Goal: Task Accomplishment & Management: Complete application form

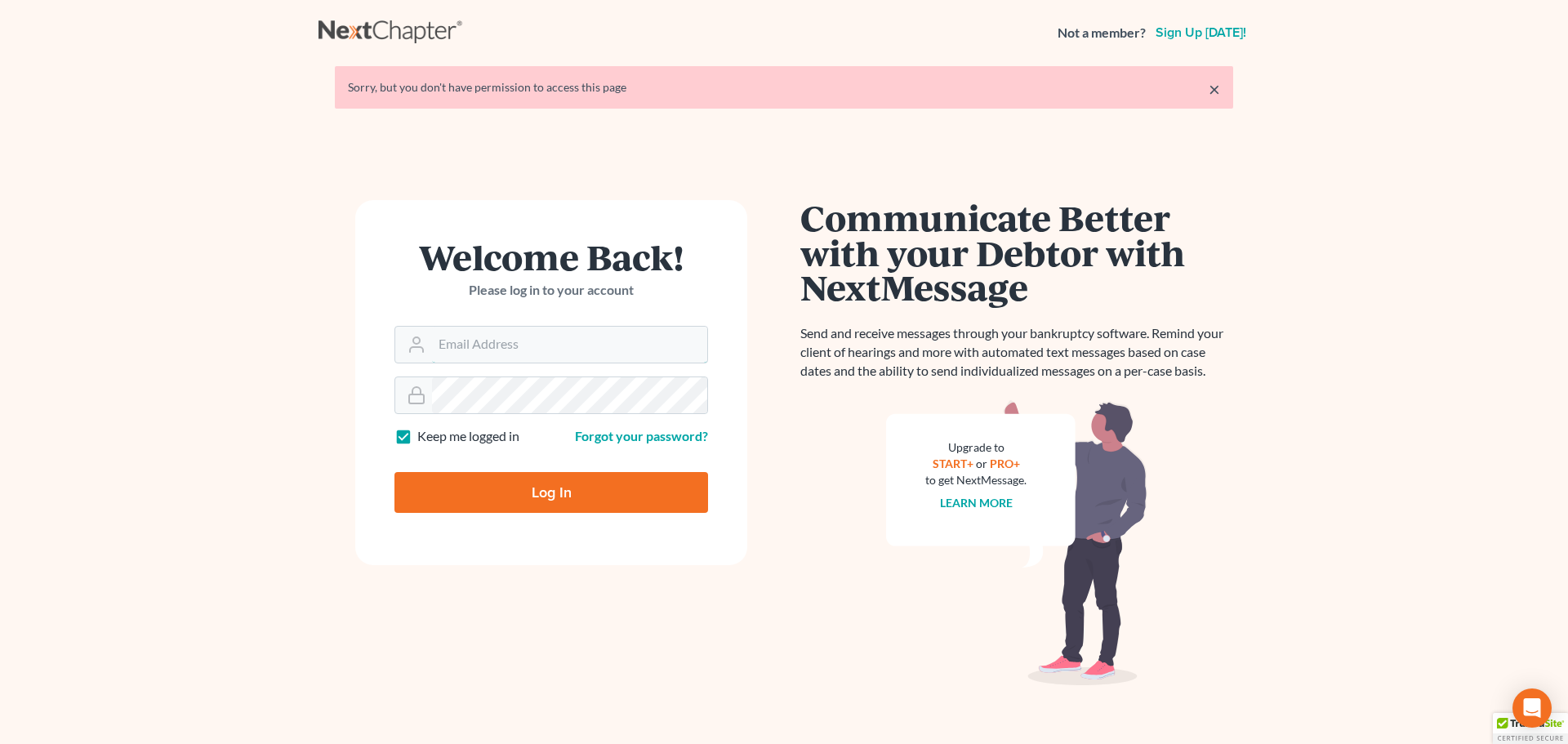
type input "[EMAIL_ADDRESS][DOMAIN_NAME]"
click at [611, 498] on input "Log In" at bounding box center [551, 492] width 314 height 40
type input "Thinking..."
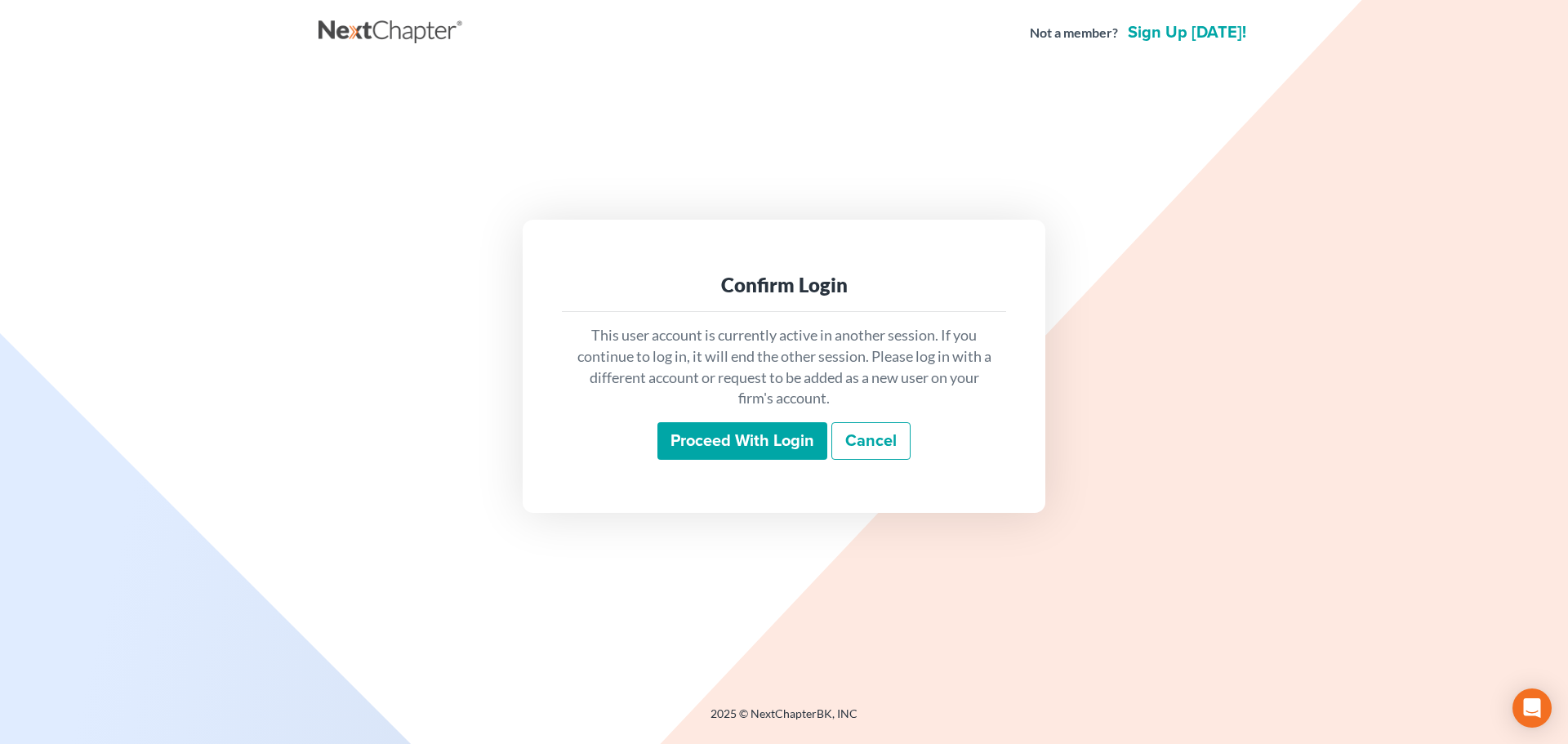
click at [7, 298] on main "Confirm Login This user account is currently active in another session. If you …" at bounding box center [784, 366] width 1568 height 601
click at [795, 445] on input "Proceed with login" at bounding box center [742, 441] width 170 height 38
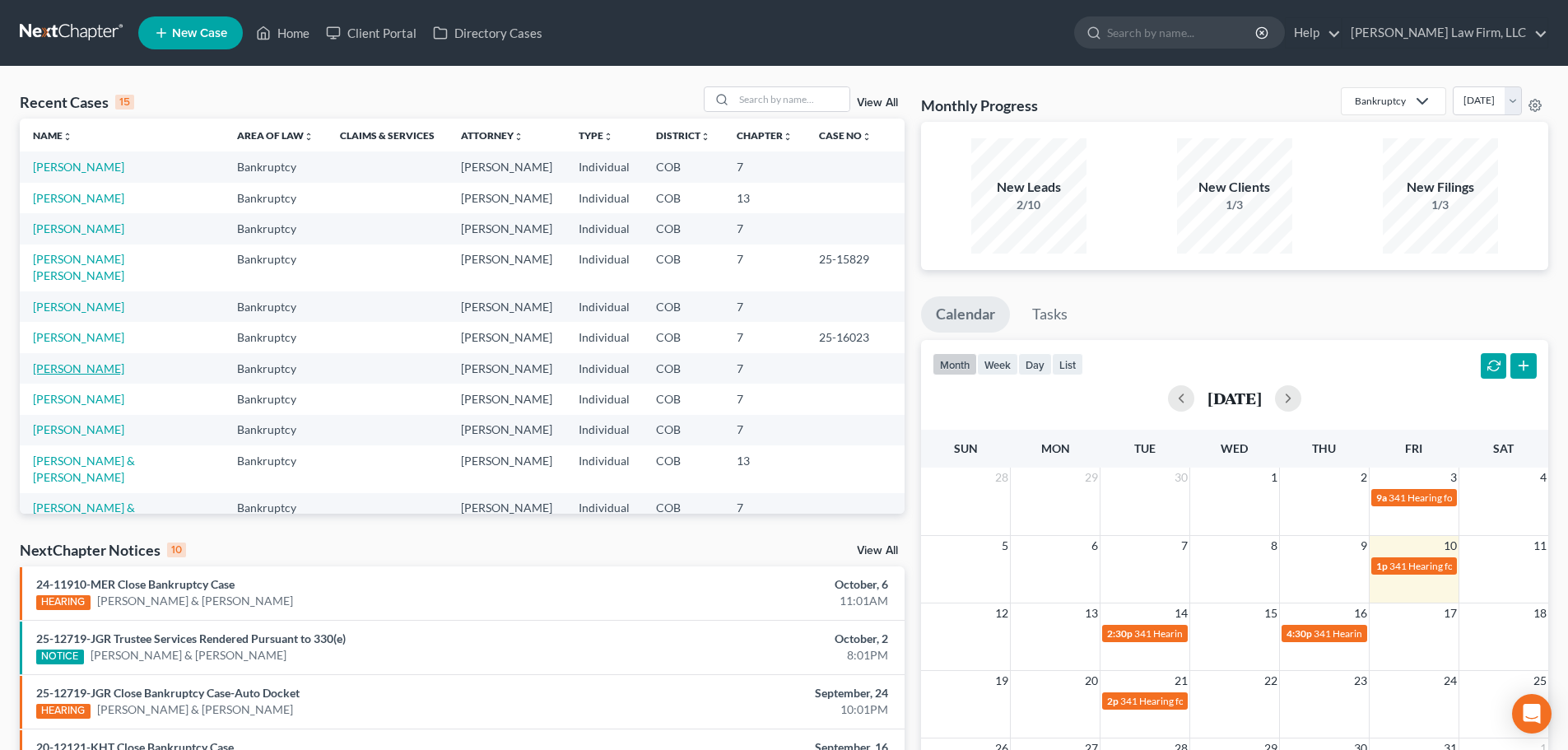
click at [91, 361] on link "[PERSON_NAME]" at bounding box center [78, 368] width 91 height 14
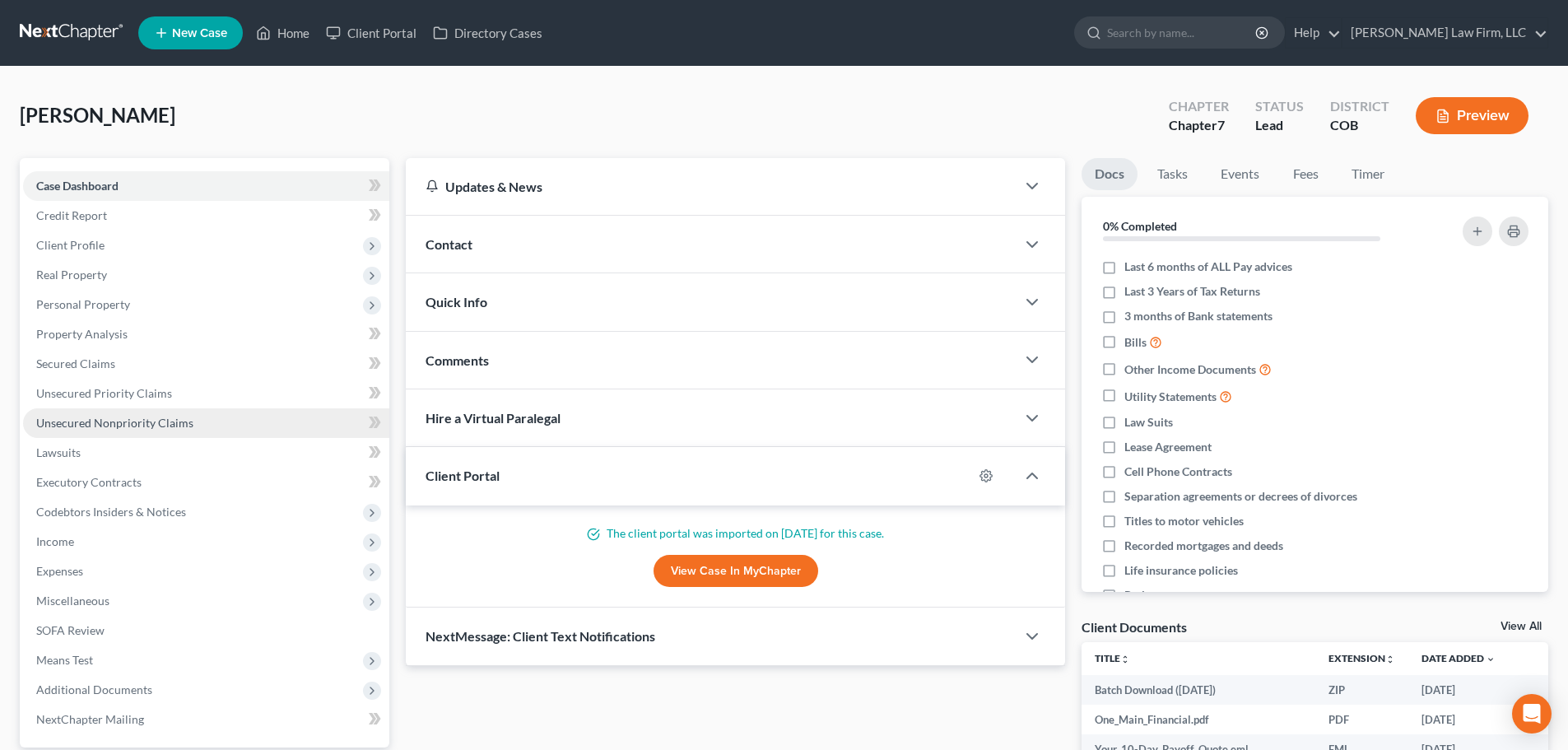
click at [169, 427] on span "Unsecured Nonpriority Claims" at bounding box center [115, 422] width 158 height 14
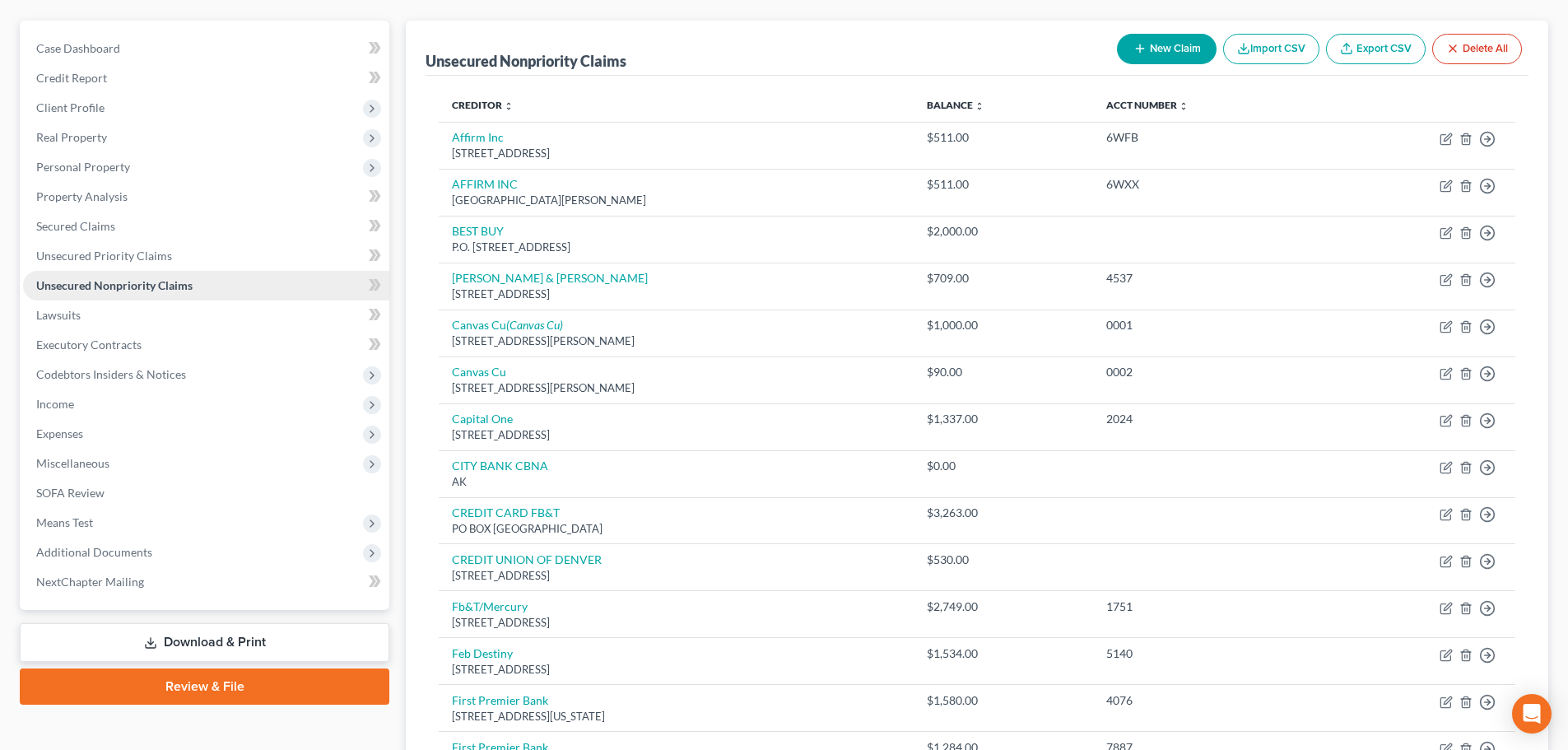
scroll to position [94, 0]
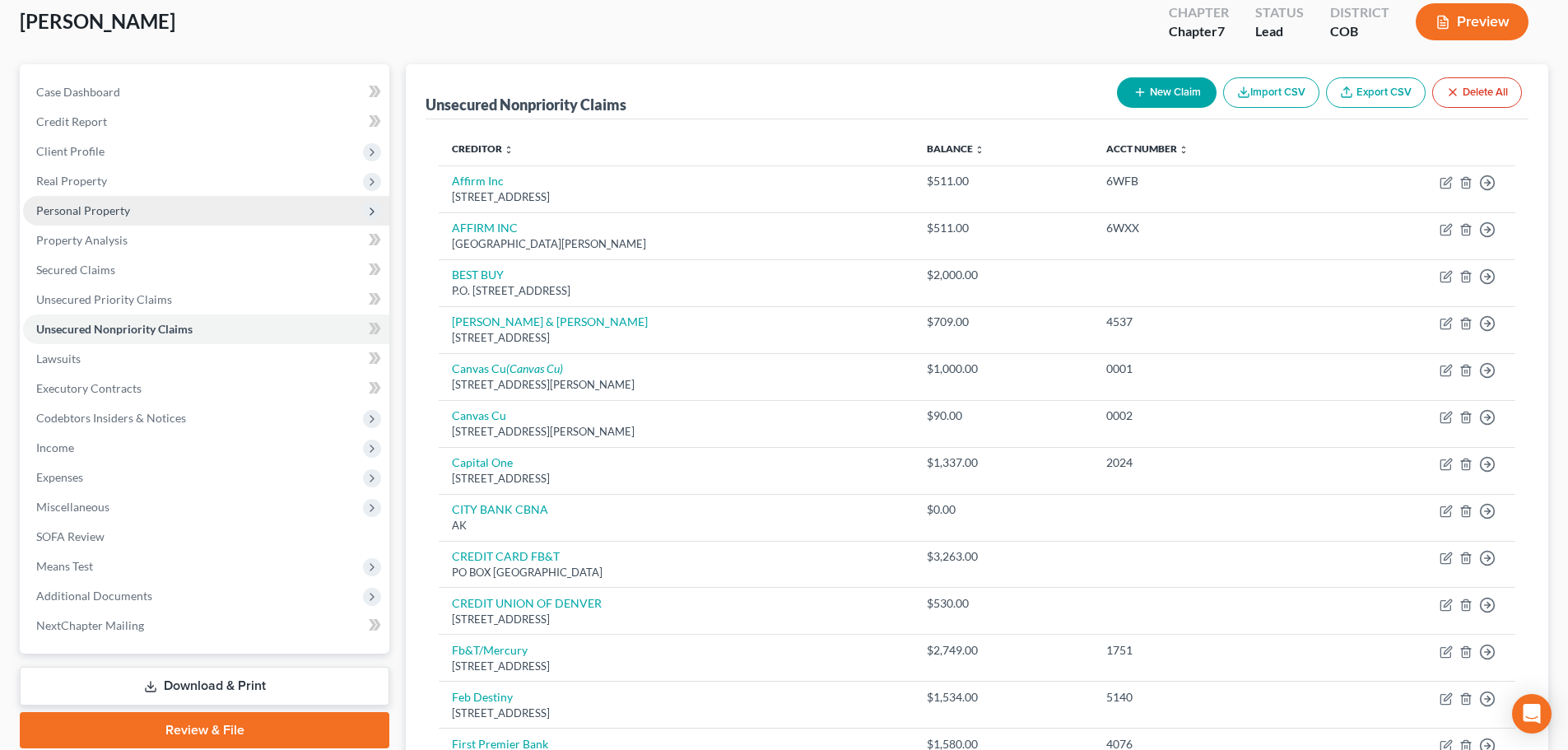
click at [148, 207] on span "Personal Property" at bounding box center [206, 210] width 367 height 30
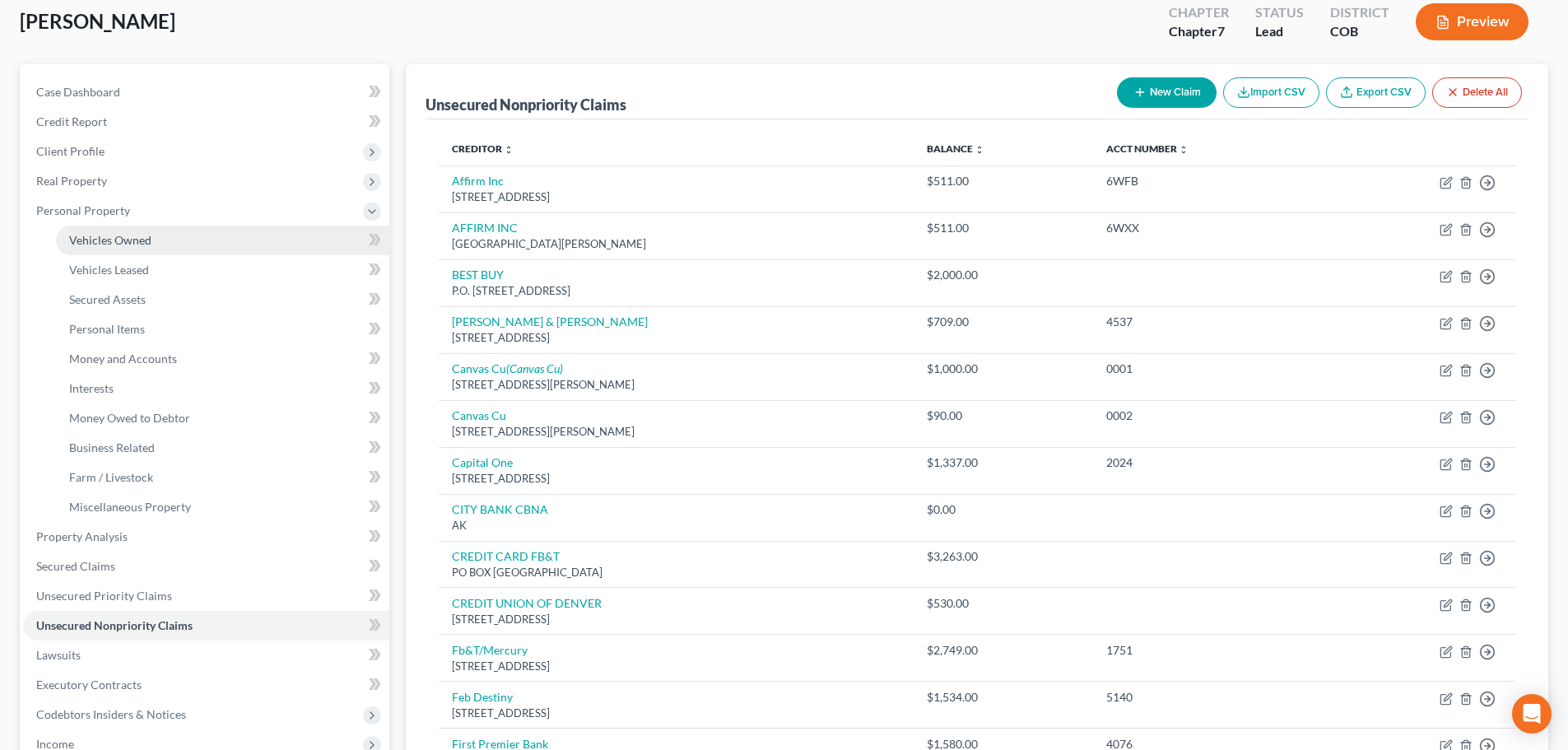
drag, startPoint x: 145, startPoint y: 238, endPoint x: 169, endPoint y: 255, distance: 29.4
click at [145, 239] on span "Vehicles Owned" at bounding box center [110, 239] width 82 height 14
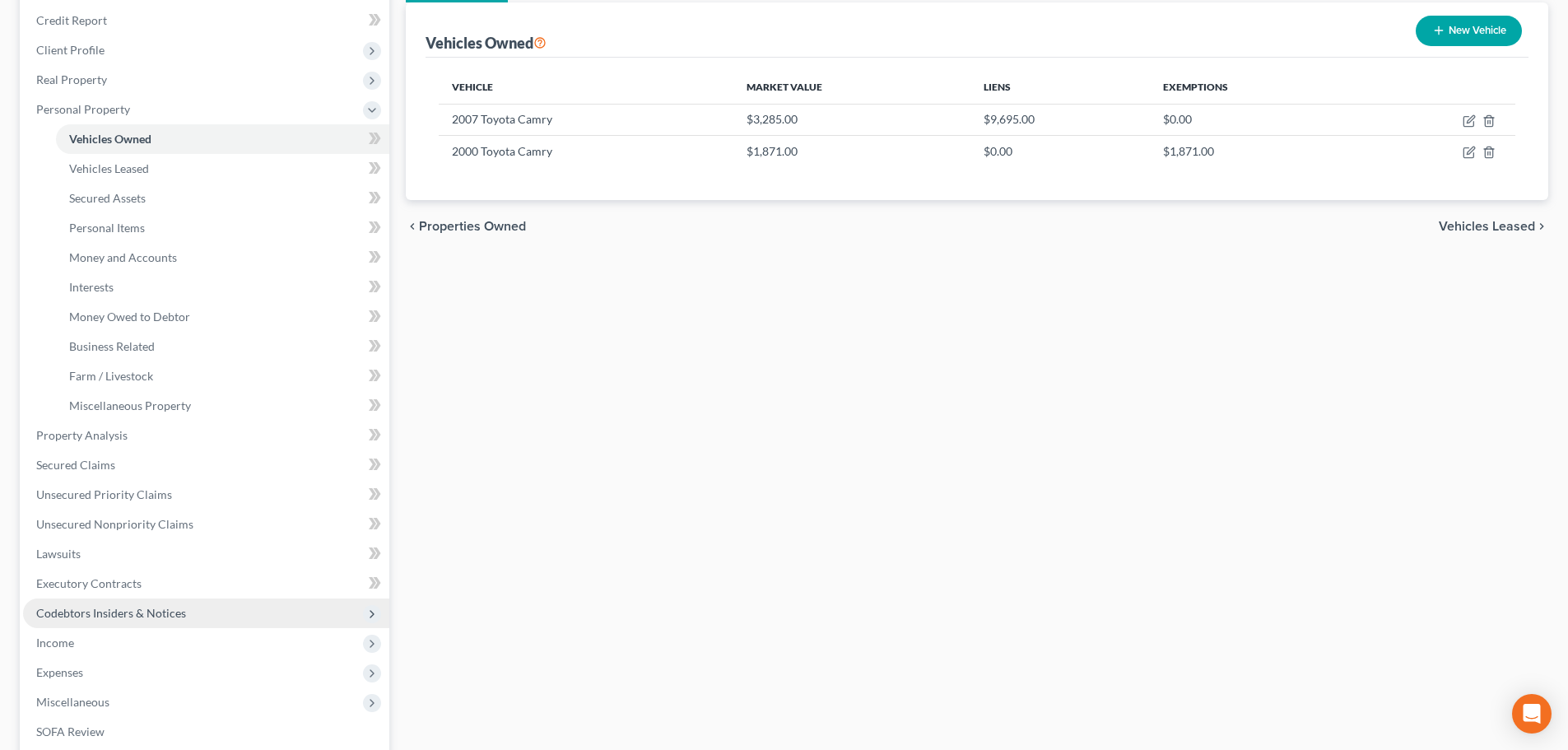
scroll to position [451, 0]
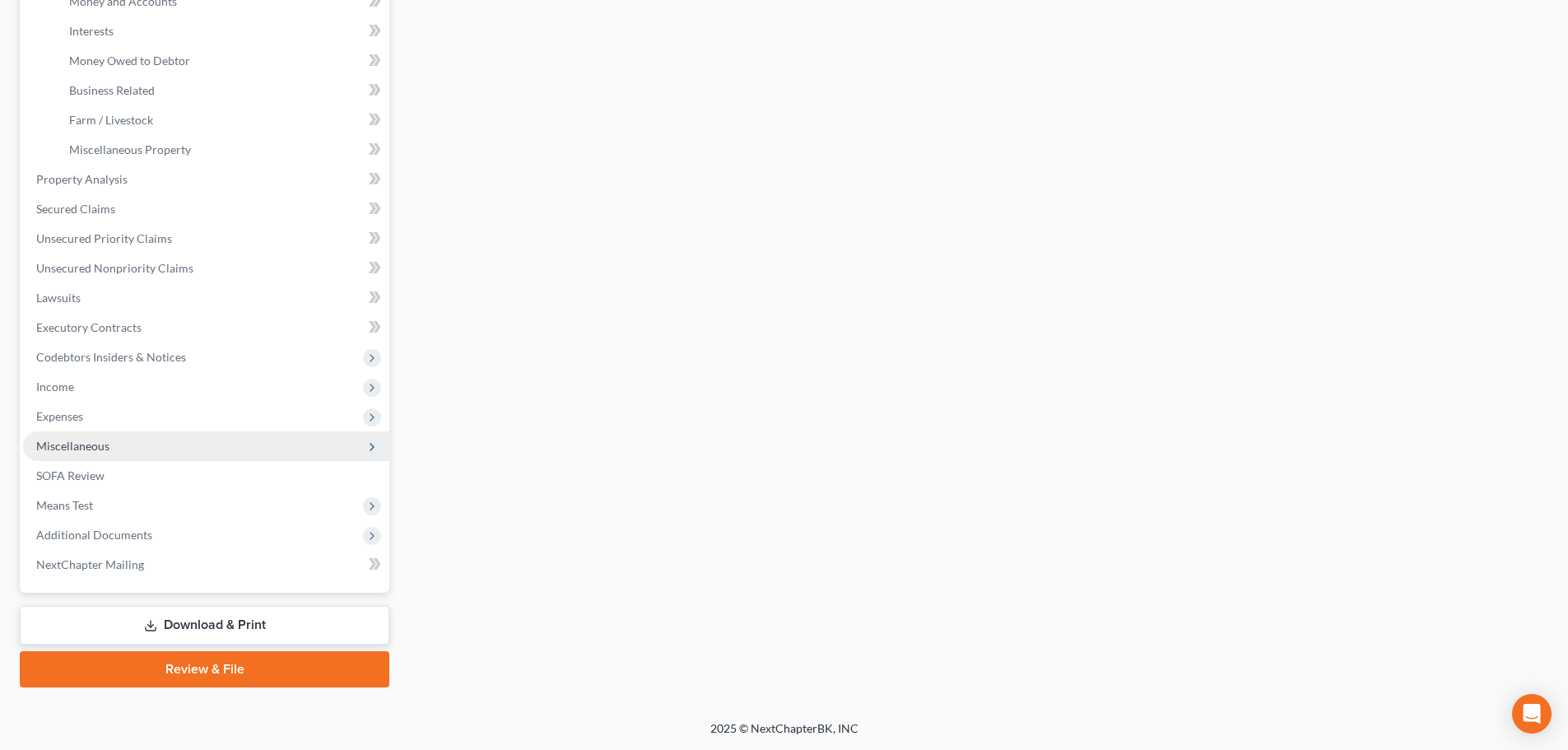
click at [215, 445] on span "Miscellaneous" at bounding box center [206, 446] width 367 height 30
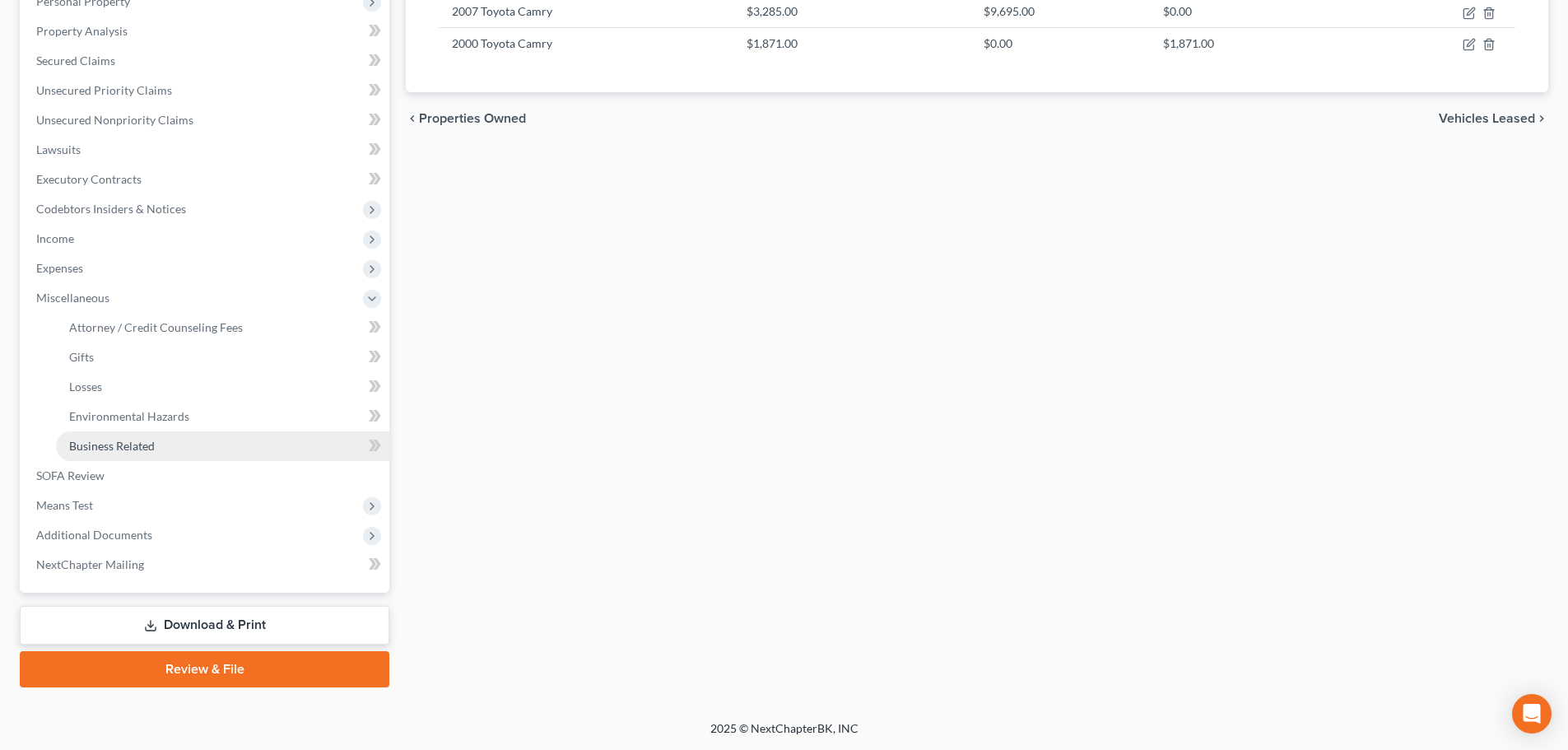
scroll to position [303, 0]
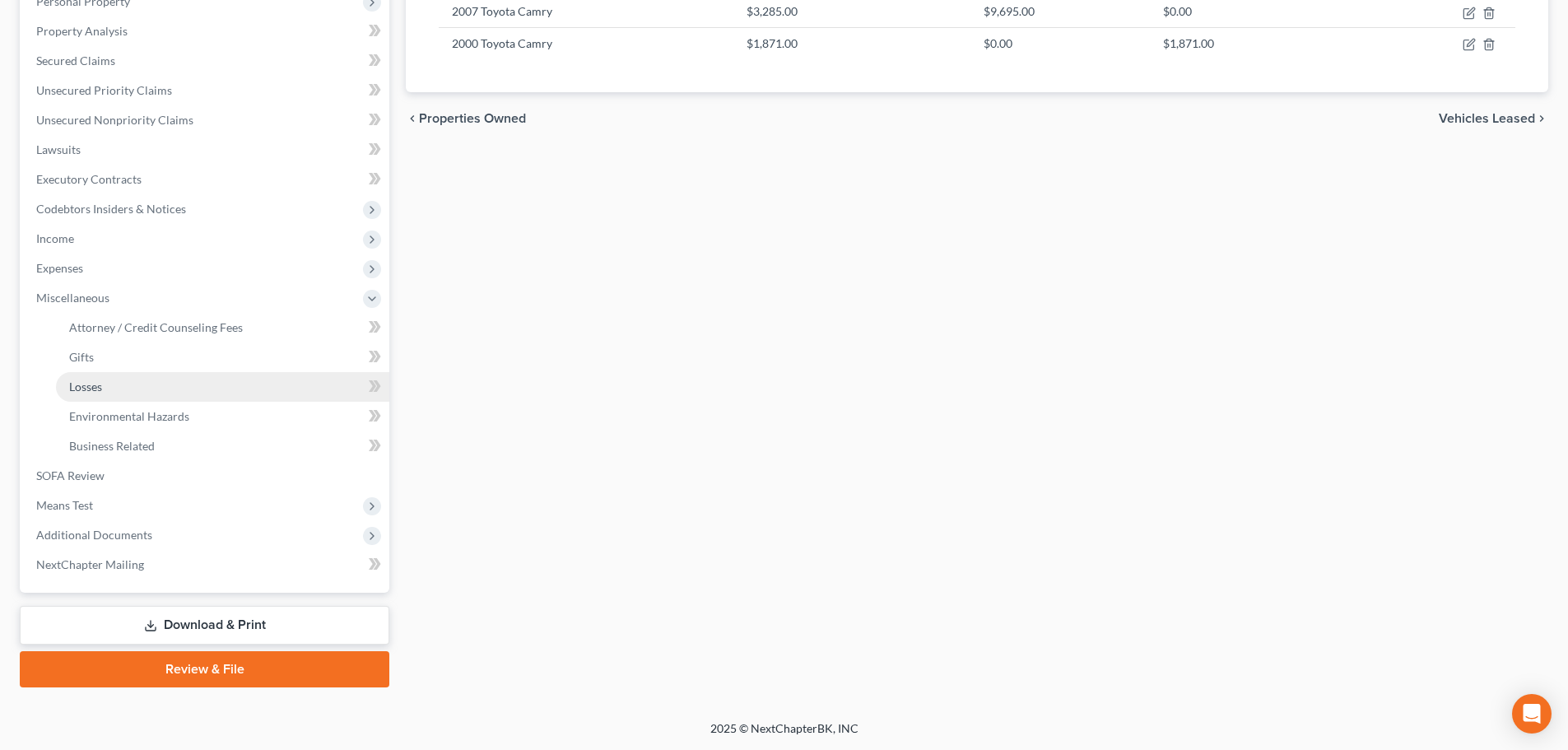
click at [229, 385] on link "Losses" at bounding box center [223, 387] width 333 height 30
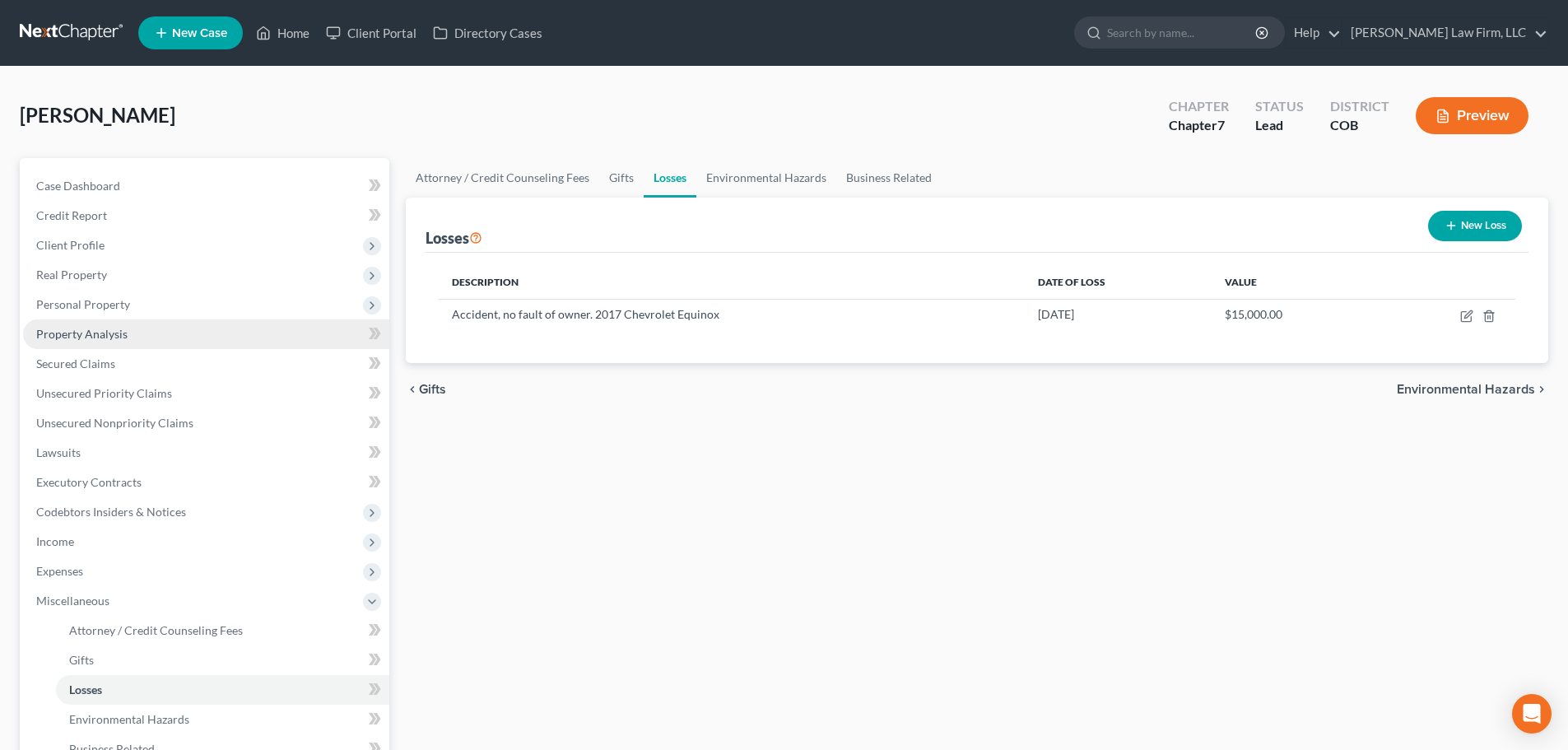
click at [157, 331] on link "Property Analysis" at bounding box center [206, 334] width 367 height 30
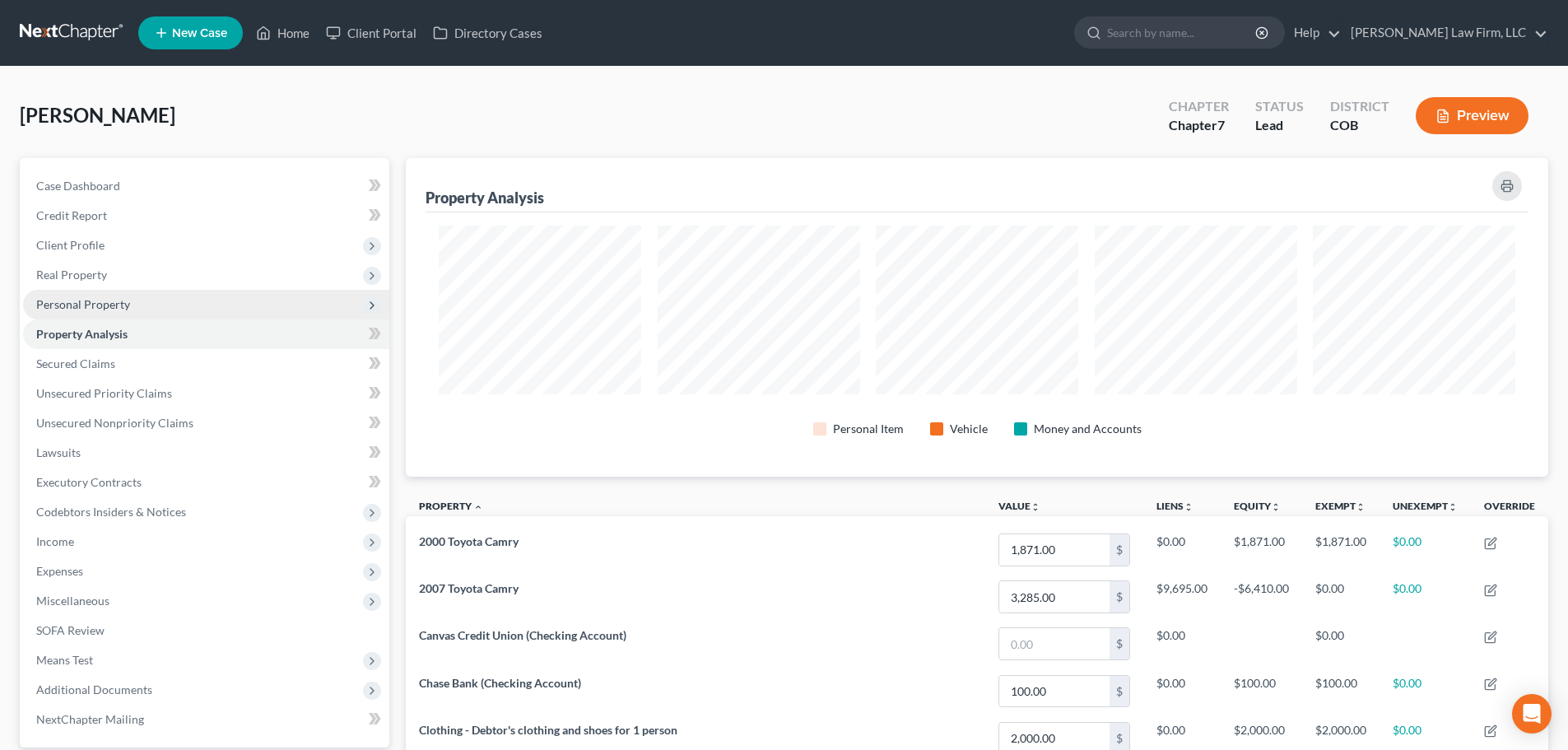
scroll to position [319, 1143]
click at [187, 298] on span "Personal Property" at bounding box center [206, 304] width 367 height 30
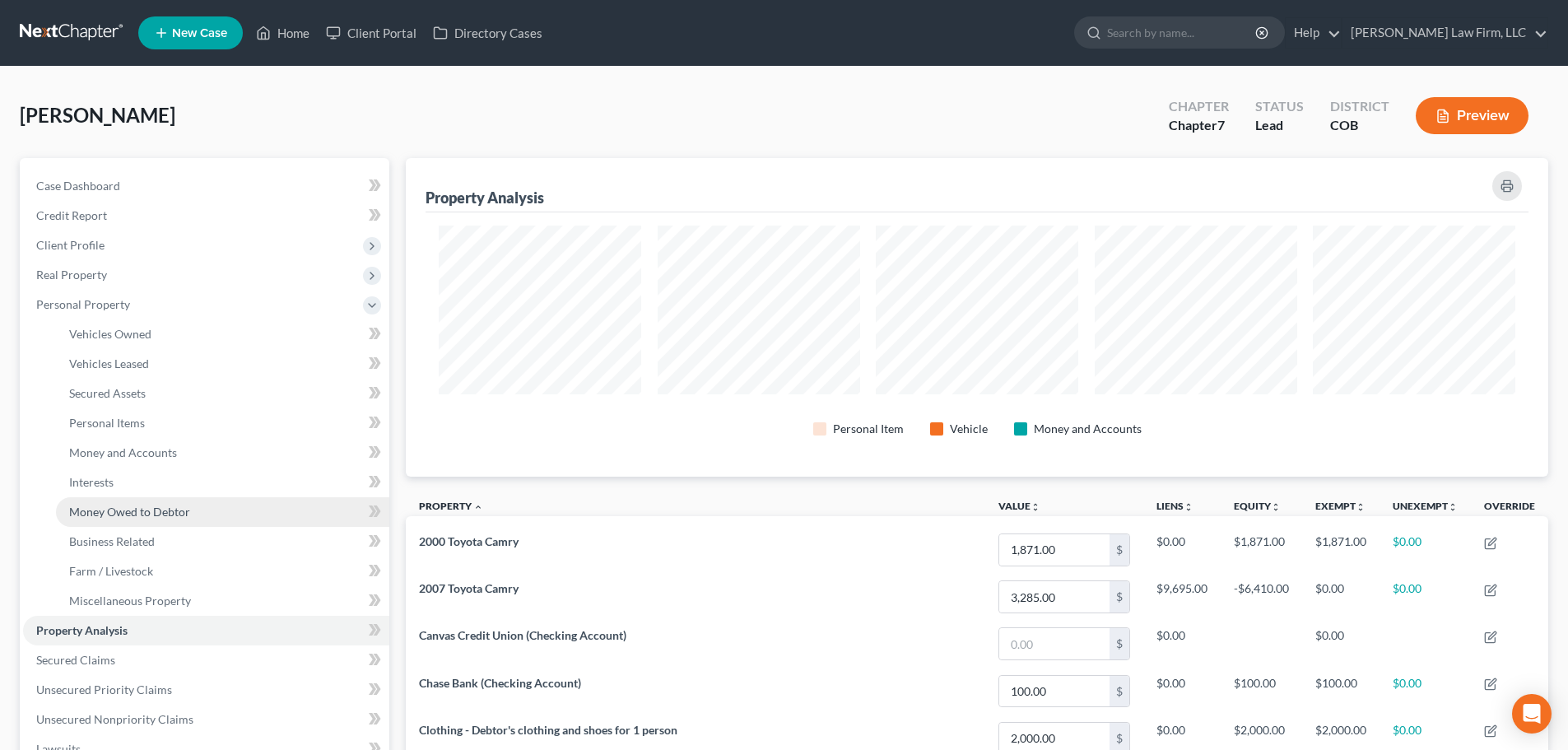
click at [206, 517] on link "Money Owed to Debtor" at bounding box center [223, 512] width 333 height 30
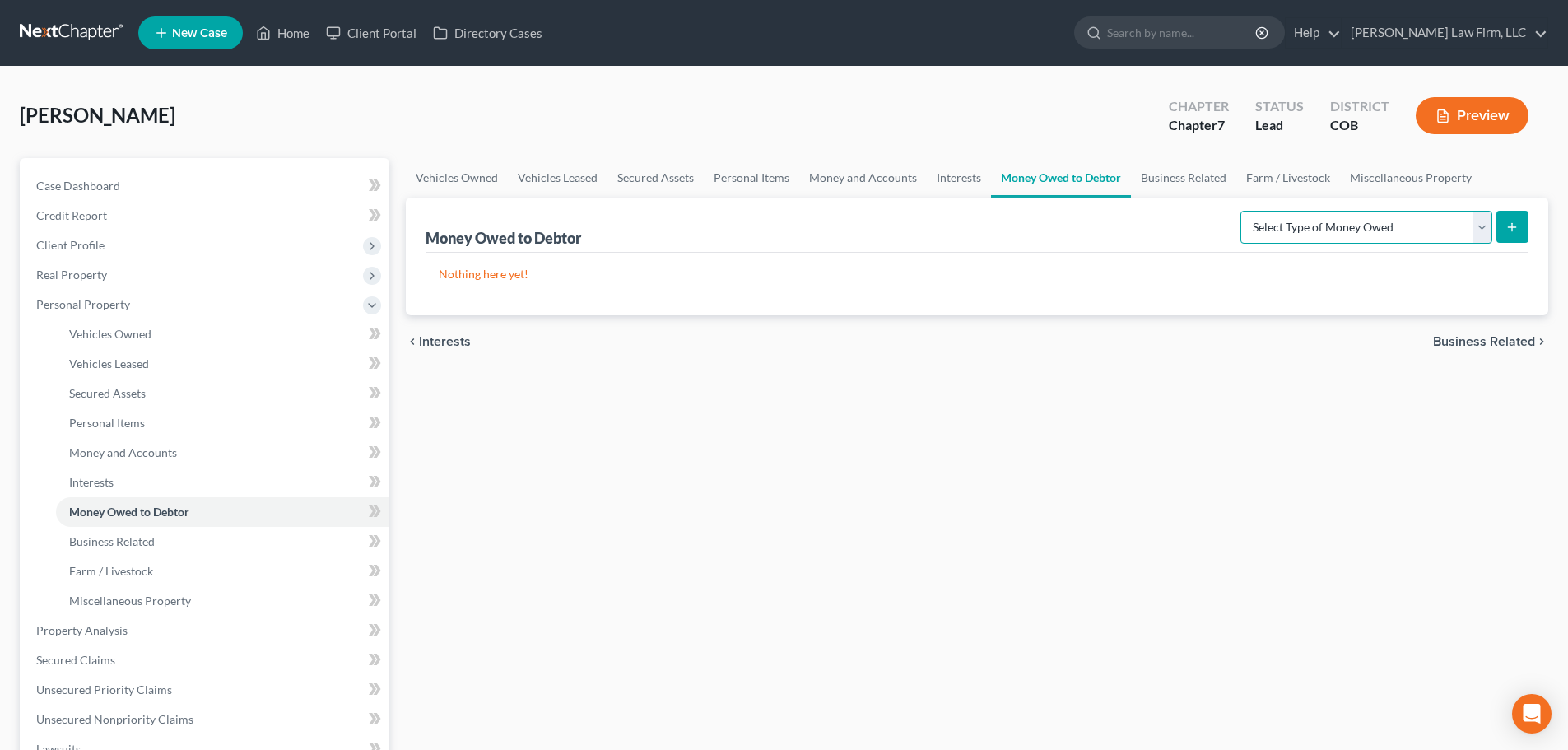
click at [1418, 229] on select "Select Type of Money Owed Accounts Receivable Alimony Child Support Claims Agai…" at bounding box center [1366, 227] width 252 height 33
select select "claims_against_third_parties"
click at [1243, 211] on select "Select Type of Money Owed Accounts Receivable Alimony Child Support Claims Agai…" at bounding box center [1366, 227] width 252 height 33
click at [1518, 233] on button "submit" at bounding box center [1512, 226] width 32 height 32
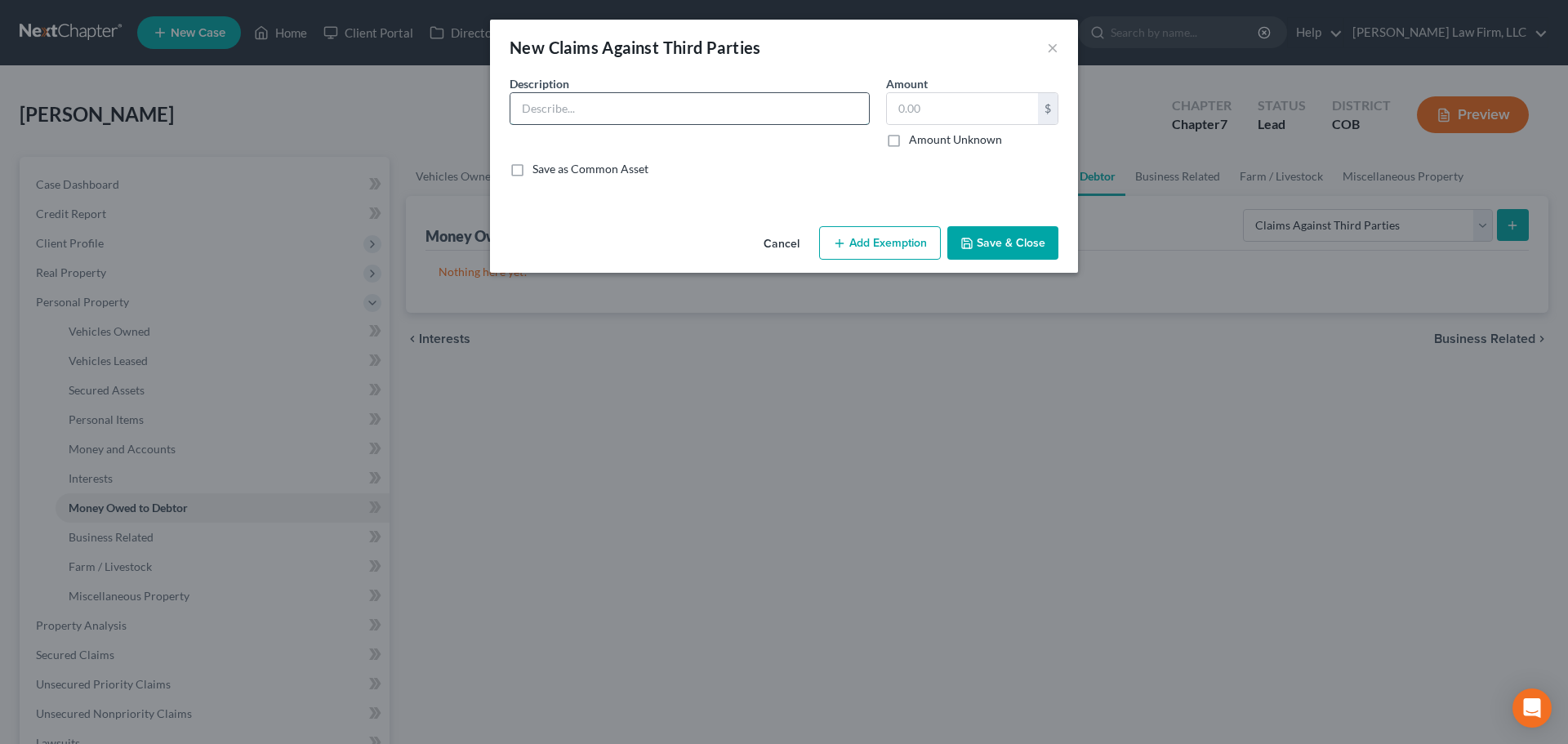
click at [582, 105] on input "text" at bounding box center [689, 109] width 359 height 31
type input "Claim against driver in vehicle accident"
click at [909, 146] on label "Amount Unknown" at bounding box center [956, 139] width 93 height 16
click at [916, 142] on input "Amount Unknown" at bounding box center [921, 137] width 11 height 11
checkbox input "true"
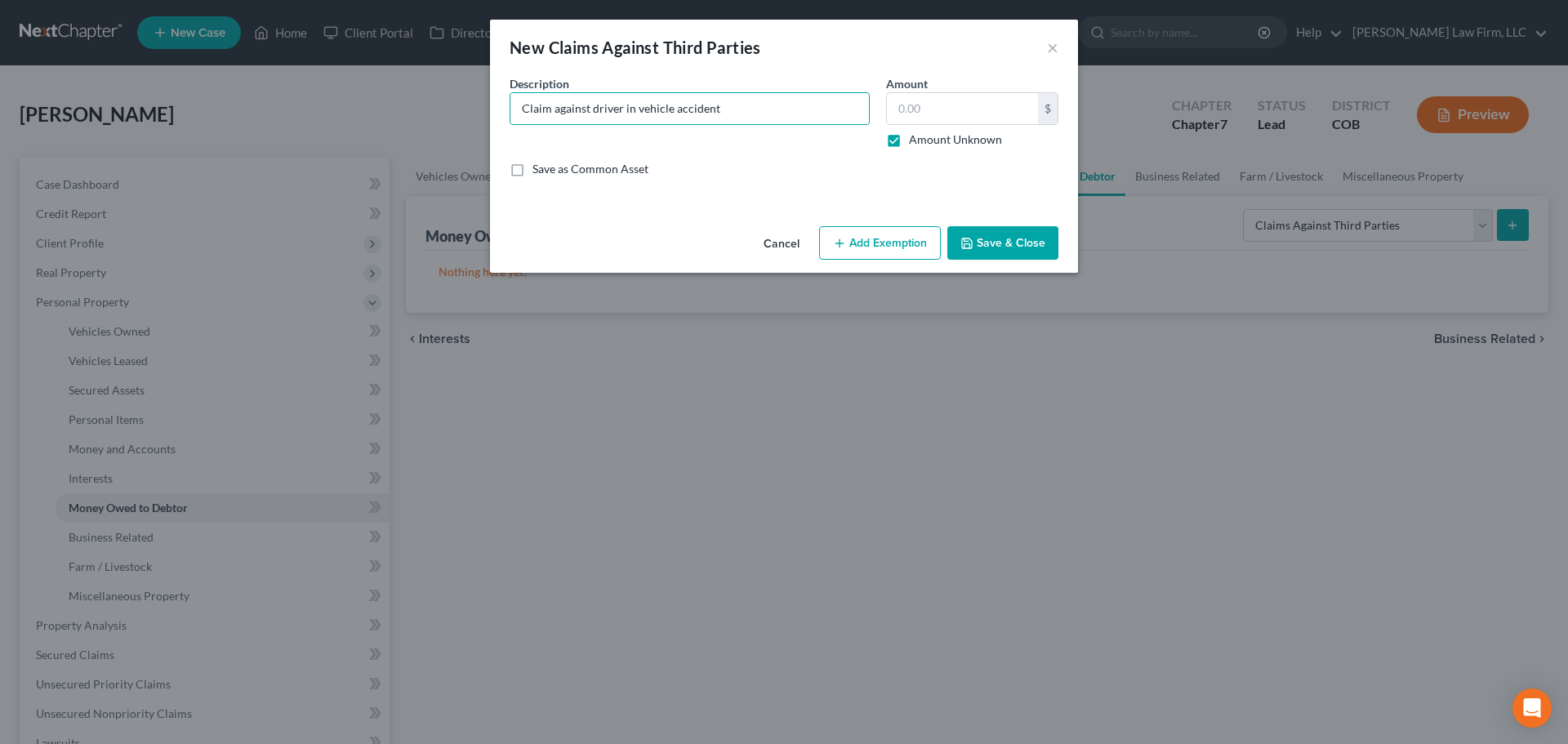
type input "0.00"
click at [1013, 247] on button "Save & Close" at bounding box center [1004, 244] width 111 height 34
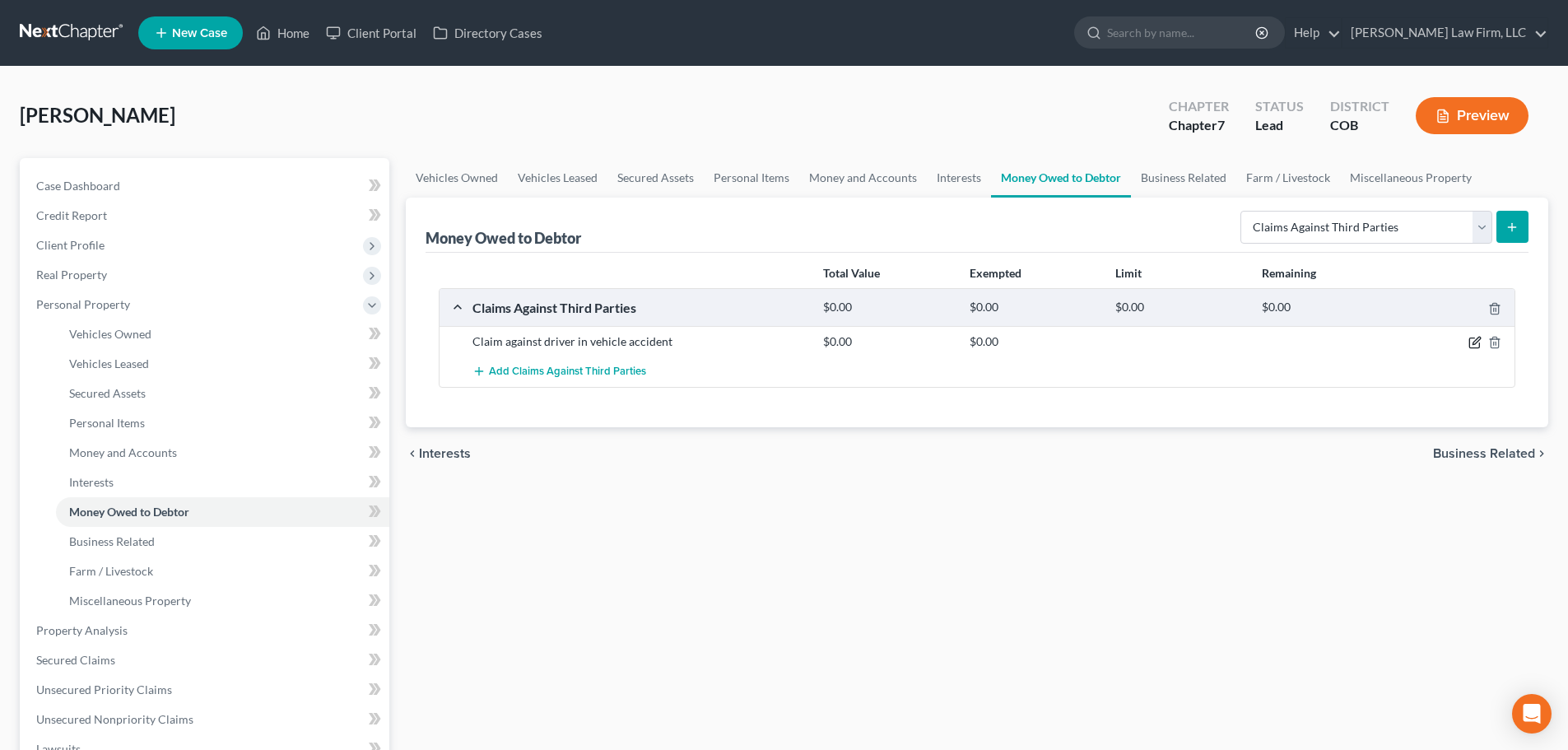
click at [1469, 344] on icon "button" at bounding box center [1474, 343] width 10 height 10
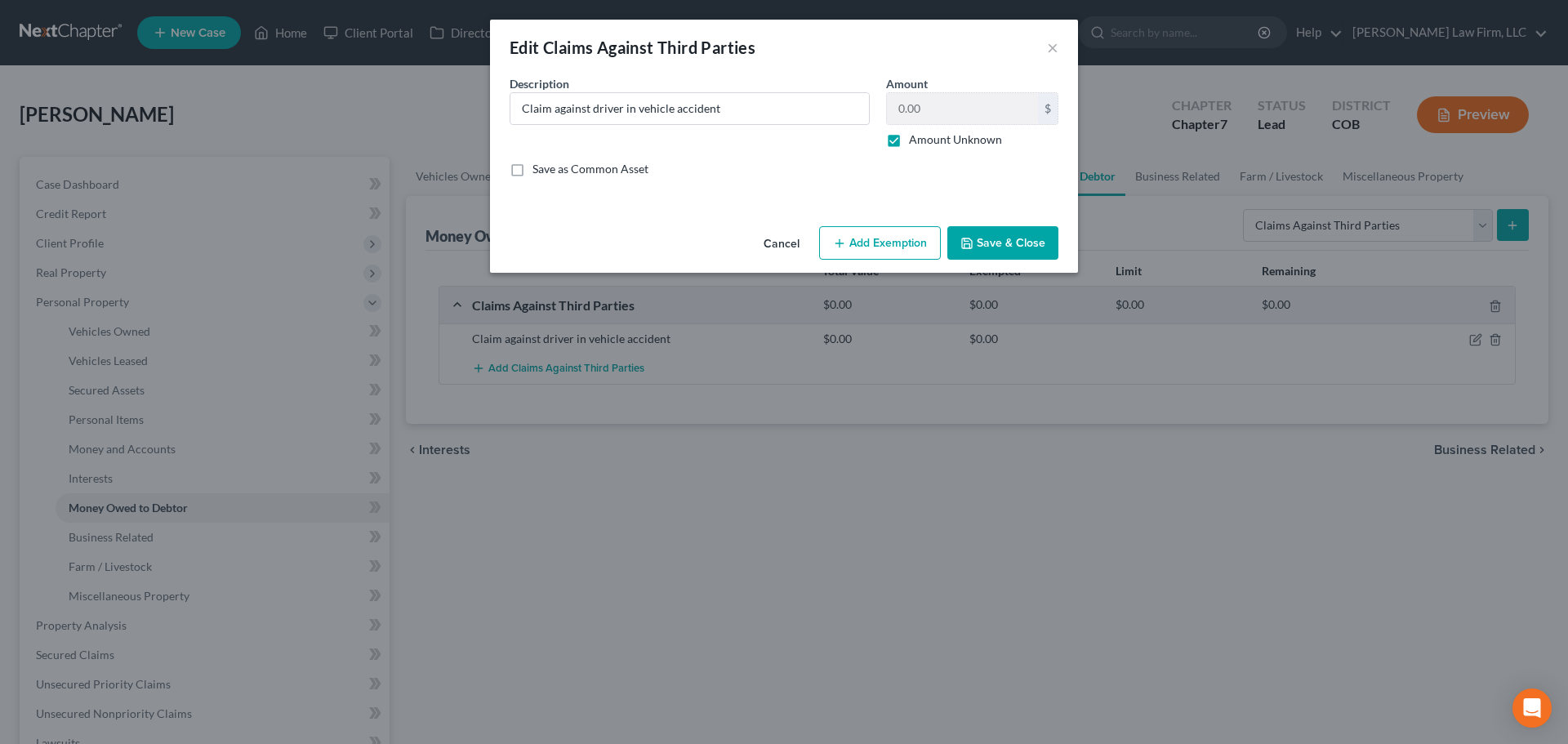
click at [871, 249] on button "Add Exemption" at bounding box center [880, 244] width 121 height 34
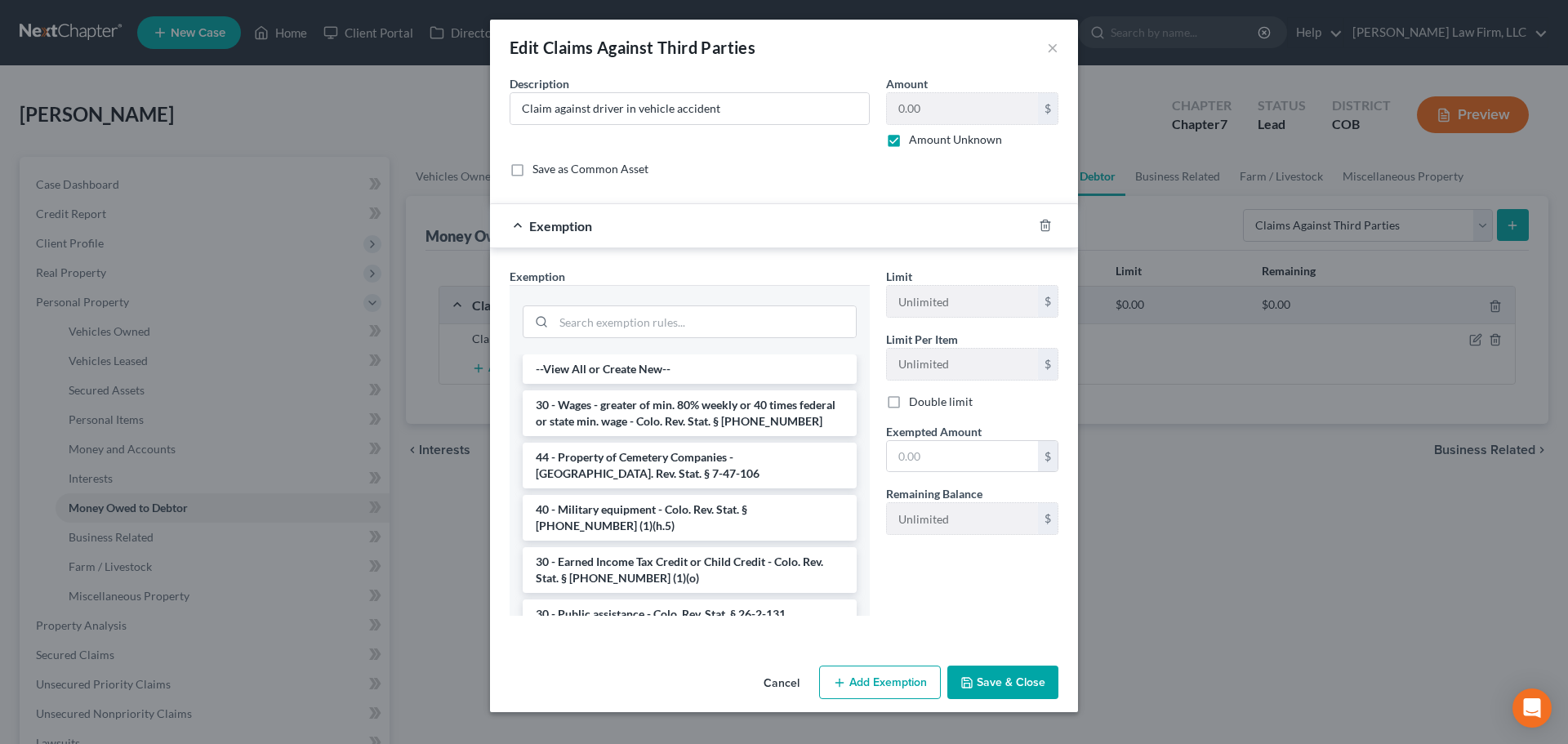
click at [772, 681] on button "Cancel" at bounding box center [781, 684] width 62 height 32
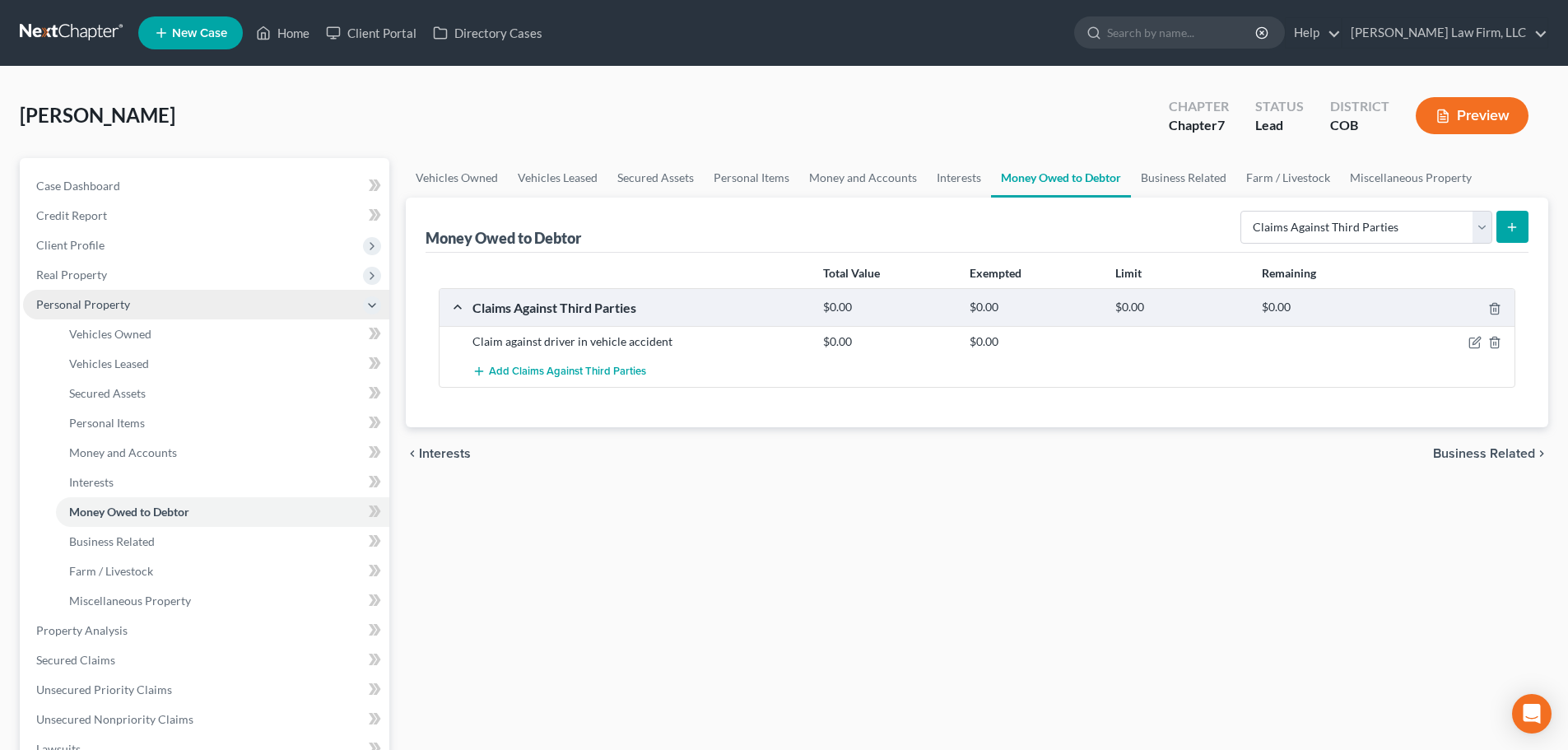
click at [116, 303] on span "Personal Property" at bounding box center [83, 303] width 94 height 14
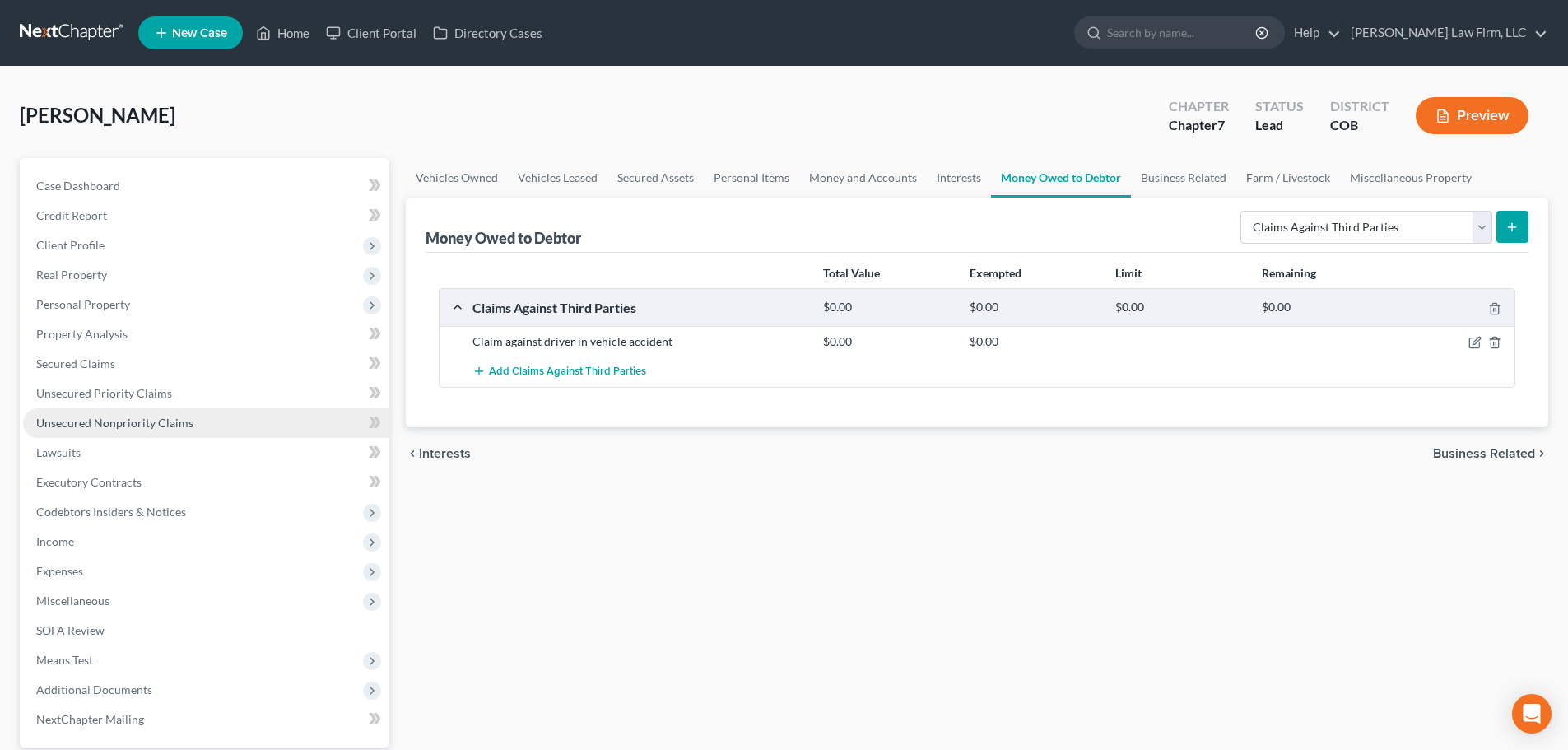
drag, startPoint x: 183, startPoint y: 418, endPoint x: 195, endPoint y: 418, distance: 12.0
click at [181, 418] on span "Unsecured Nonpriority Claims" at bounding box center [115, 422] width 158 height 14
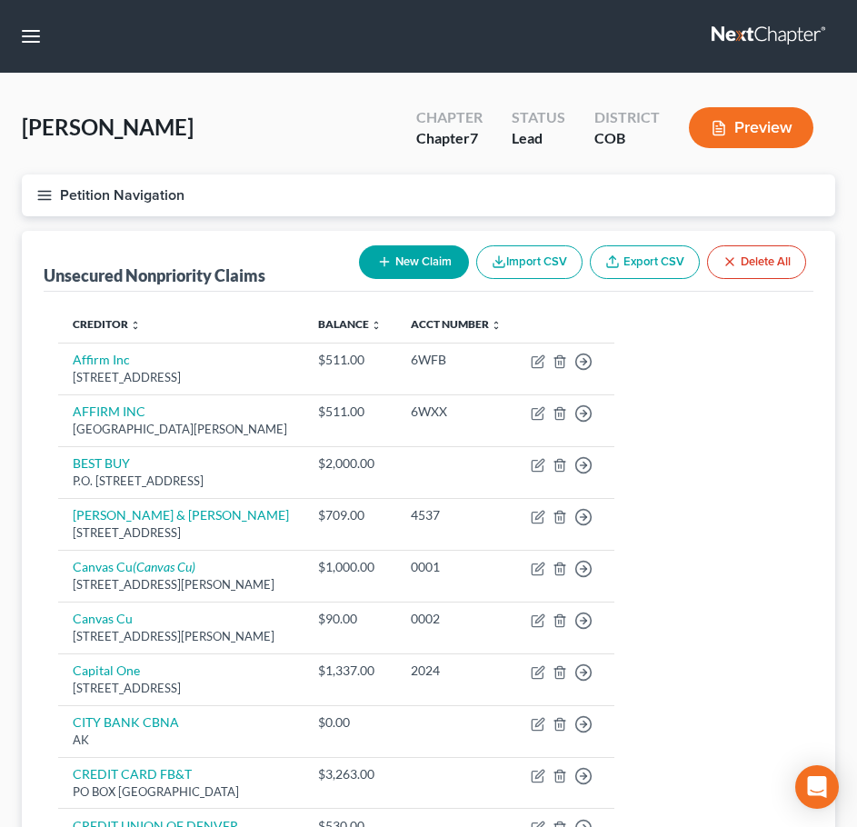
click at [403, 258] on button "New Claim" at bounding box center [414, 262] width 110 height 34
select select "0"
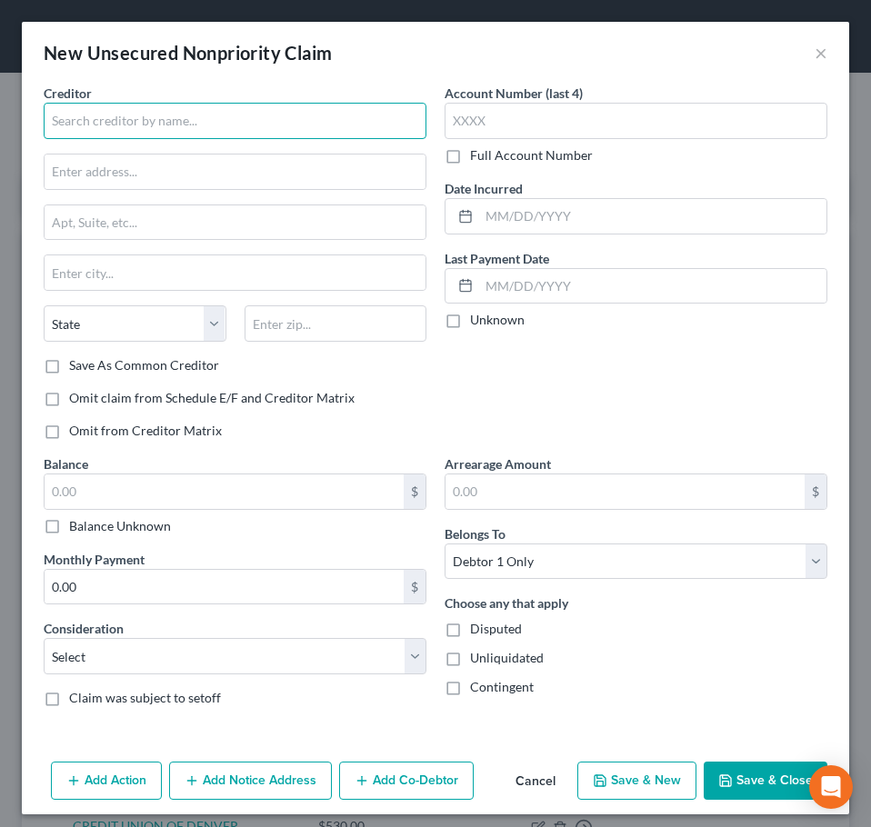
click at [273, 123] on input "text" at bounding box center [235, 121] width 383 height 36
type input "T-Mobile"
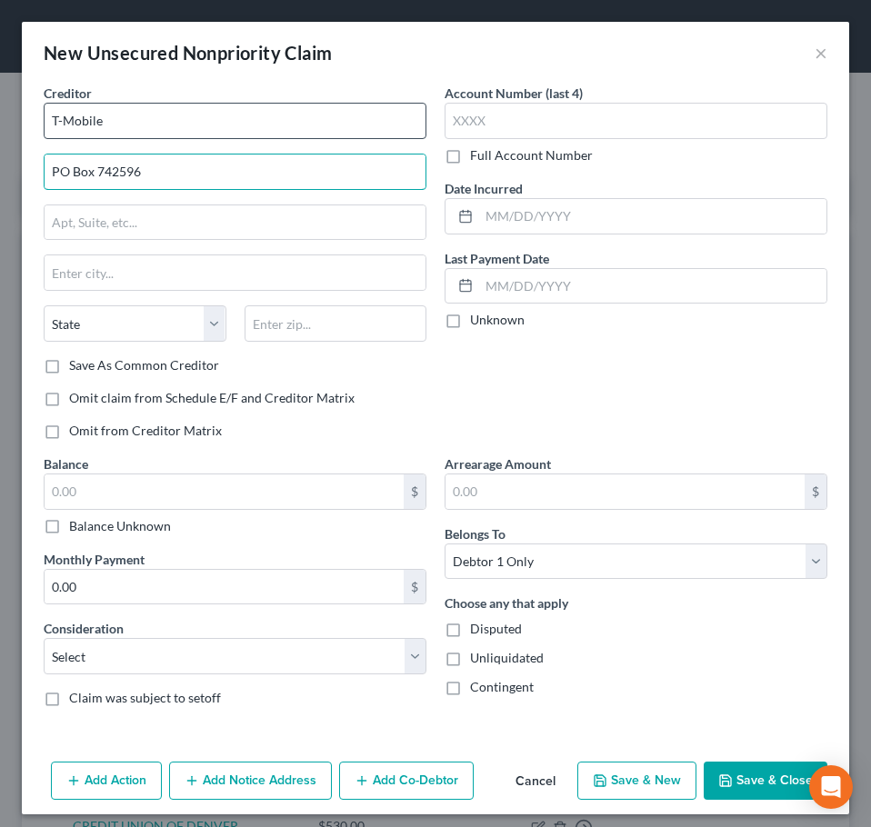
type input "PO Box 742596"
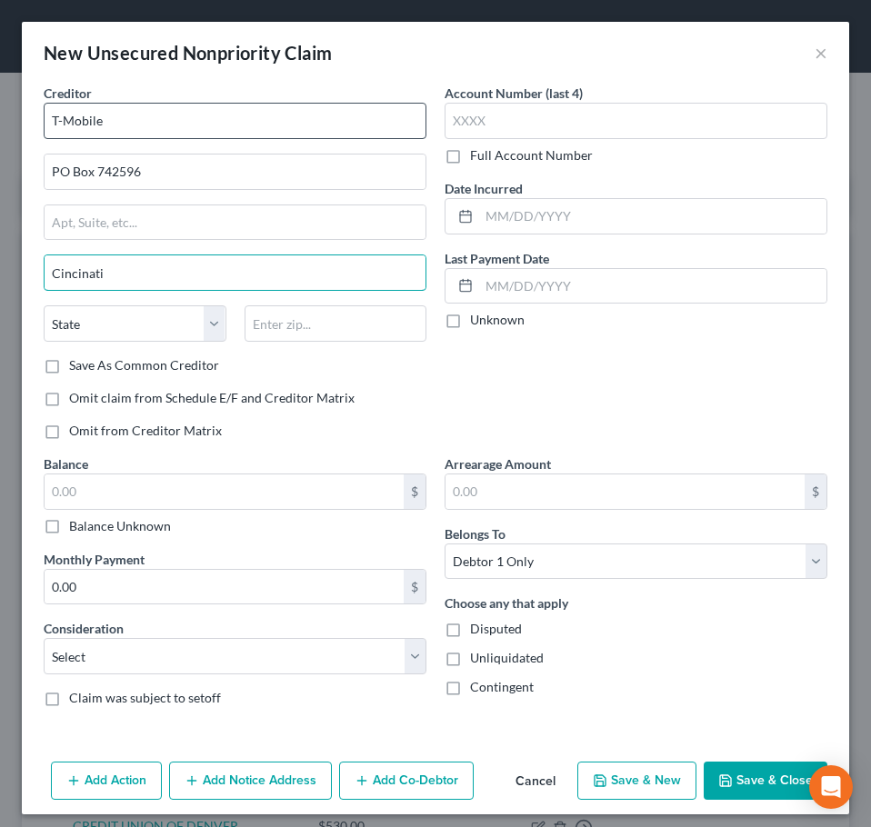
type input "Cincinati"
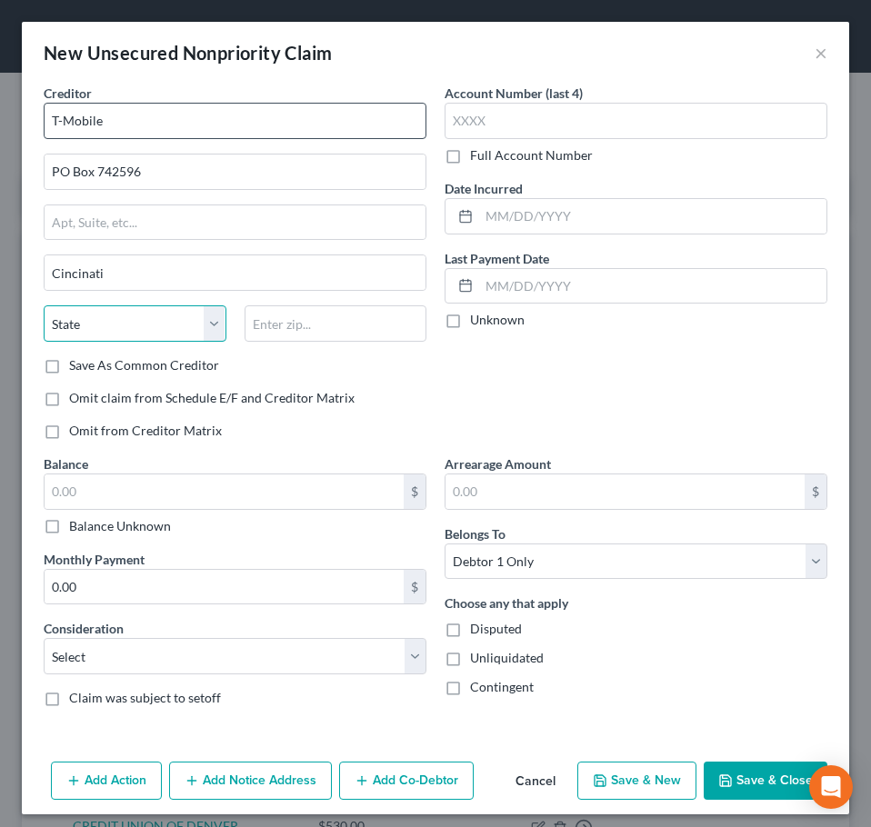
select select "36"
type input "45274-2596"
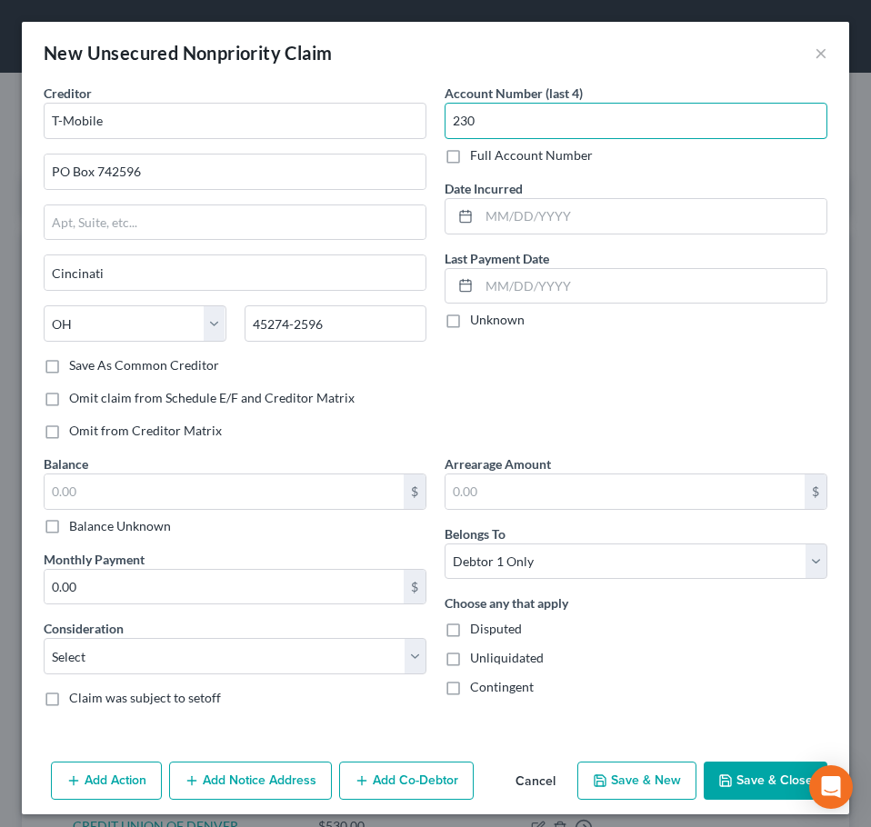
type input "230"
click at [275, 472] on div "Balance $ Balance Unknown Balance Undetermined $ Balance Unknown" at bounding box center [235, 495] width 383 height 81
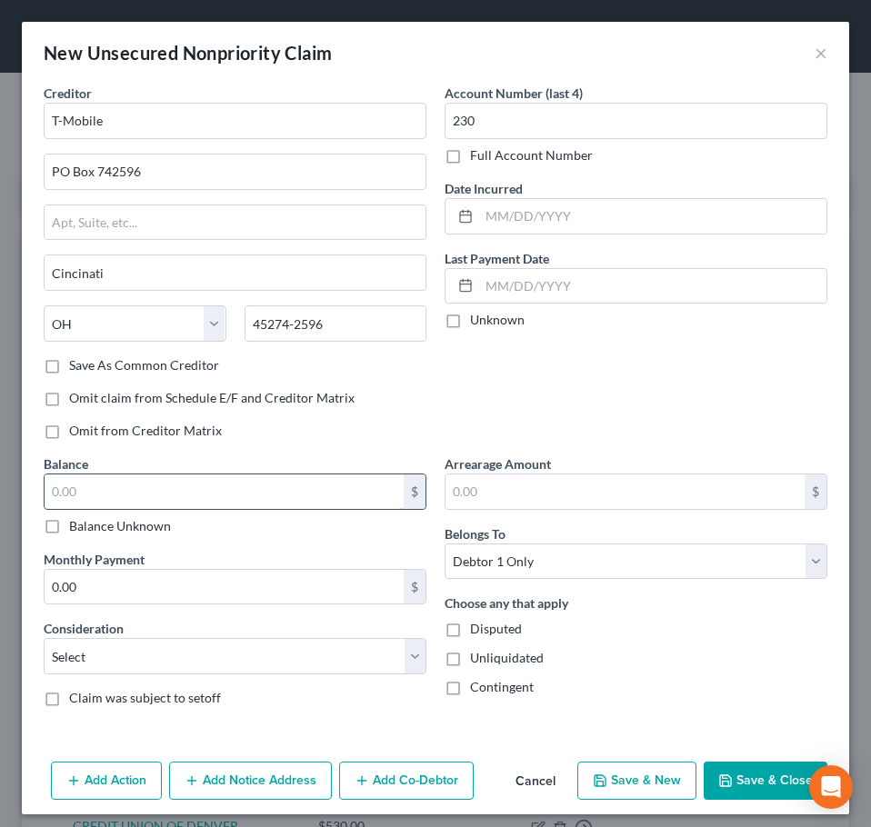
click at [285, 492] on input "text" at bounding box center [224, 492] width 359 height 35
type input "2,300"
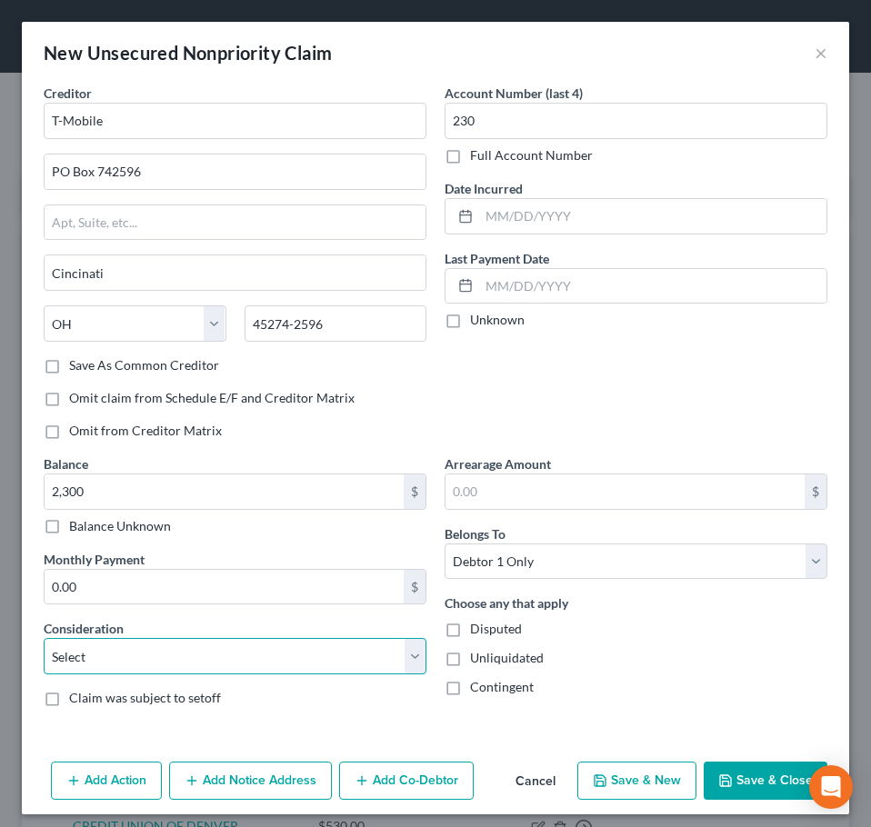
click at [212, 665] on select "Select Cable / Satellite Services Collection Agency Credit Card Debt Debt Couns…" at bounding box center [235, 656] width 383 height 36
select select "19"
click at [44, 638] on select "Select Cable / Satellite Services Collection Agency Credit Card Debt Debt Couns…" at bounding box center [235, 656] width 383 height 36
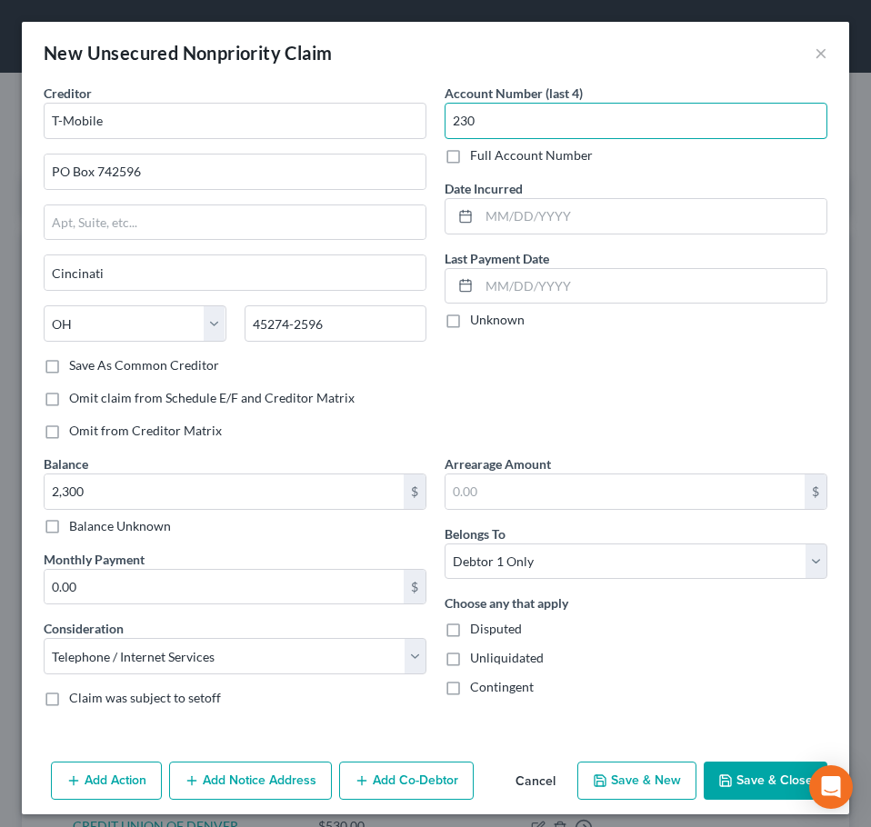
click at [473, 123] on input "230" at bounding box center [636, 121] width 383 height 36
click at [773, 794] on button "Save & Close" at bounding box center [766, 781] width 124 height 38
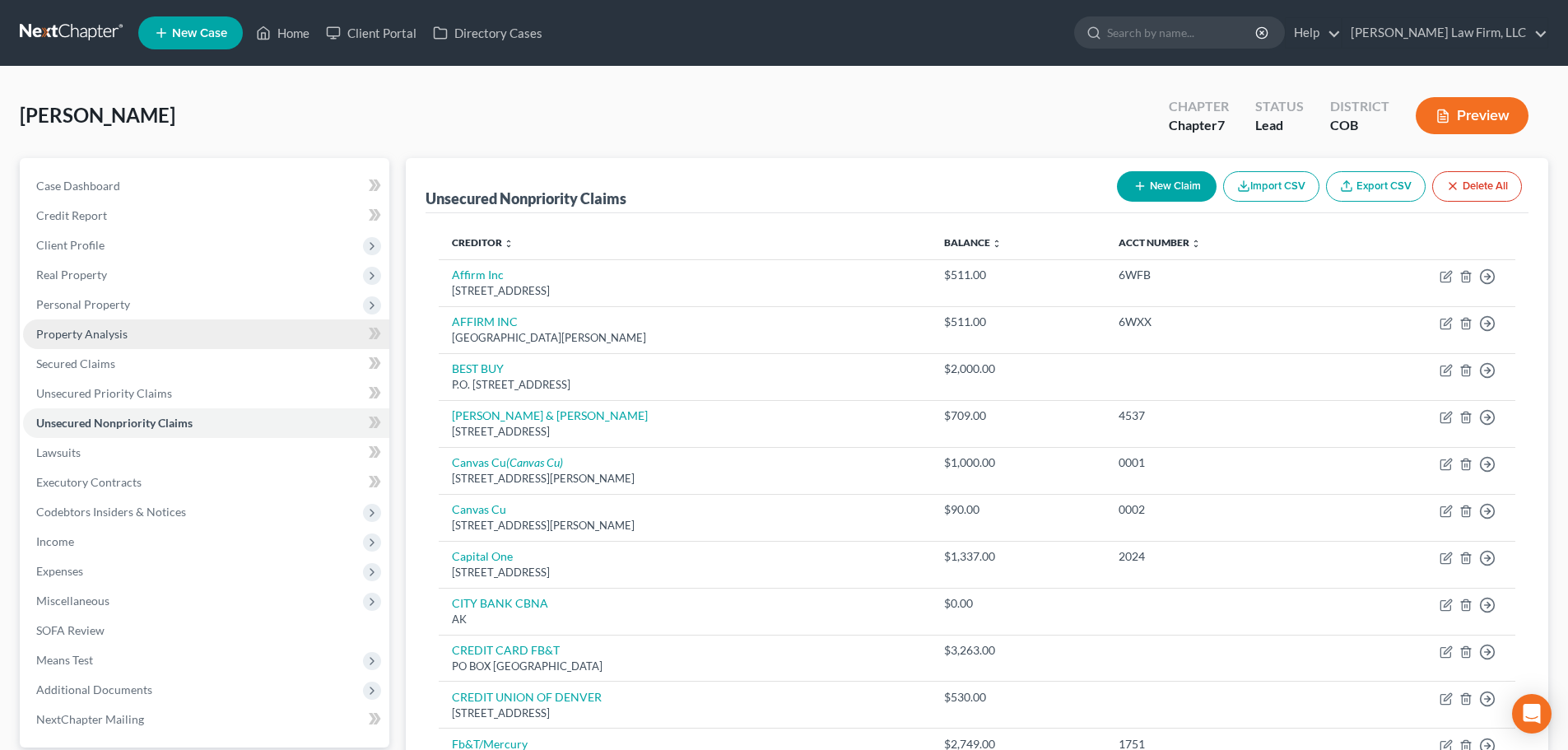
click at [183, 331] on link "Property Analysis" at bounding box center [206, 334] width 367 height 30
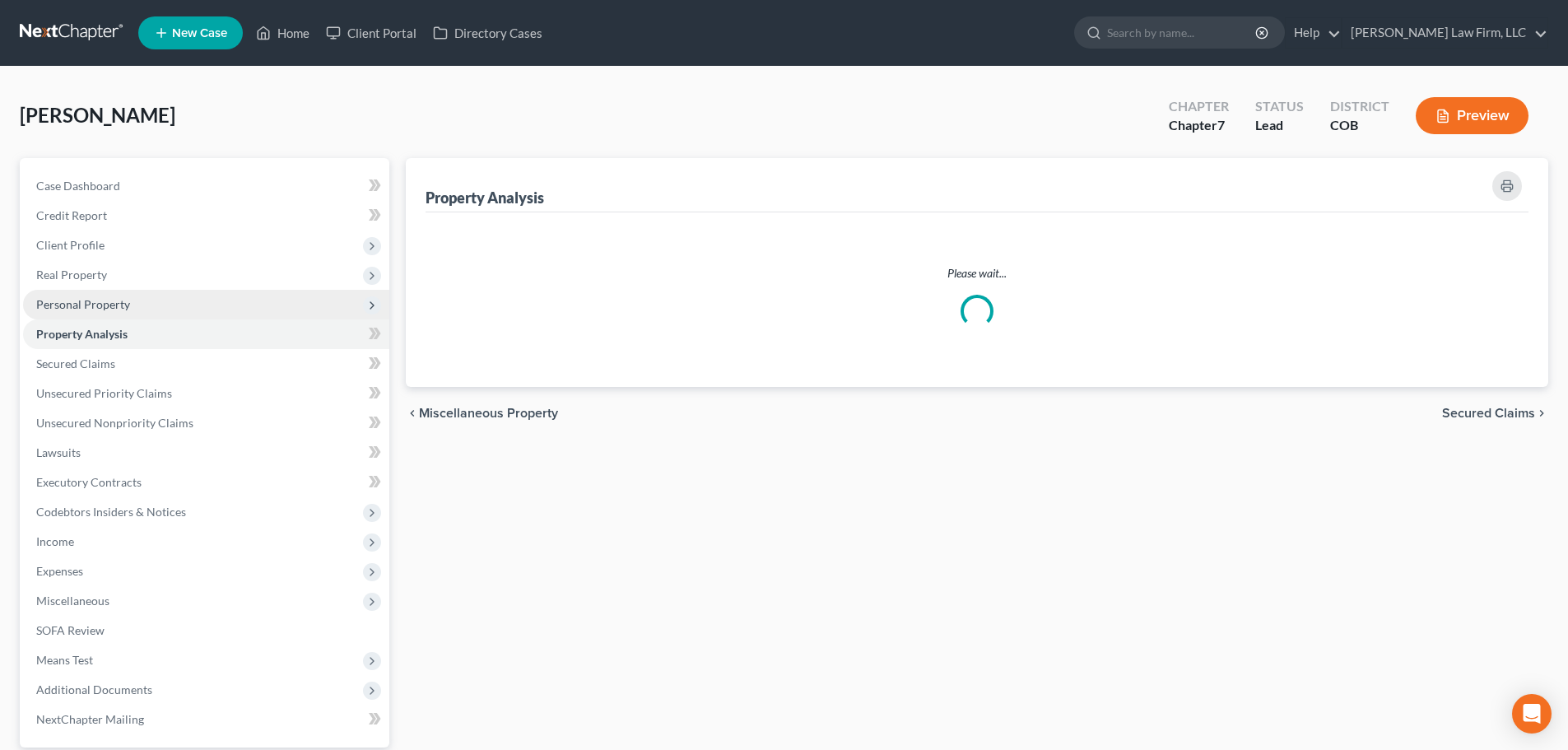
click at [177, 312] on span "Personal Property" at bounding box center [206, 304] width 367 height 30
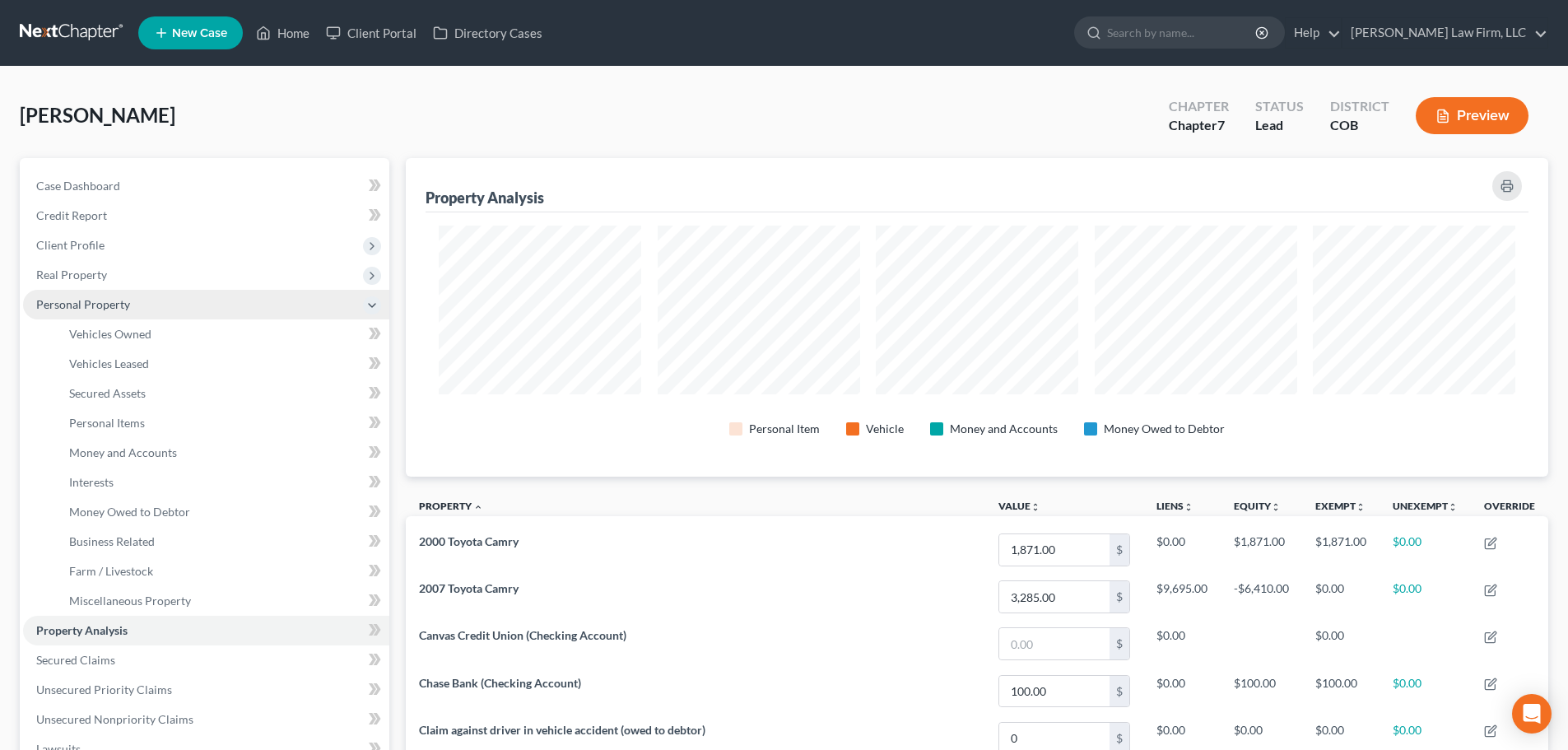
scroll to position [319, 1143]
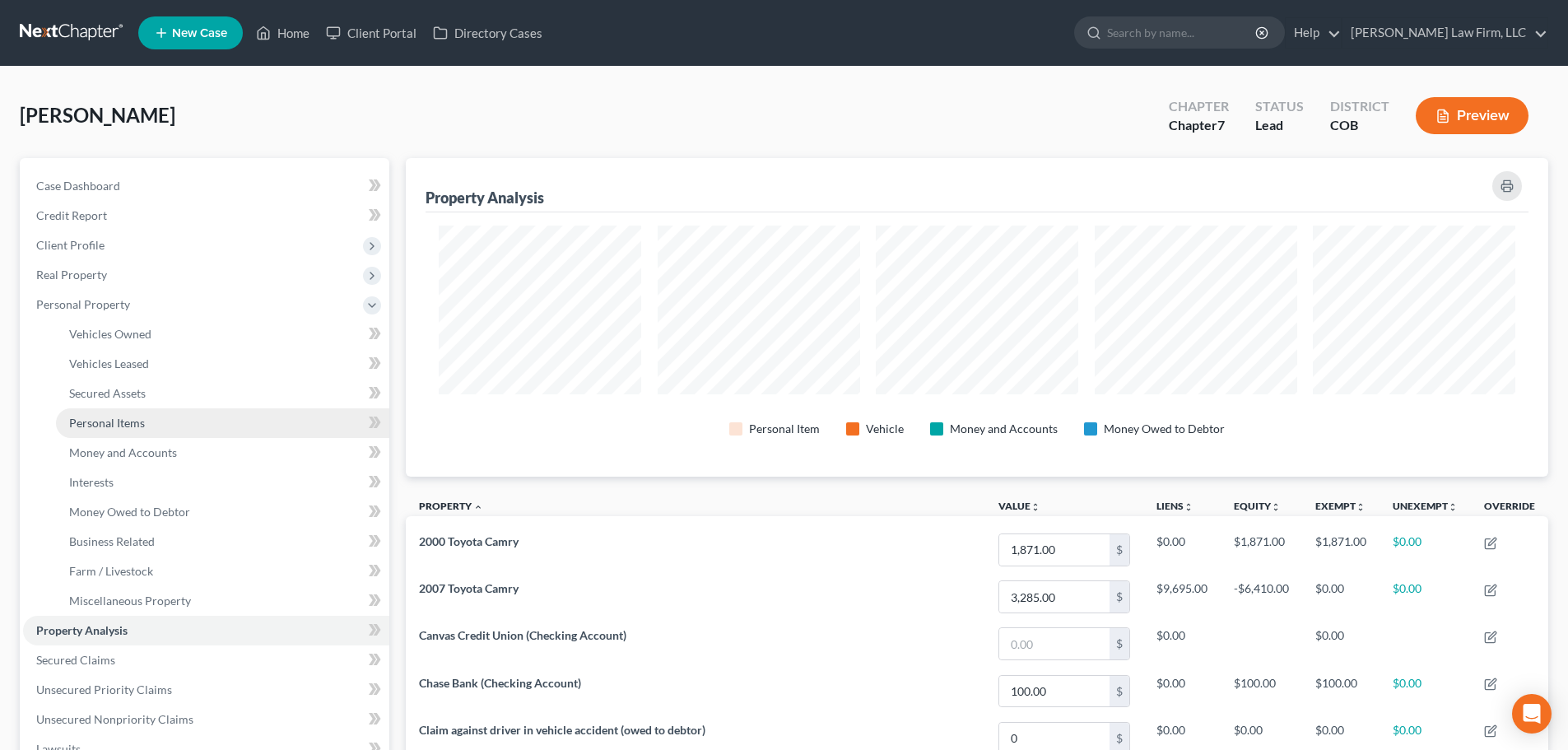
click at [200, 426] on link "Personal Items" at bounding box center [223, 423] width 333 height 30
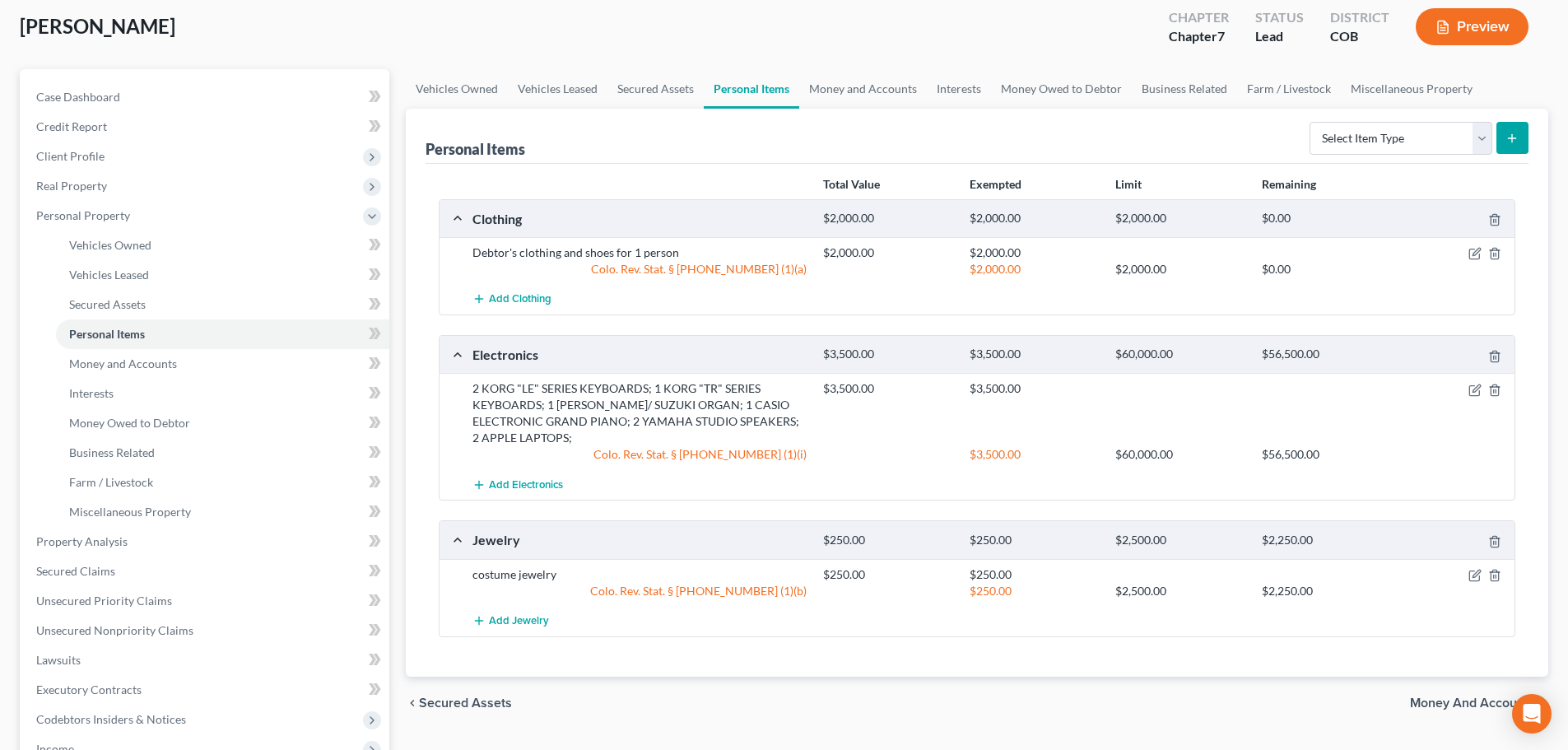
scroll to position [82, 0]
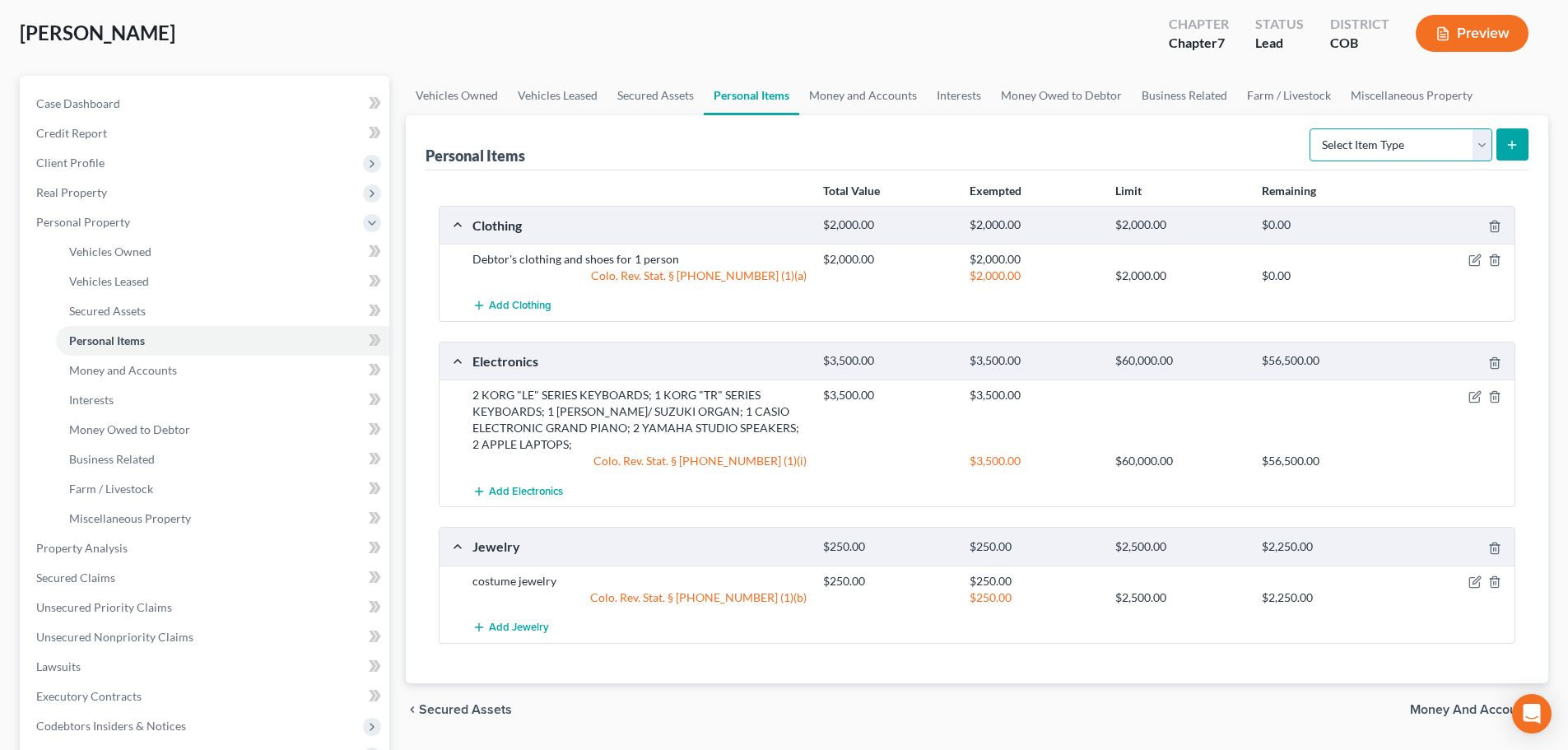
click at [1362, 144] on select "Select Item Type Clothing Collectibles Of Value Electronics Firearms Household …" at bounding box center [1401, 145] width 183 height 33
select select "household_goods"
click at [1311, 129] on select "Select Item Type Clothing Collectibles Of Value Electronics Firearms Household …" at bounding box center [1401, 145] width 183 height 33
click at [1507, 148] on icon "submit" at bounding box center [1512, 145] width 14 height 14
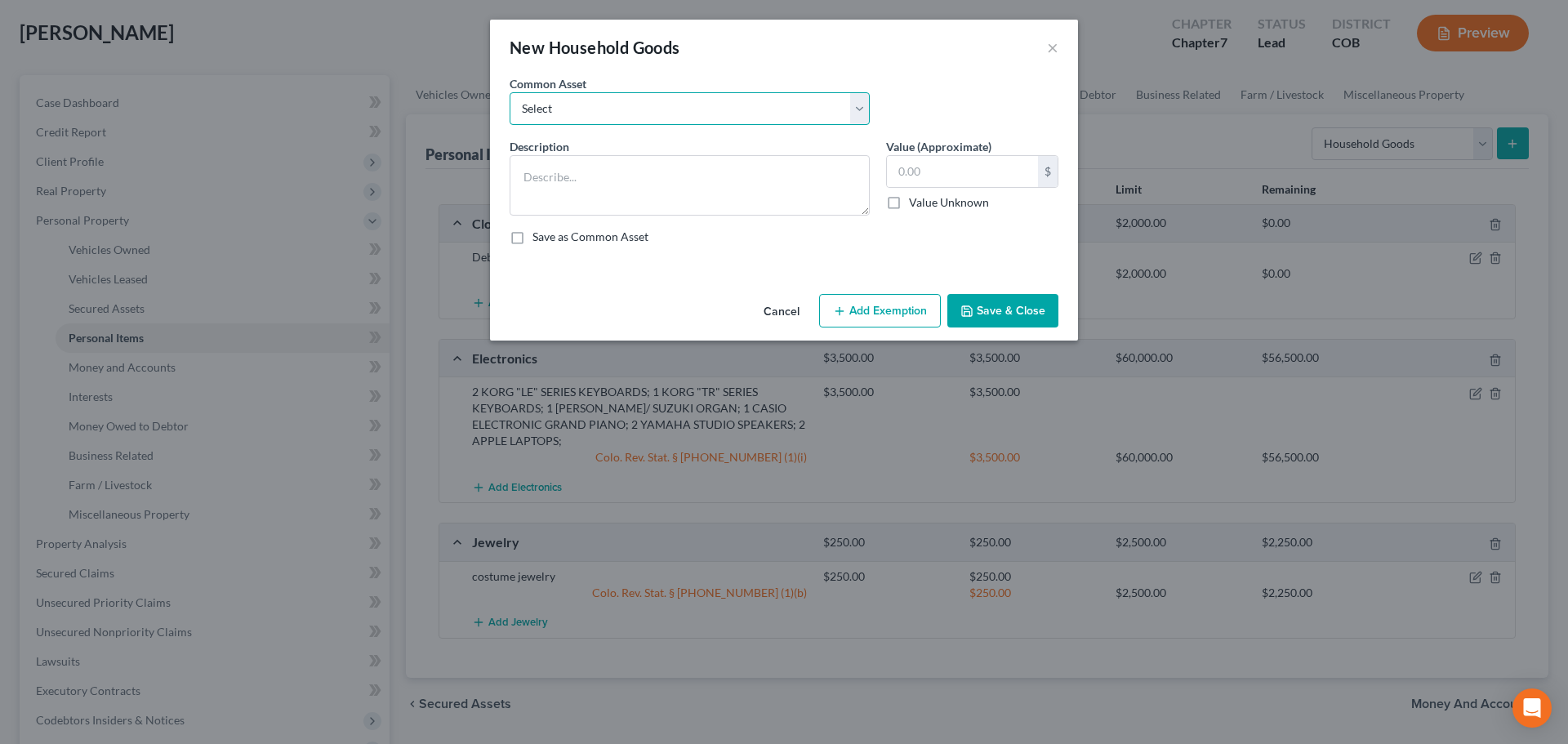
click at [703, 103] on select "Select NEED" at bounding box center [689, 109] width 360 height 32
click at [649, 109] on select "Select NEED" at bounding box center [689, 109] width 360 height 32
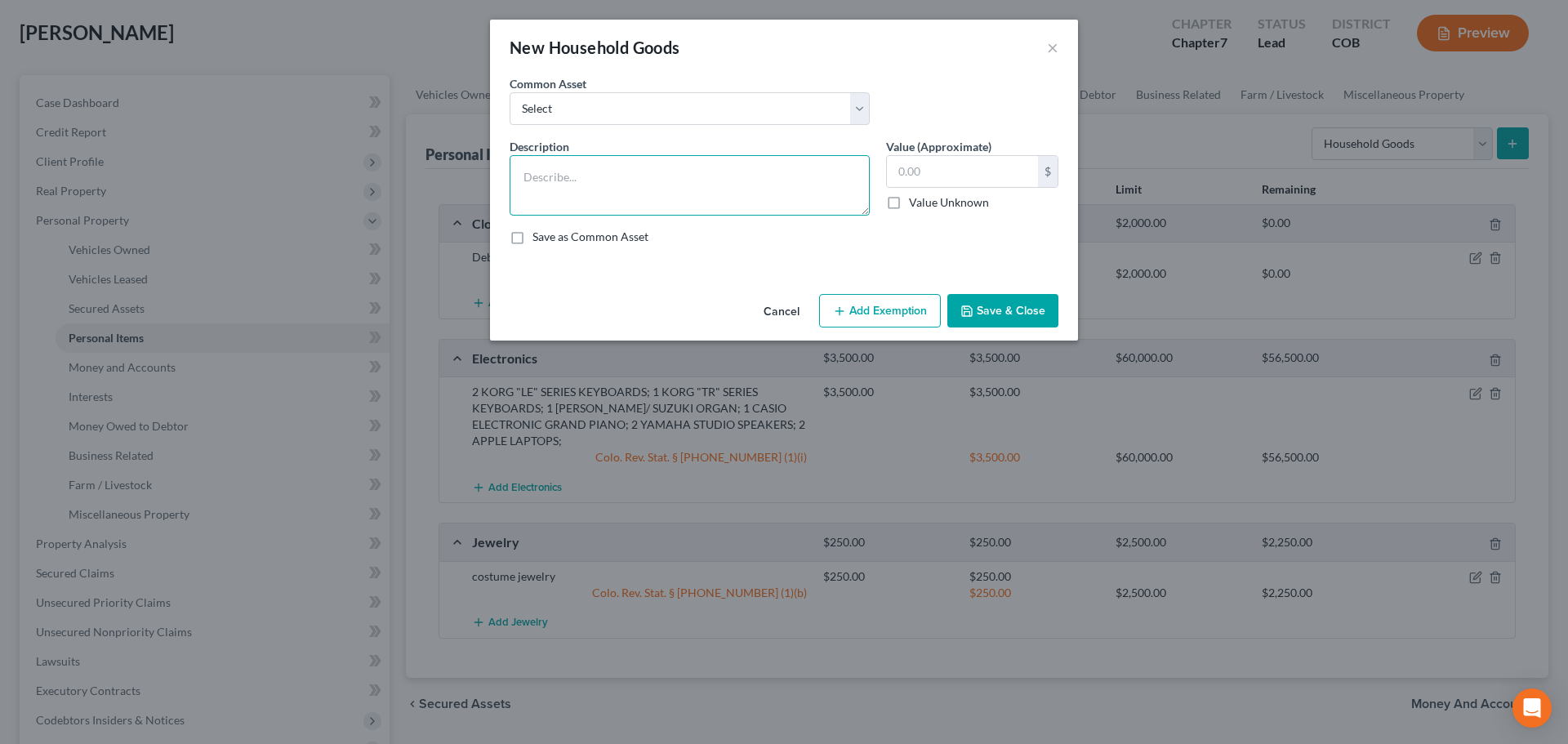
click at [619, 180] on textarea at bounding box center [689, 185] width 360 height 60
type textarea "4 tvs, 3 beds, 2 couches, 4 tables, rugs"
type input "5,000"
click at [899, 295] on button "Add Exemption" at bounding box center [880, 311] width 121 height 34
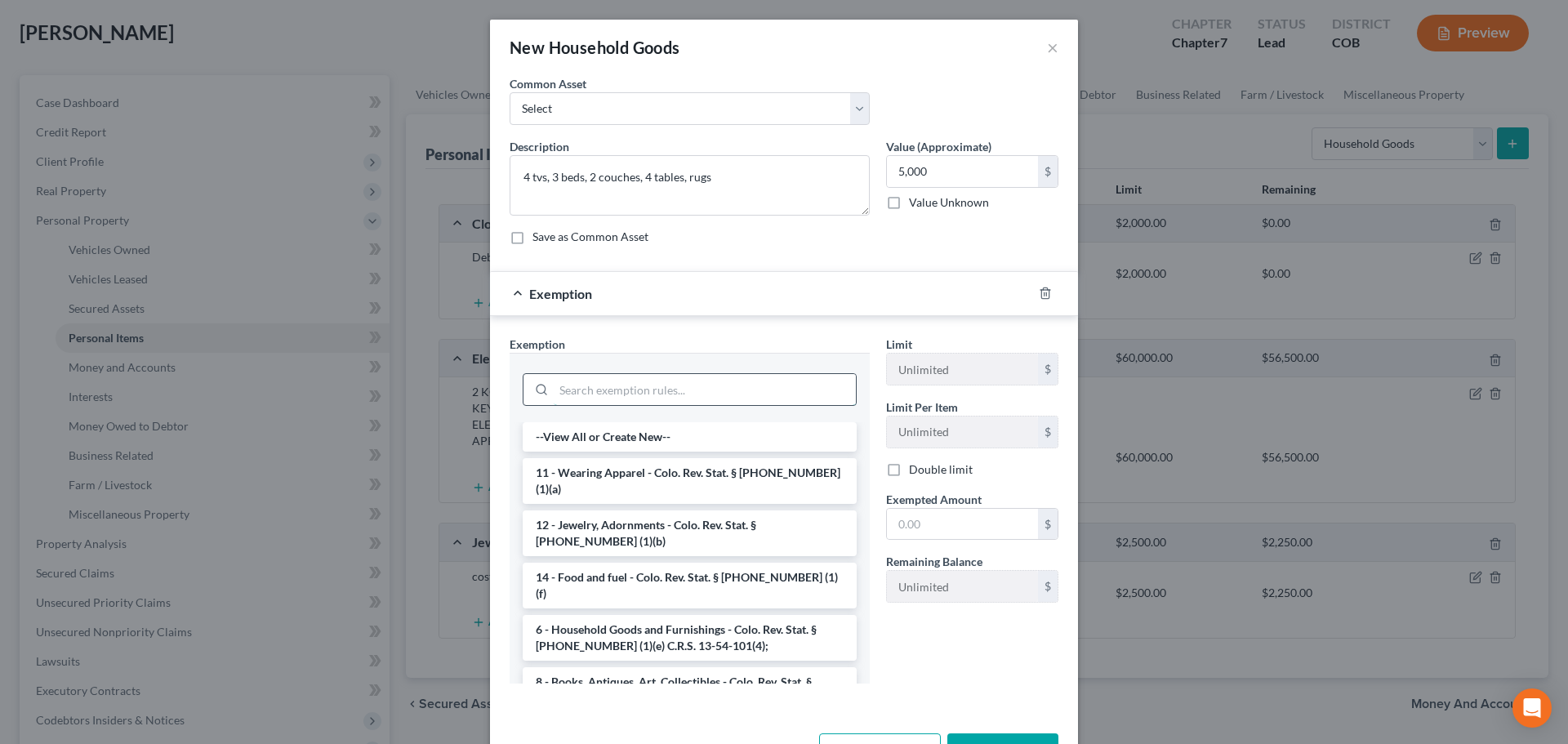
click at [636, 396] on input "search" at bounding box center [704, 389] width 302 height 31
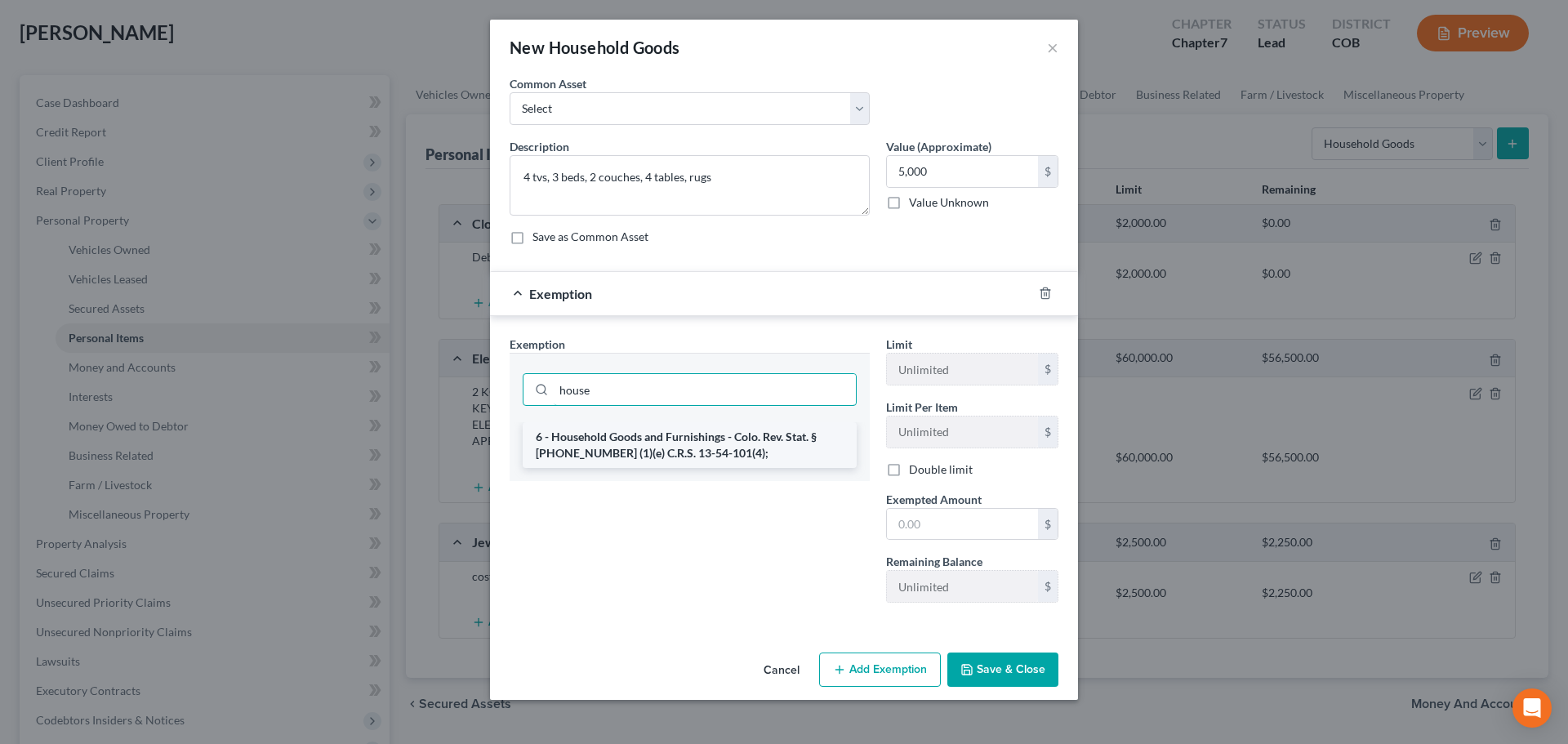
type input "house"
click at [642, 445] on li "6 - Household Goods and Furnishings - Colo. Rev. Stat. § [PHONE_NUMBER] (1)(e) …" at bounding box center [690, 445] width 334 height 46
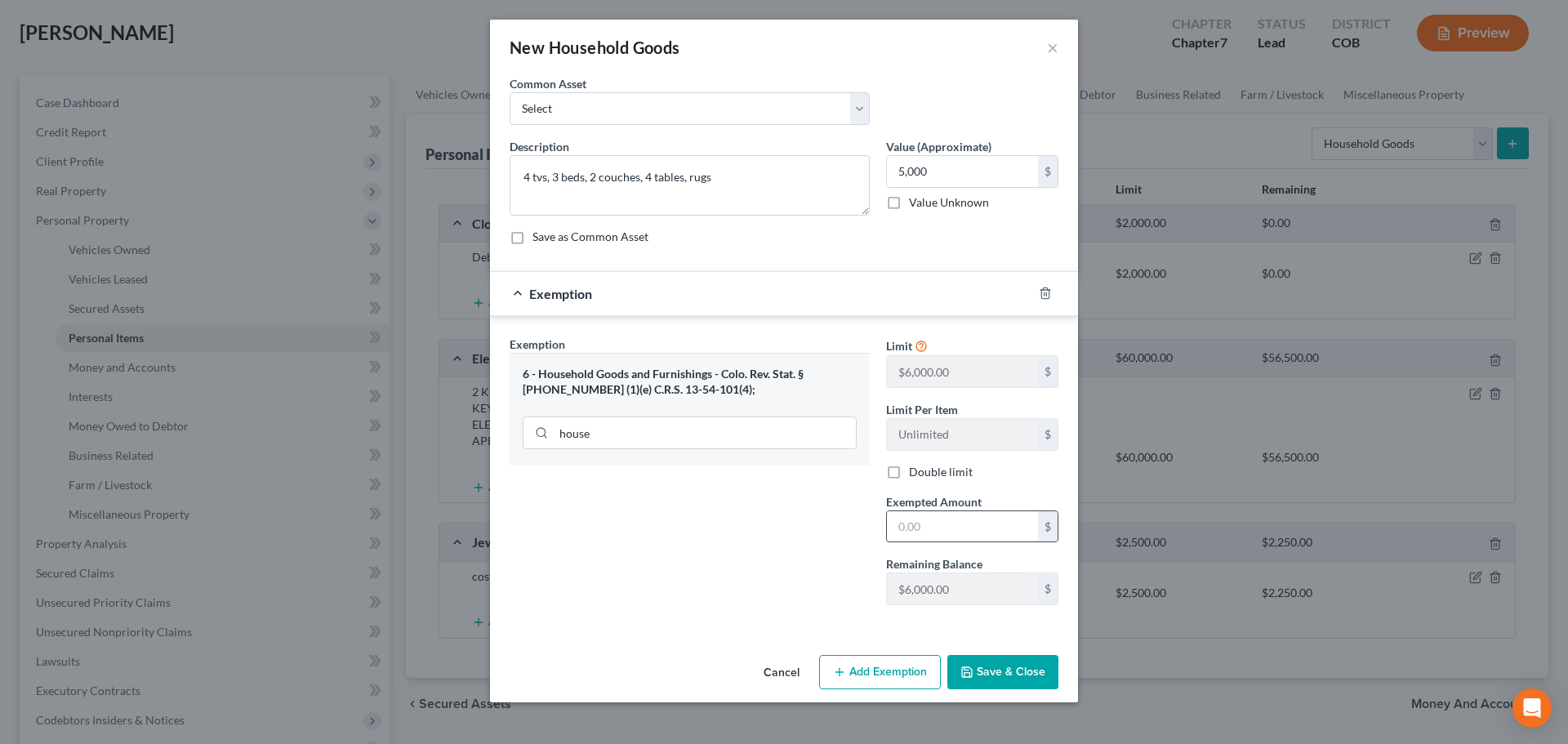
click at [988, 531] on input "text" at bounding box center [962, 527] width 151 height 31
type input "5,000"
click at [625, 487] on div "Exemption Set must be selected for CA. Exemption * 6 - Household Goods and Furn…" at bounding box center [689, 477] width 376 height 283
click at [1016, 692] on div "Cancel Add Exemption Save & Close" at bounding box center [784, 676] width 589 height 54
click at [1015, 669] on button "Save & Close" at bounding box center [1004, 672] width 111 height 34
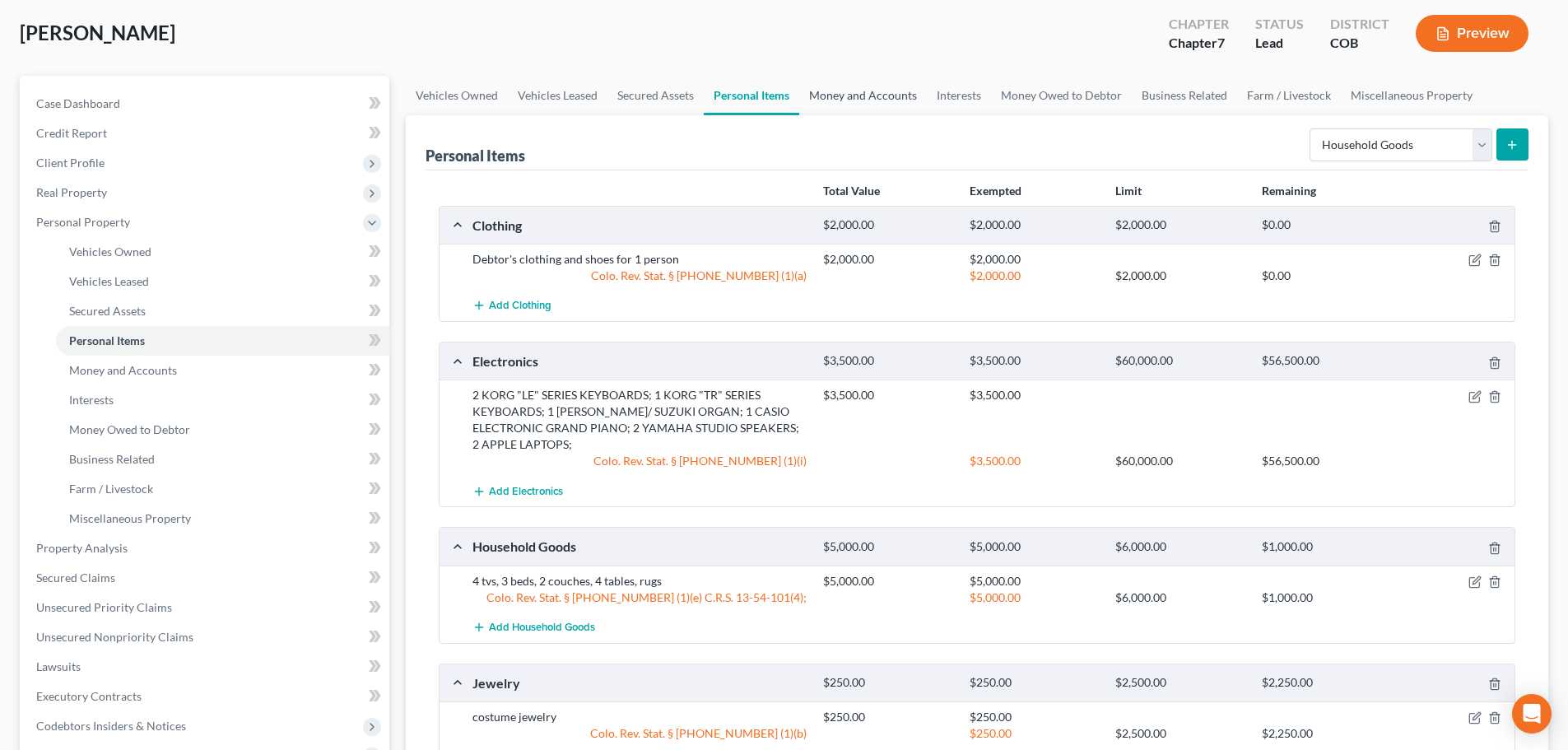
click at [867, 100] on link "Money and Accounts" at bounding box center [863, 96] width 128 height 40
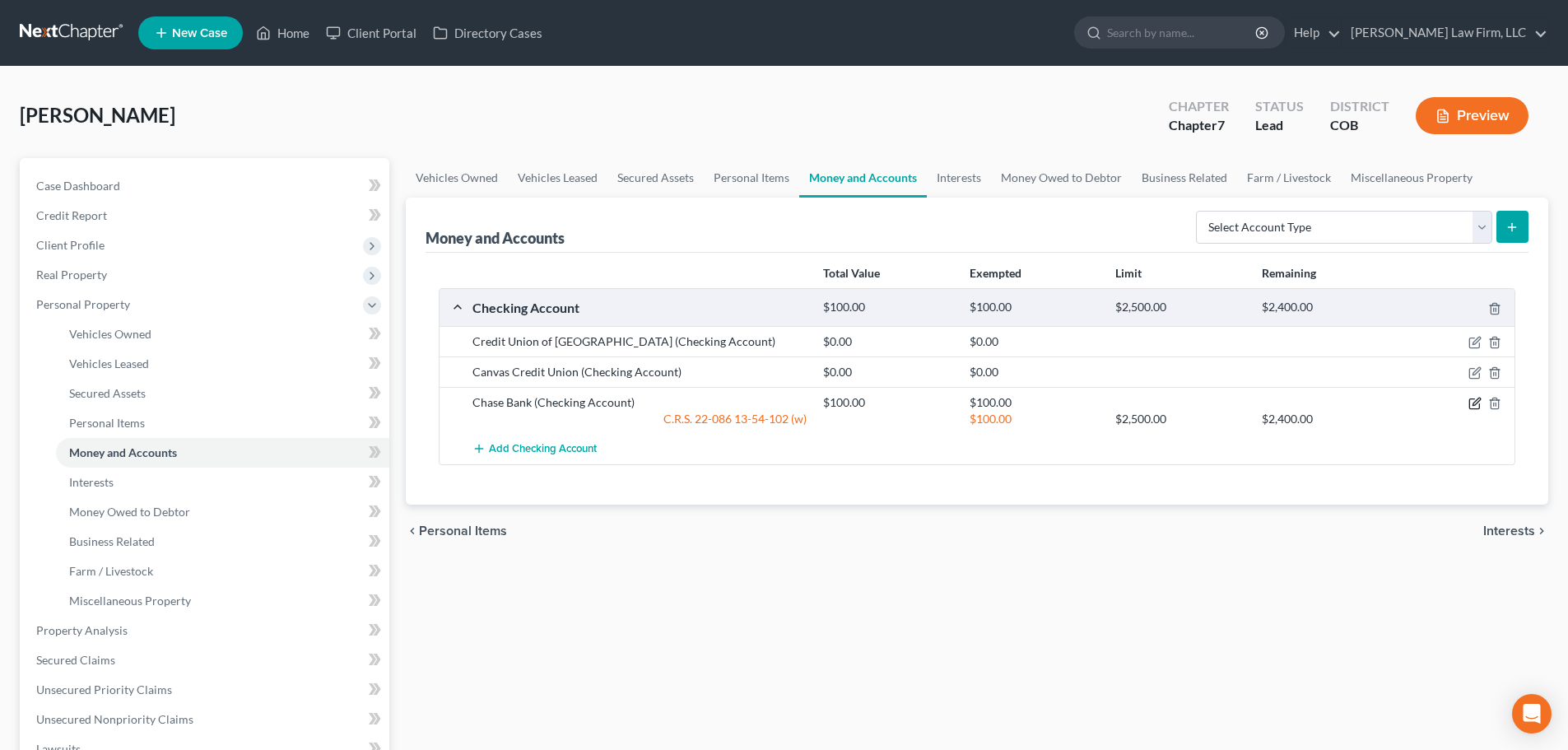
click at [1472, 403] on icon "button" at bounding box center [1475, 403] width 14 height 14
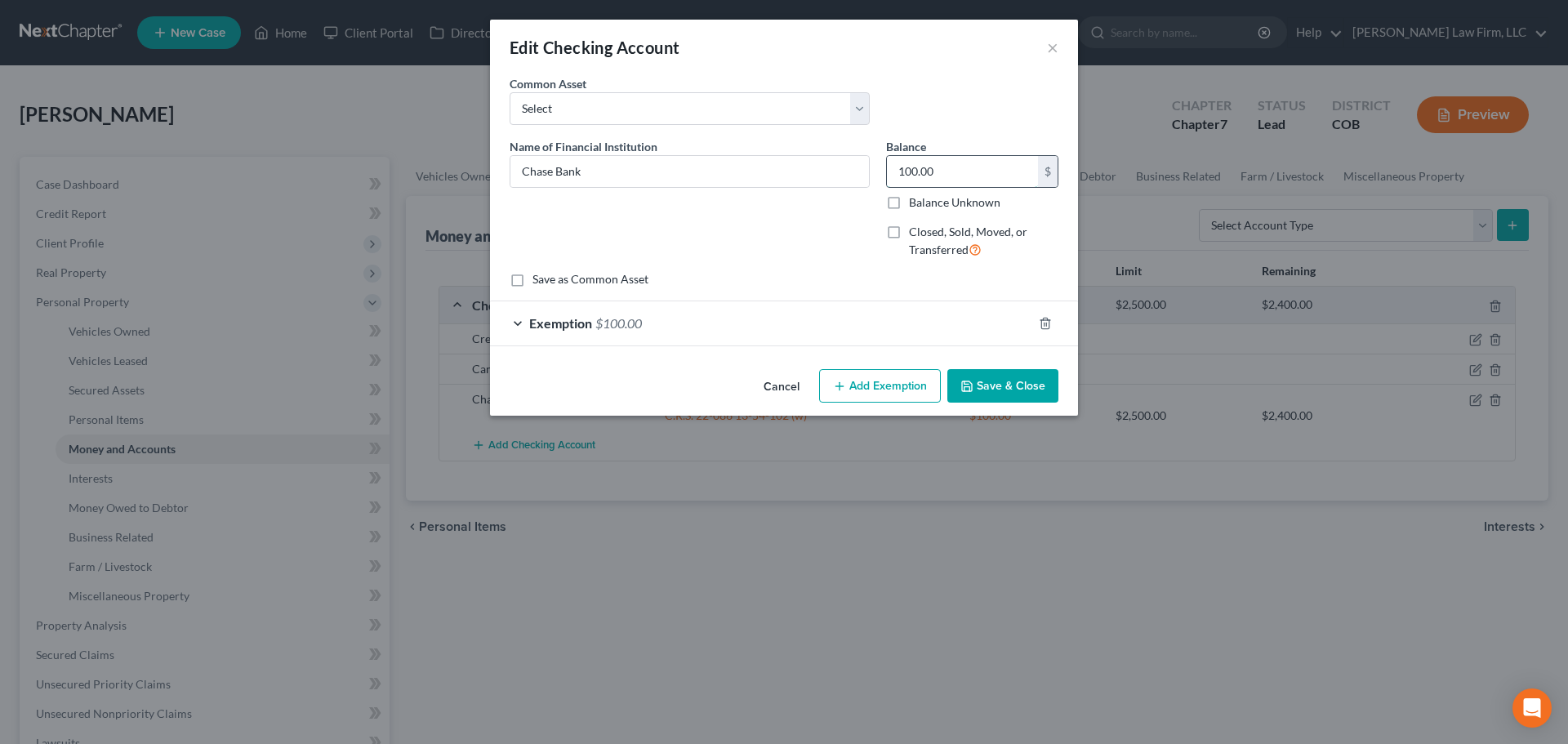
click at [948, 172] on input "100.00" at bounding box center [962, 172] width 151 height 31
type input "25"
click at [650, 263] on div "Name of Financial Institution * Chase Bank" at bounding box center [689, 205] width 376 height 134
click at [1032, 382] on button "Save & Close" at bounding box center [1004, 386] width 111 height 34
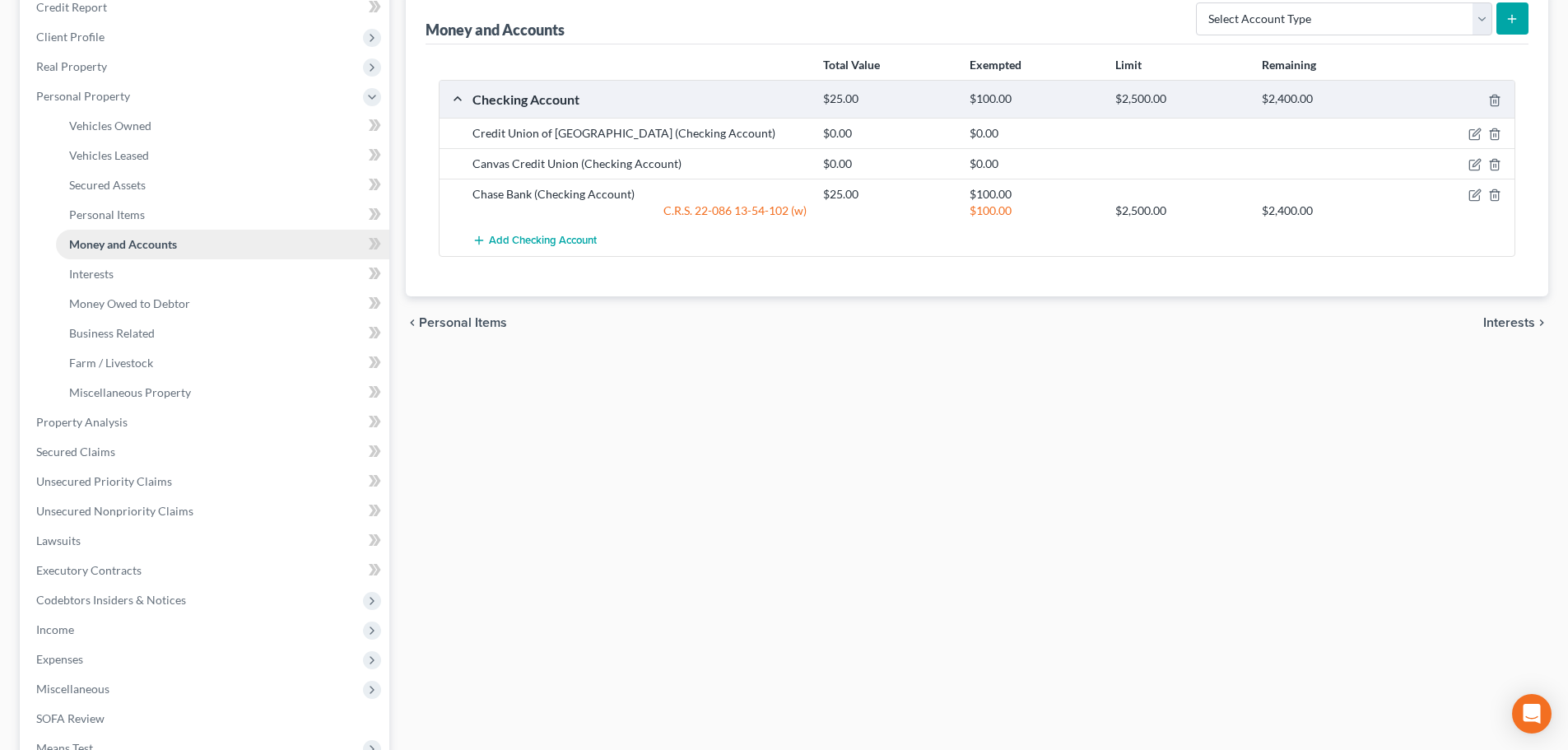
scroll to position [247, 0]
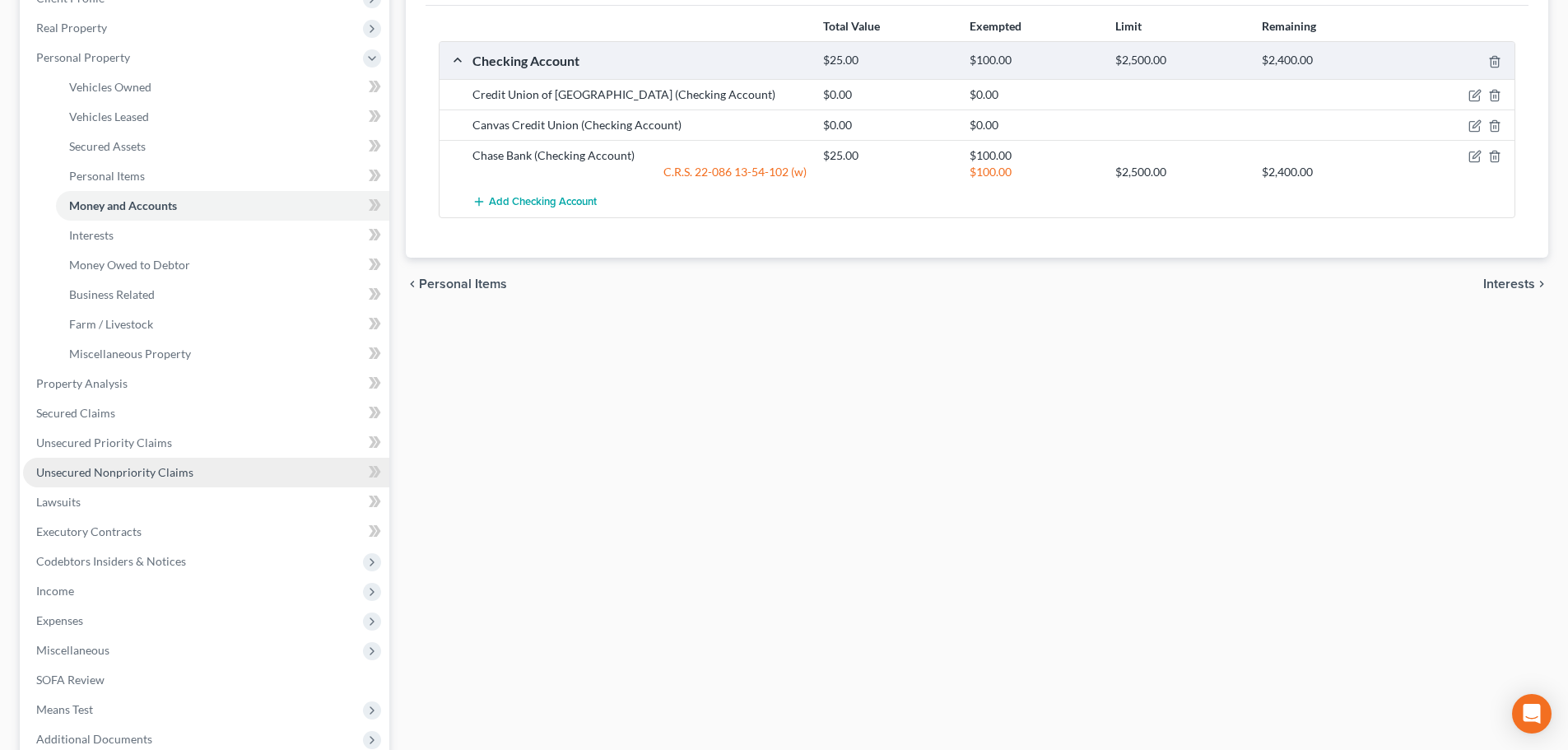
click at [139, 467] on span "Unsecured Nonpriority Claims" at bounding box center [115, 472] width 158 height 14
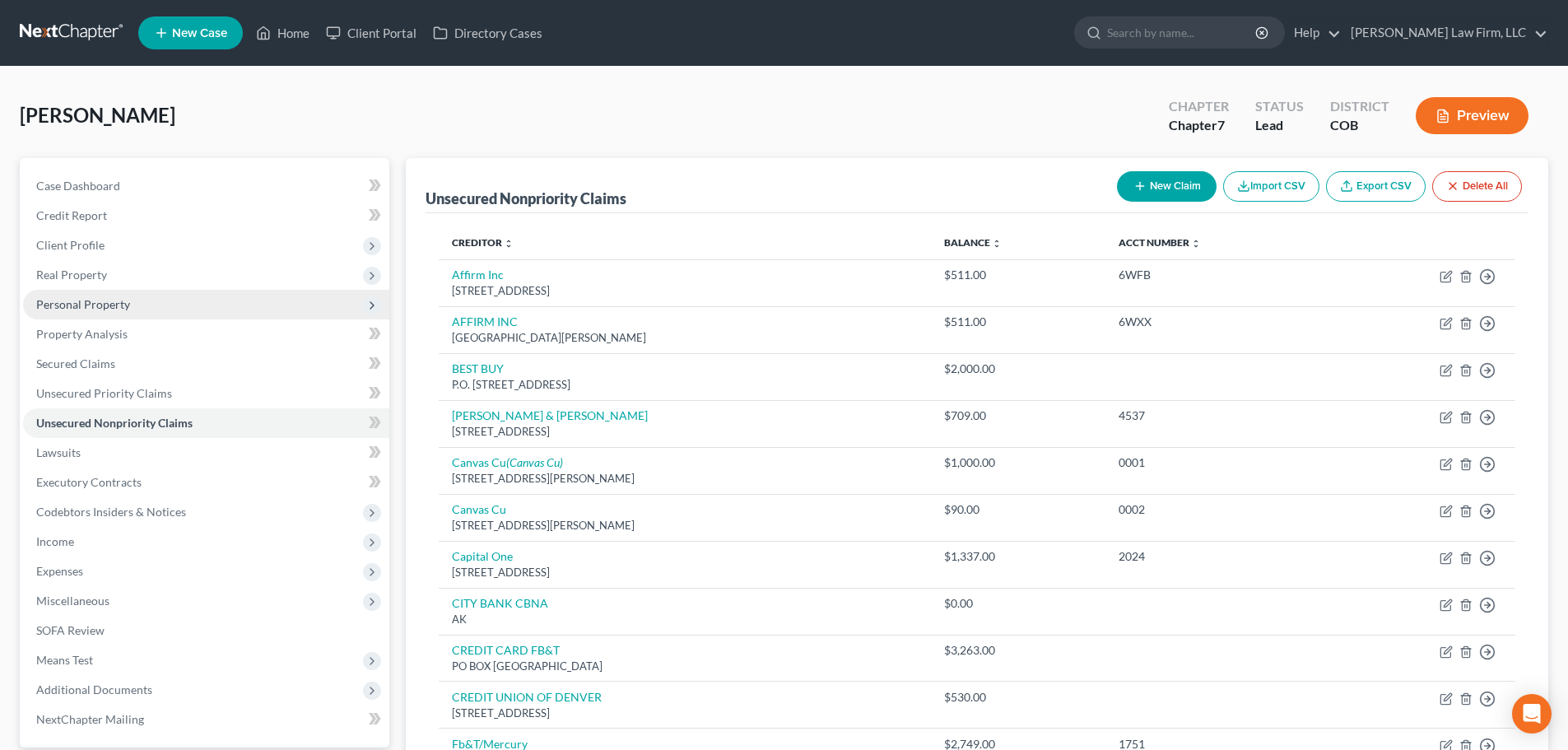
click at [148, 303] on span "Personal Property" at bounding box center [206, 304] width 367 height 30
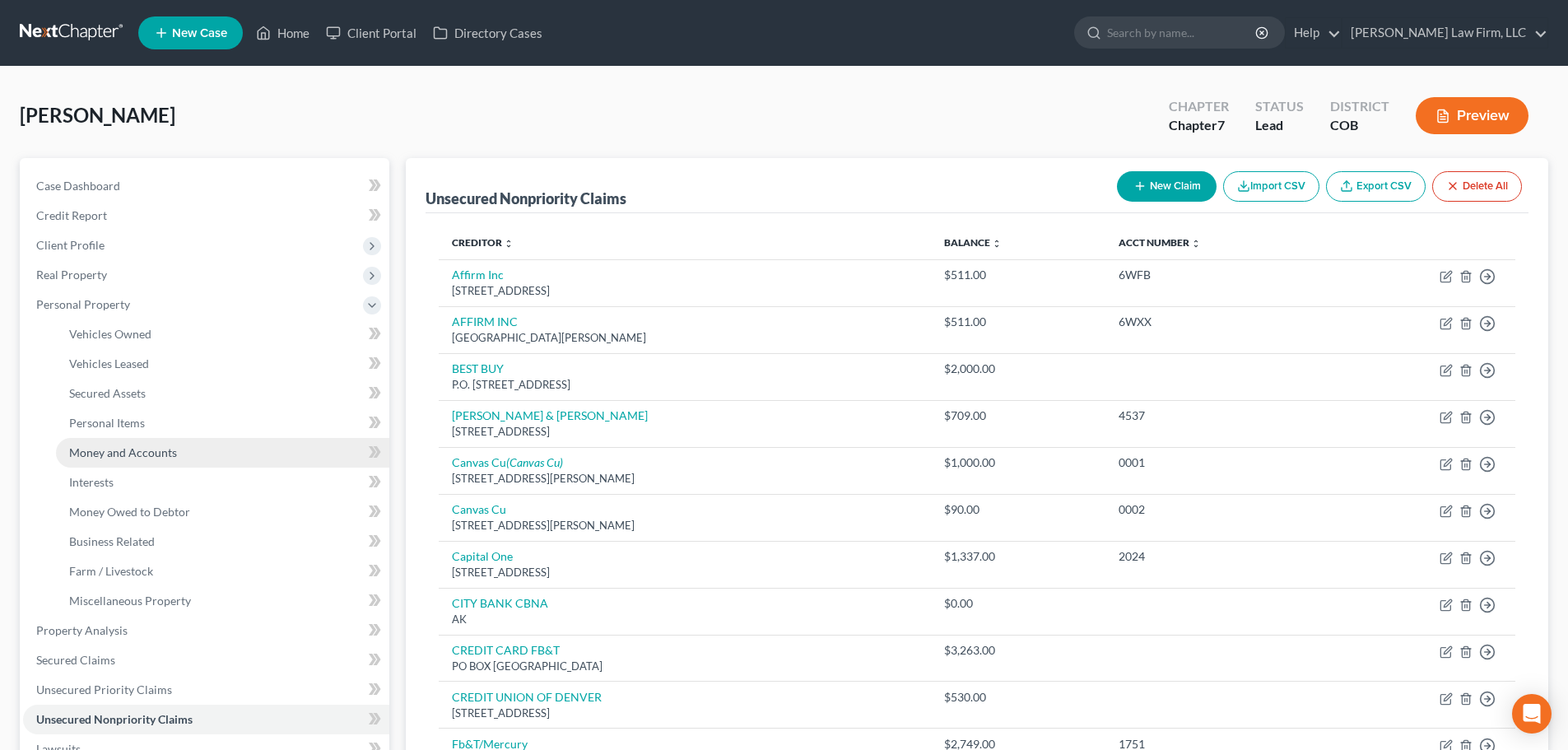
click at [206, 447] on link "Money and Accounts" at bounding box center [223, 453] width 333 height 30
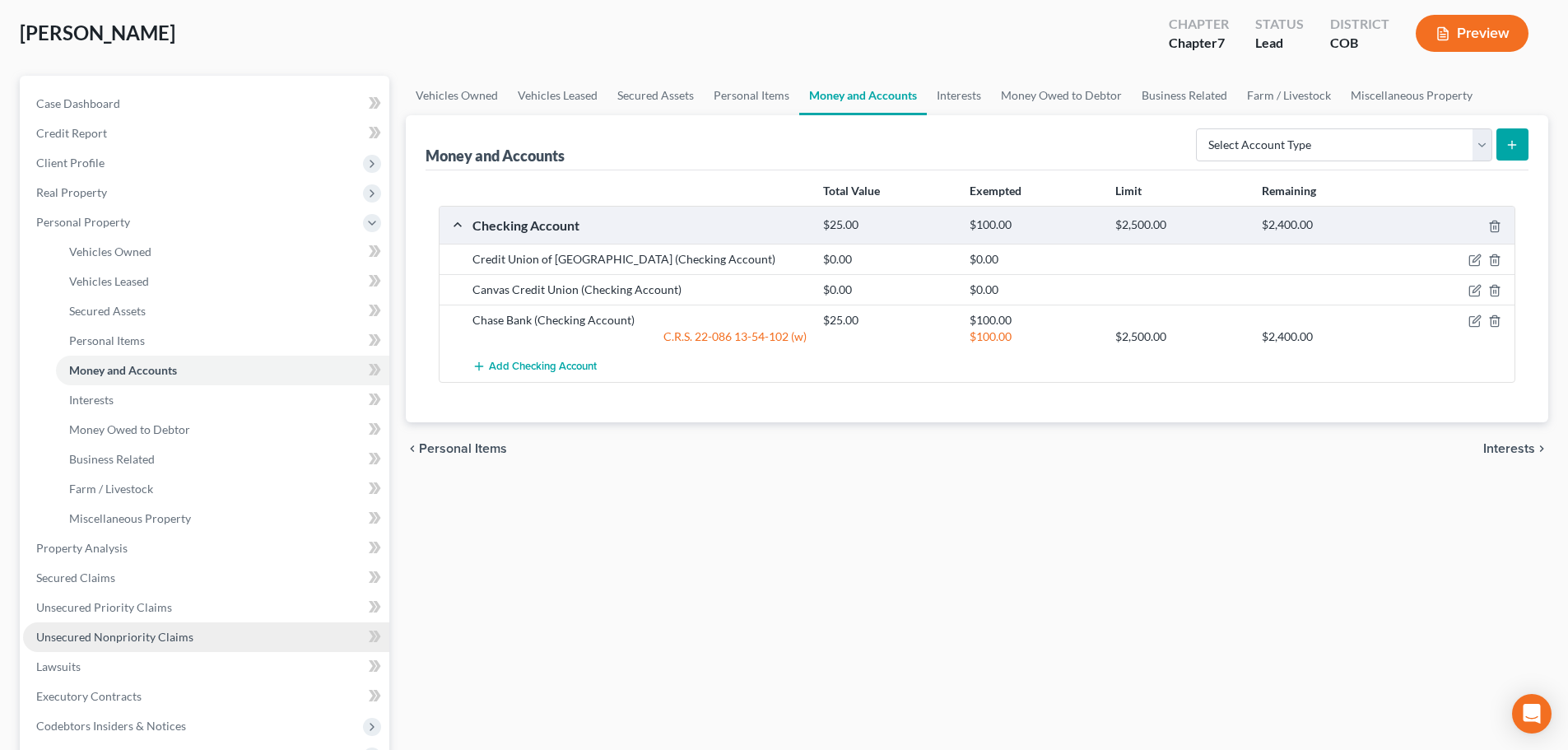
click at [168, 625] on link "Unsecured Nonpriority Claims" at bounding box center [206, 637] width 367 height 30
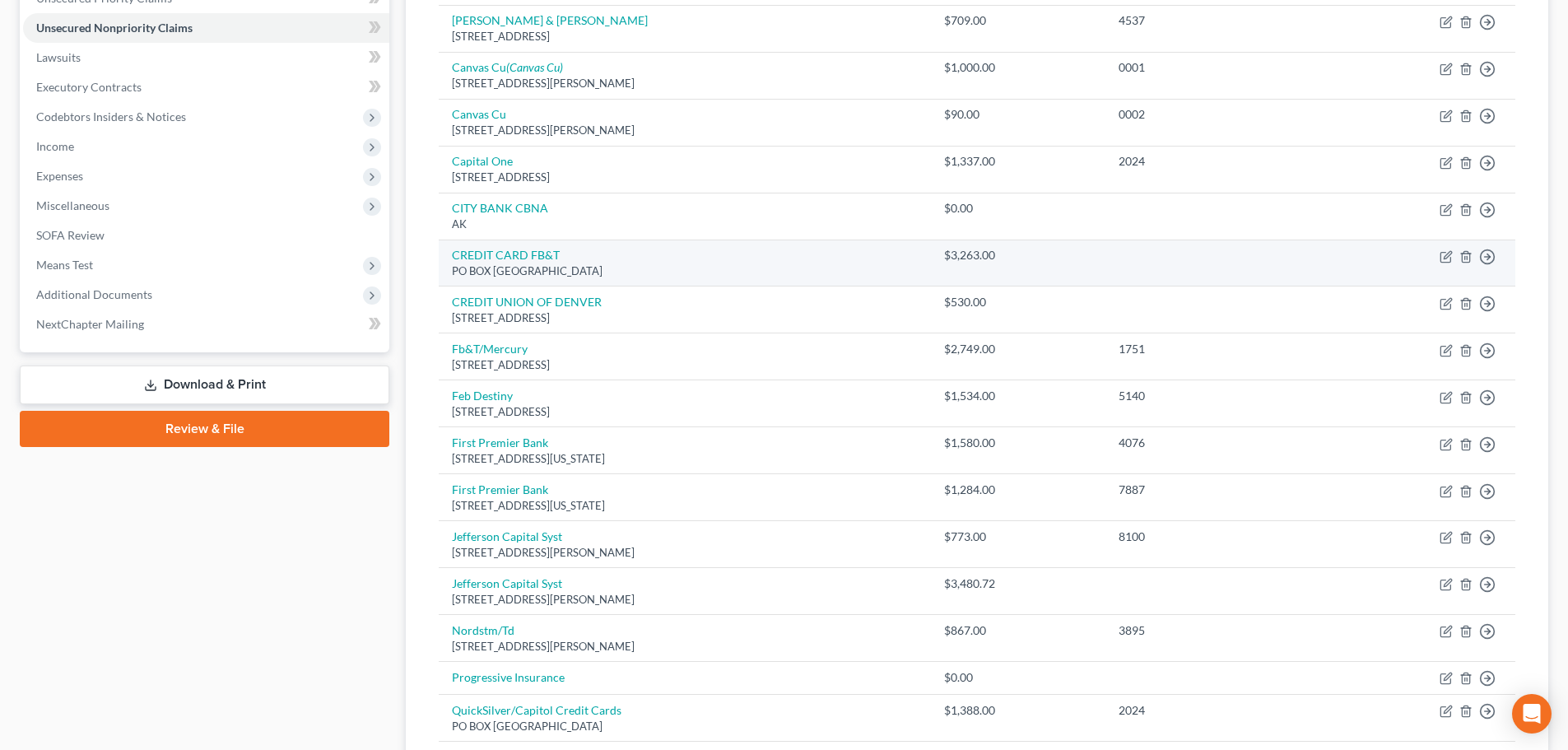
scroll to position [412, 0]
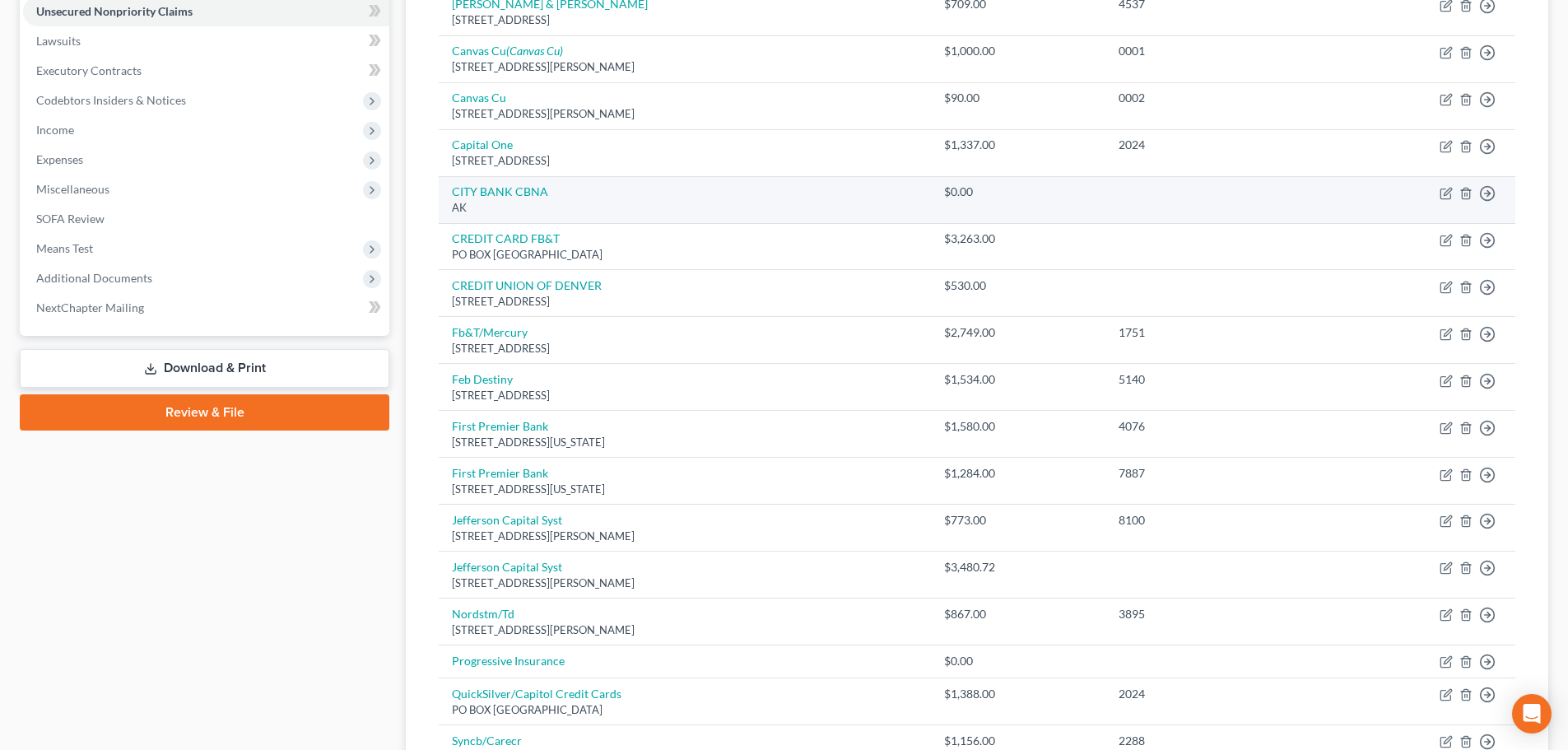
click at [1472, 199] on td "Move to D Move to E Move to G Move to Notice Only" at bounding box center [1423, 200] width 185 height 47
click at [1462, 197] on icon "button" at bounding box center [1466, 193] width 7 height 11
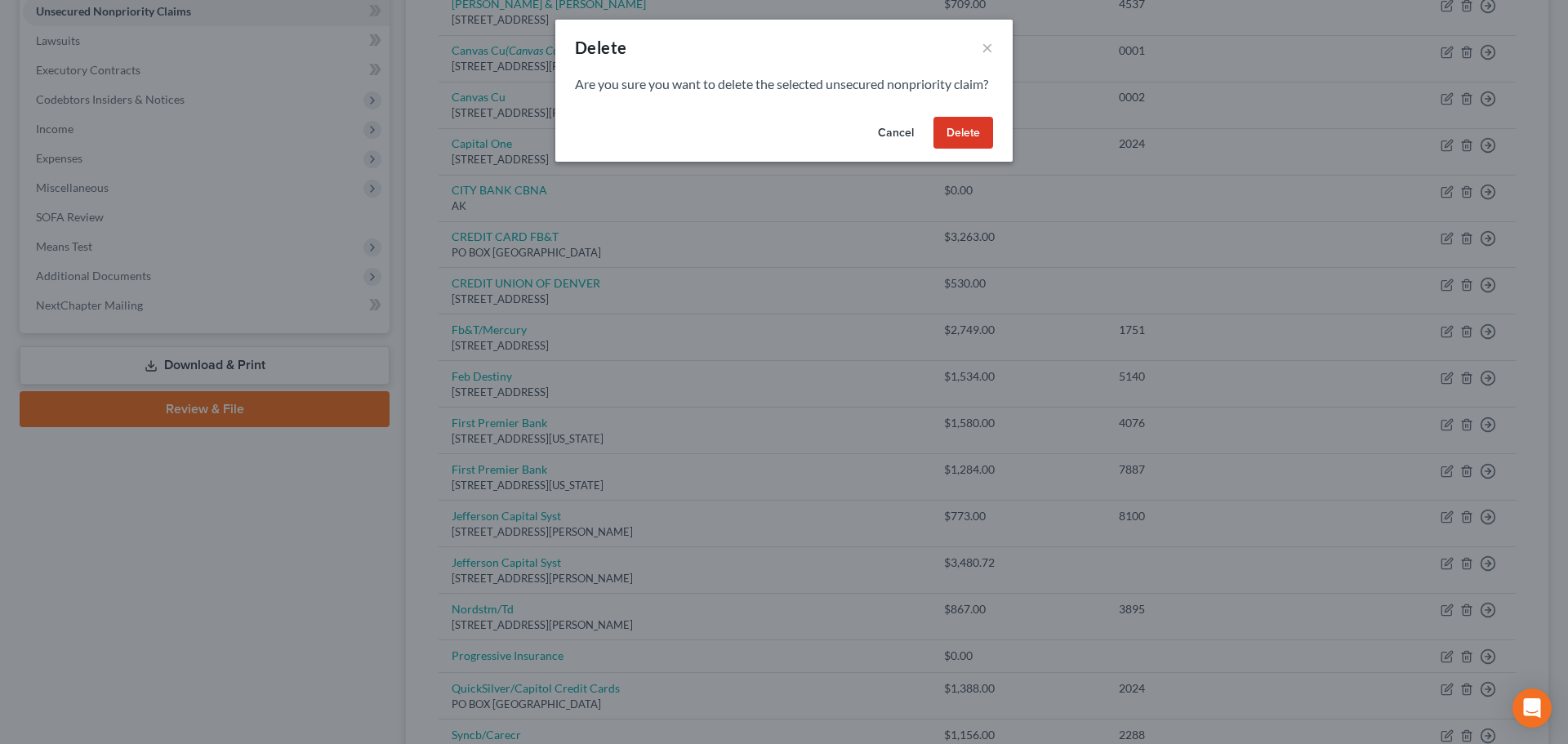
click at [985, 149] on button "Delete" at bounding box center [963, 133] width 59 height 32
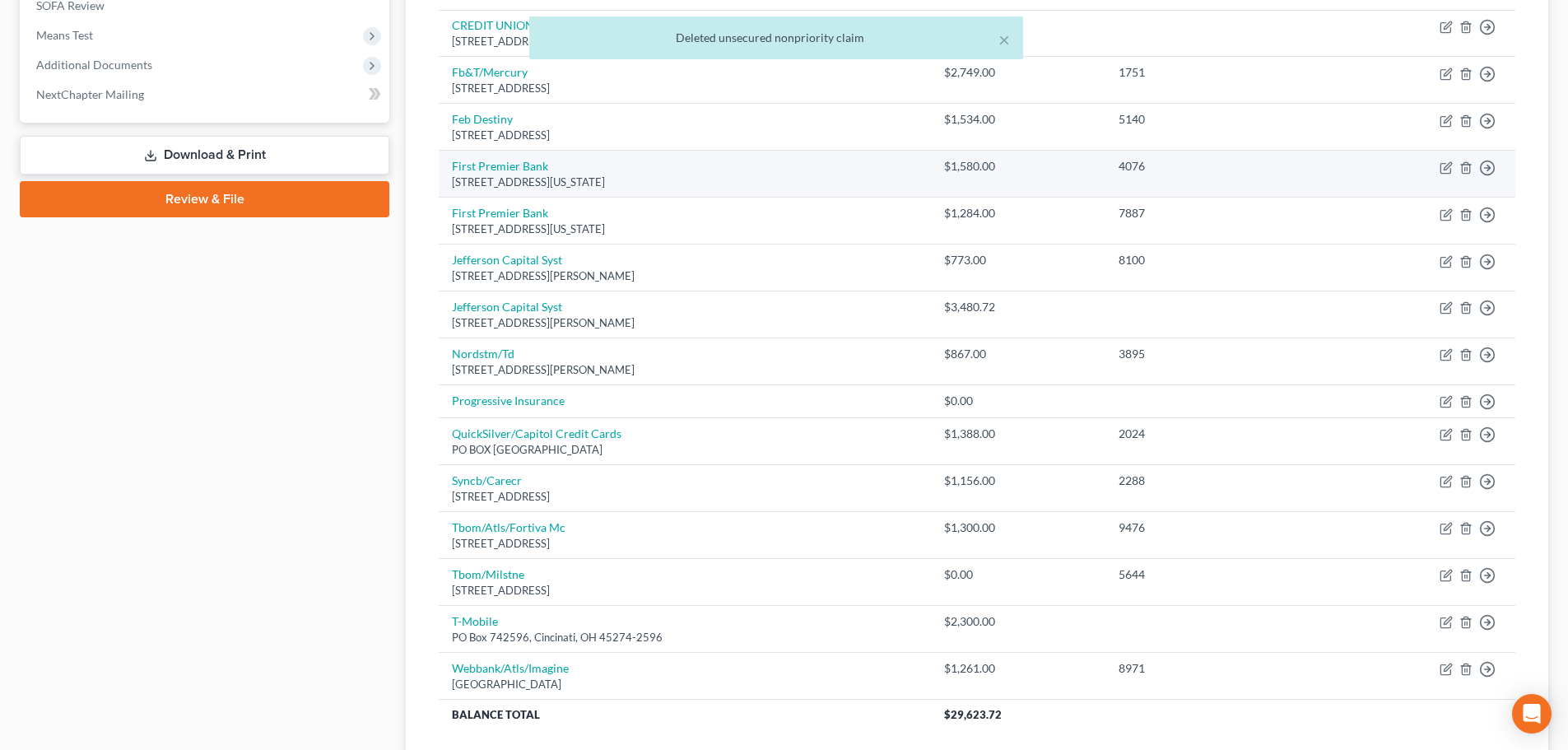
scroll to position [659, 0]
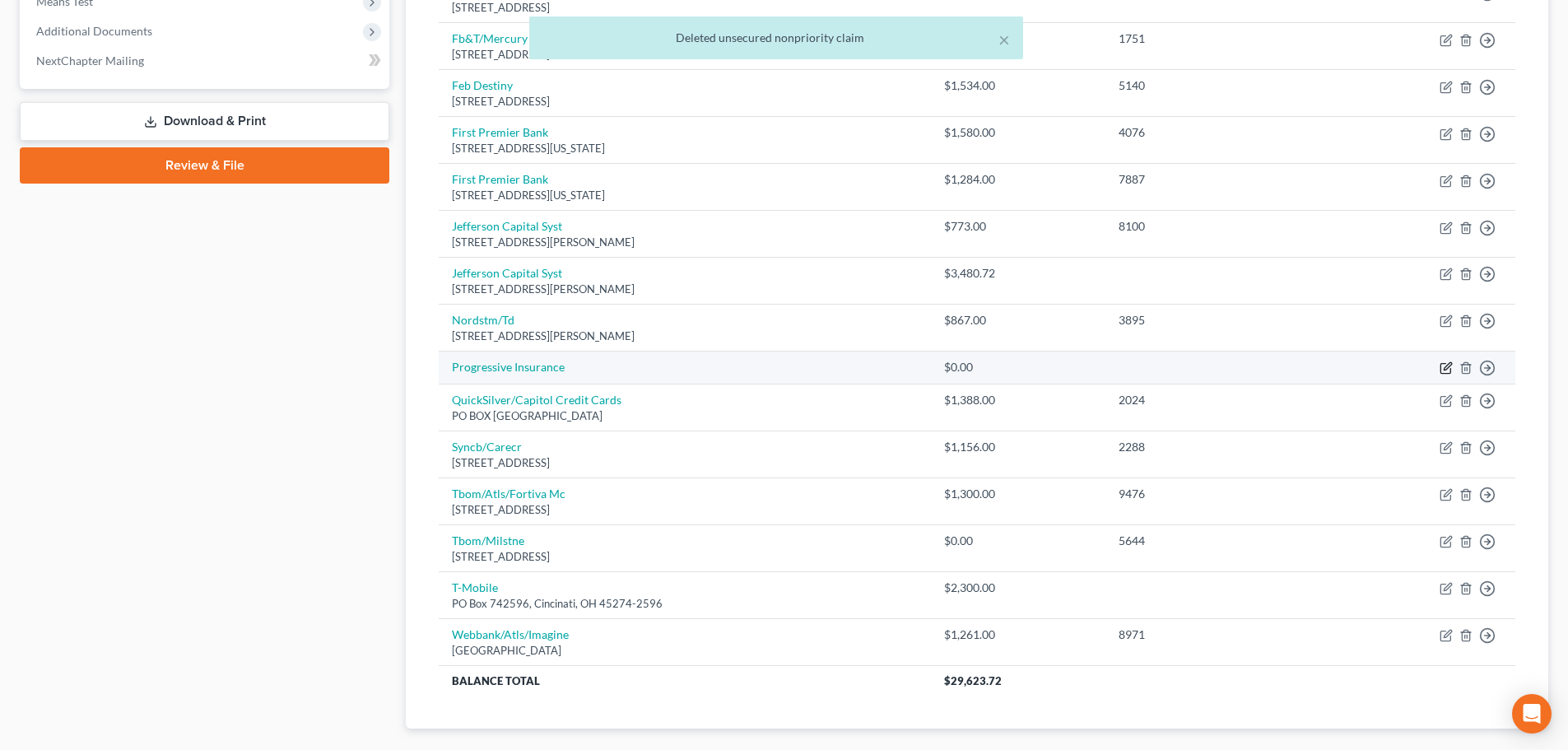
click at [1439, 370] on icon "button" at bounding box center [1446, 368] width 14 height 14
select select "0"
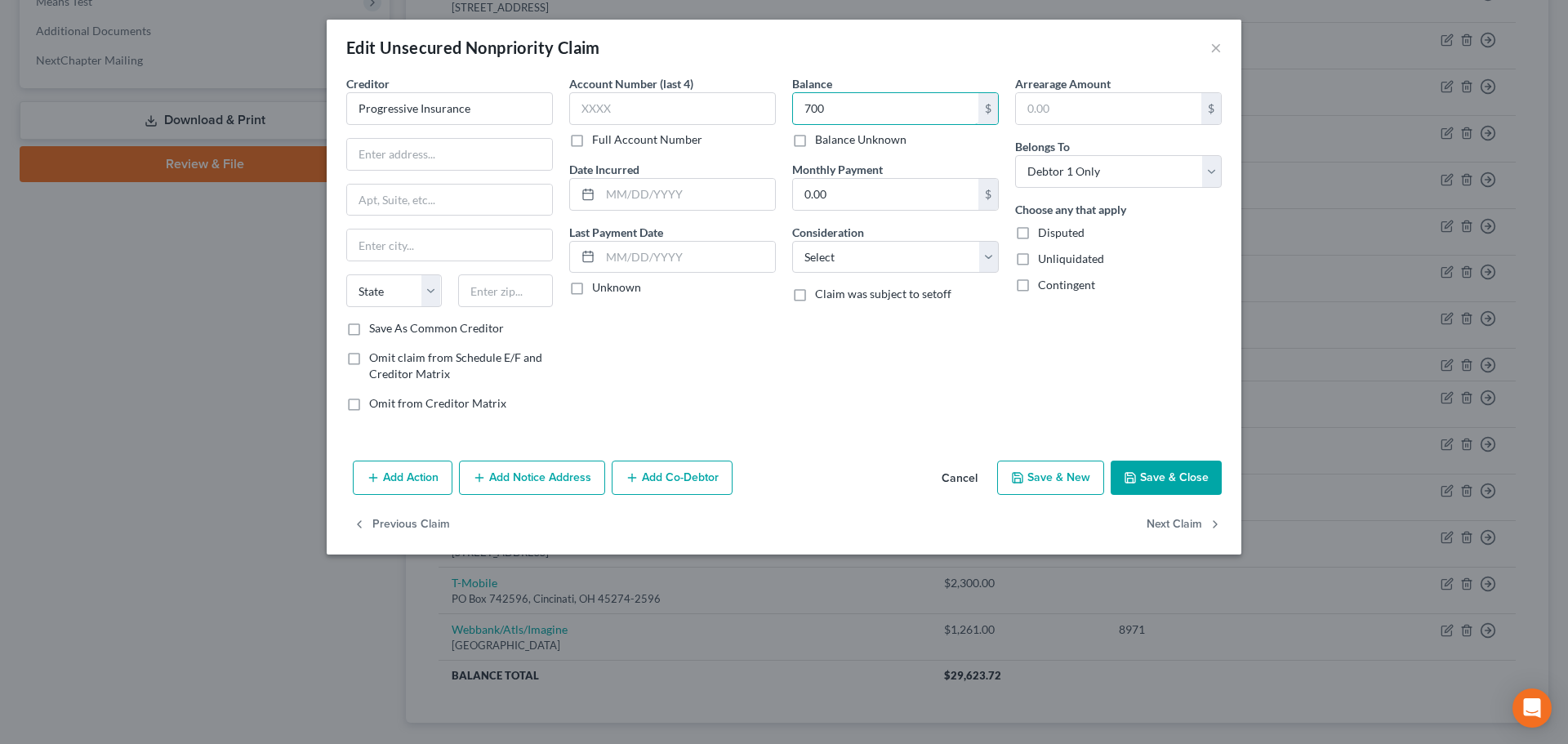
type input "700"
drag, startPoint x: 1147, startPoint y: 481, endPoint x: 1130, endPoint y: 484, distance: 17.3
click at [1146, 481] on button "Save & Close" at bounding box center [1166, 478] width 111 height 34
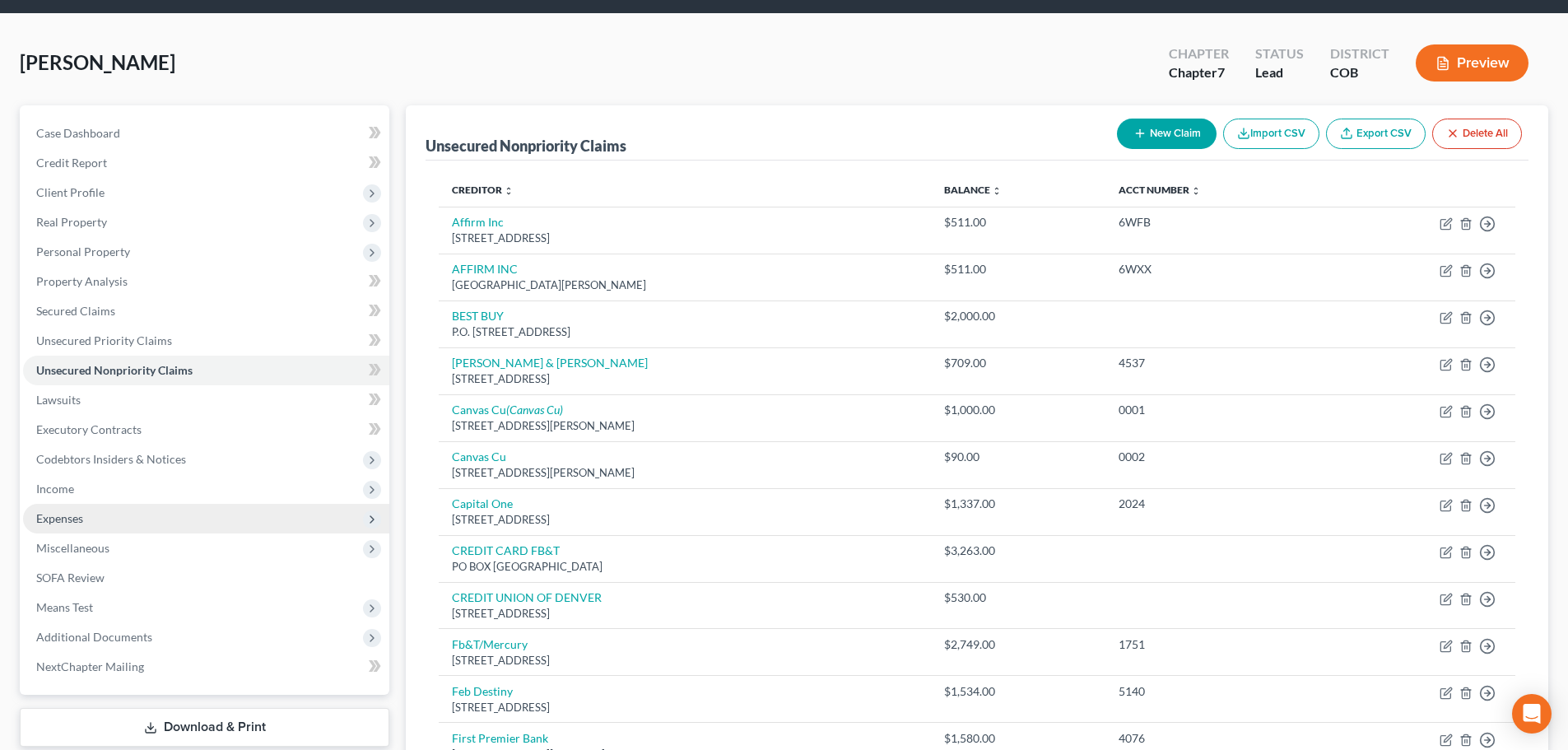
scroll to position [82, 0]
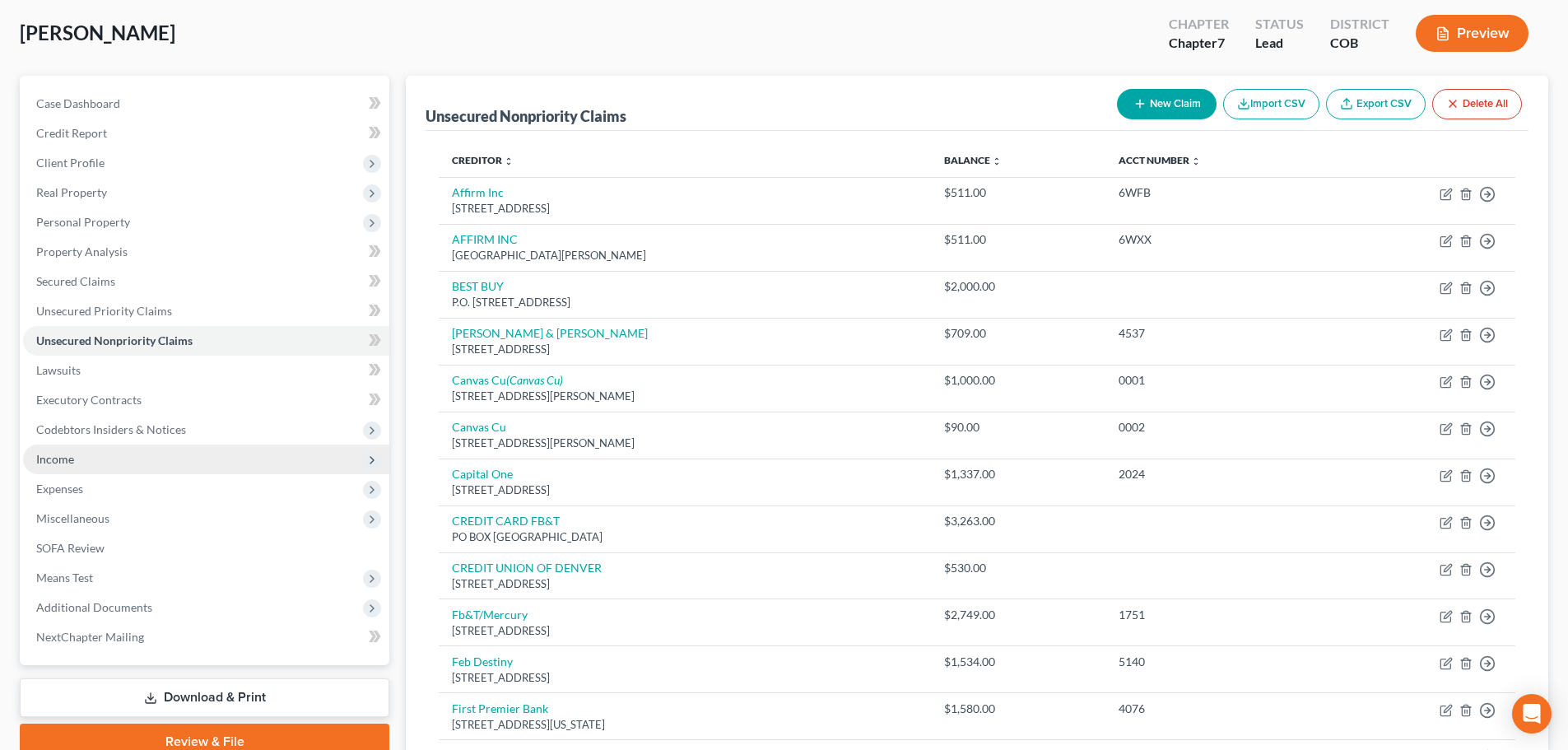
click at [114, 469] on span "Income" at bounding box center [206, 459] width 367 height 30
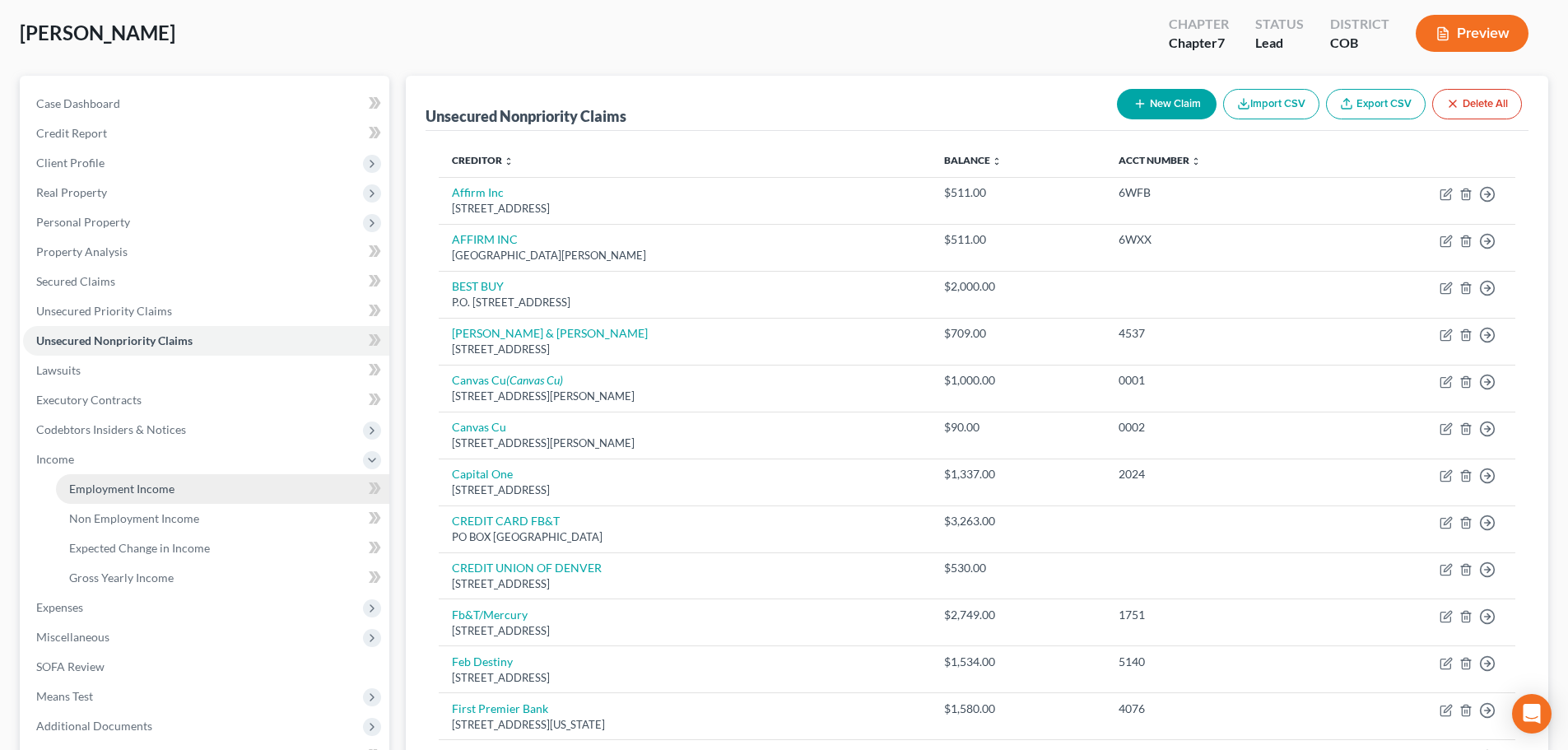
click at [120, 485] on span "Employment Income" at bounding box center [121, 488] width 105 height 14
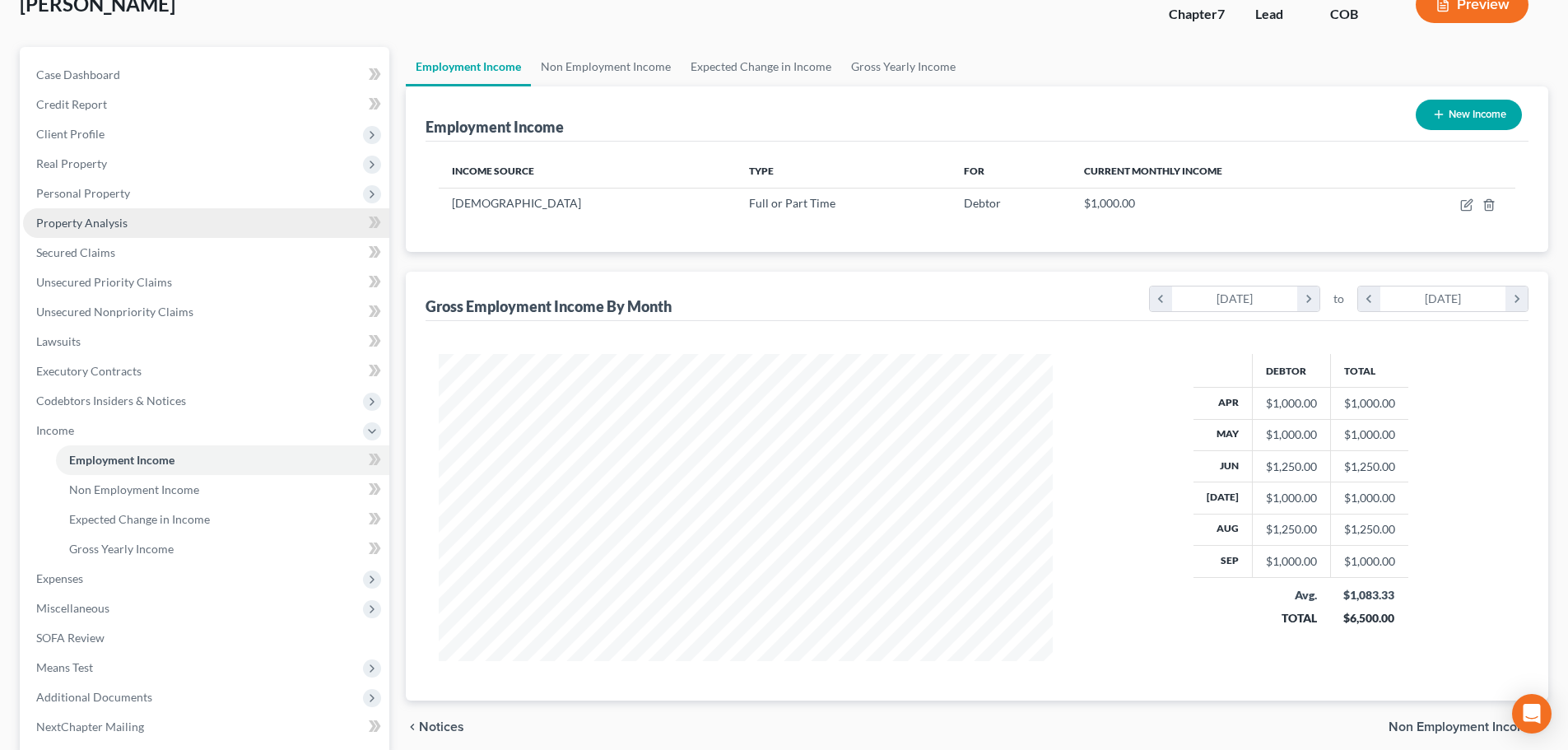
scroll to position [82, 0]
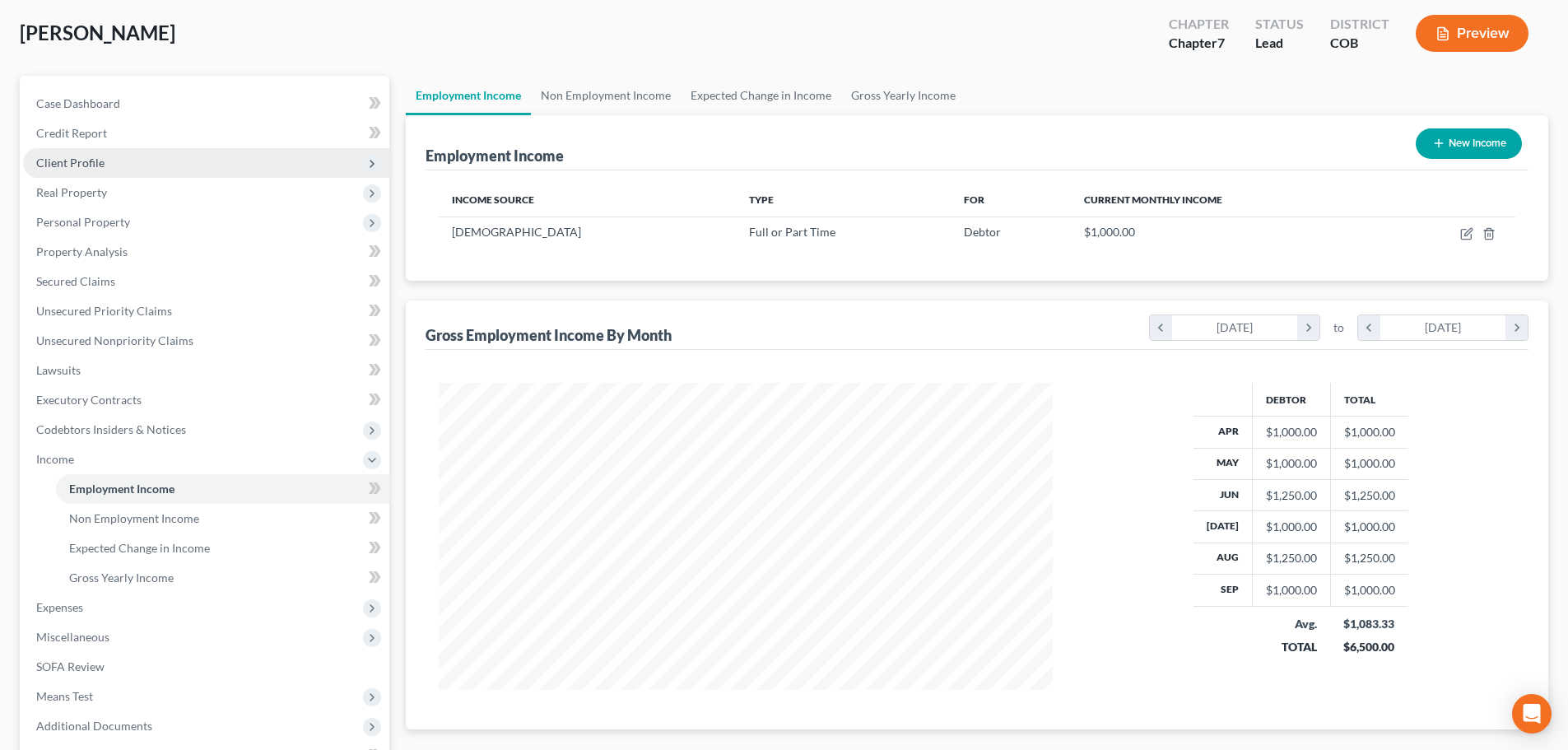
click at [120, 166] on span "Client Profile" at bounding box center [206, 163] width 367 height 30
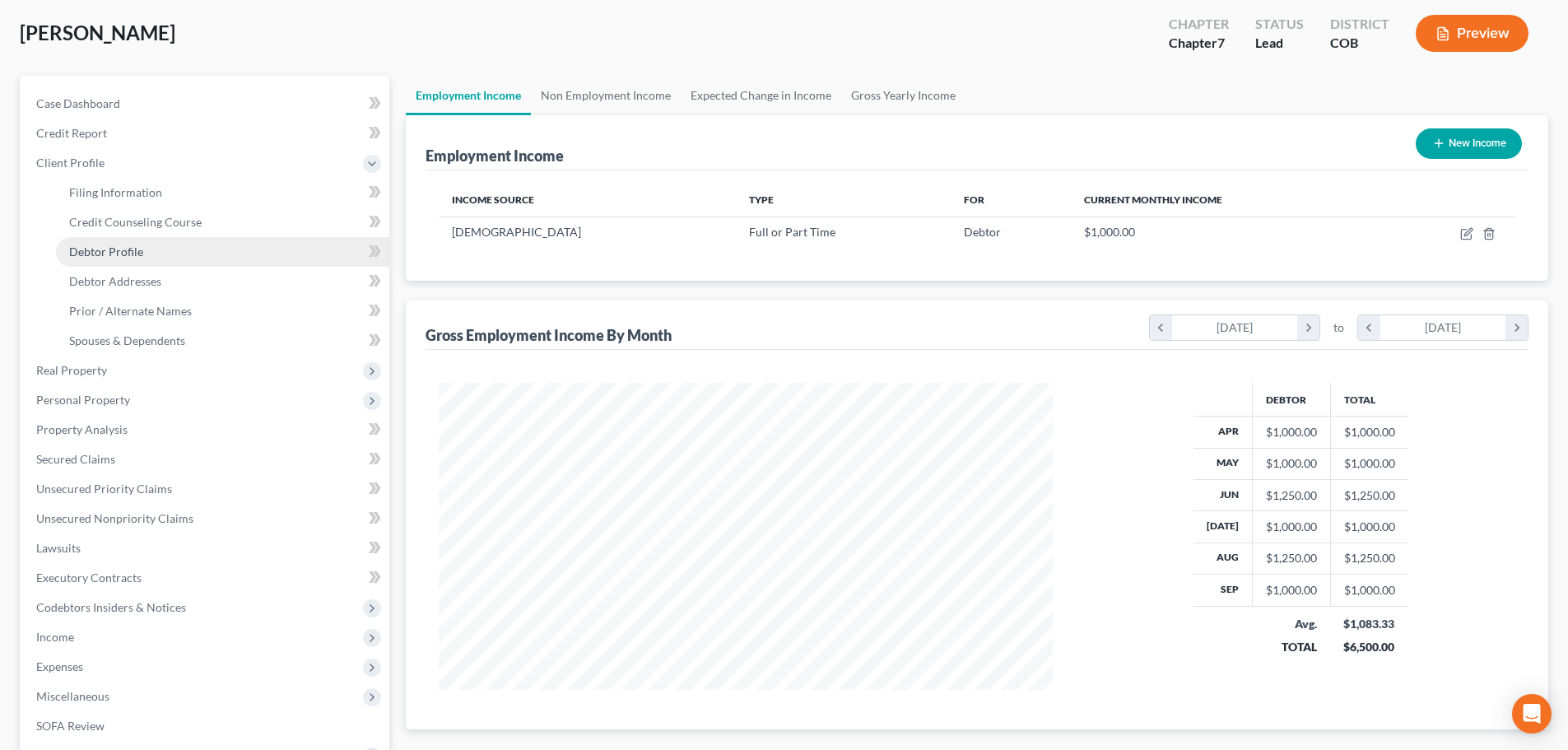
click at [166, 259] on link "Debtor Profile" at bounding box center [223, 252] width 333 height 30
select select "0"
select select "1"
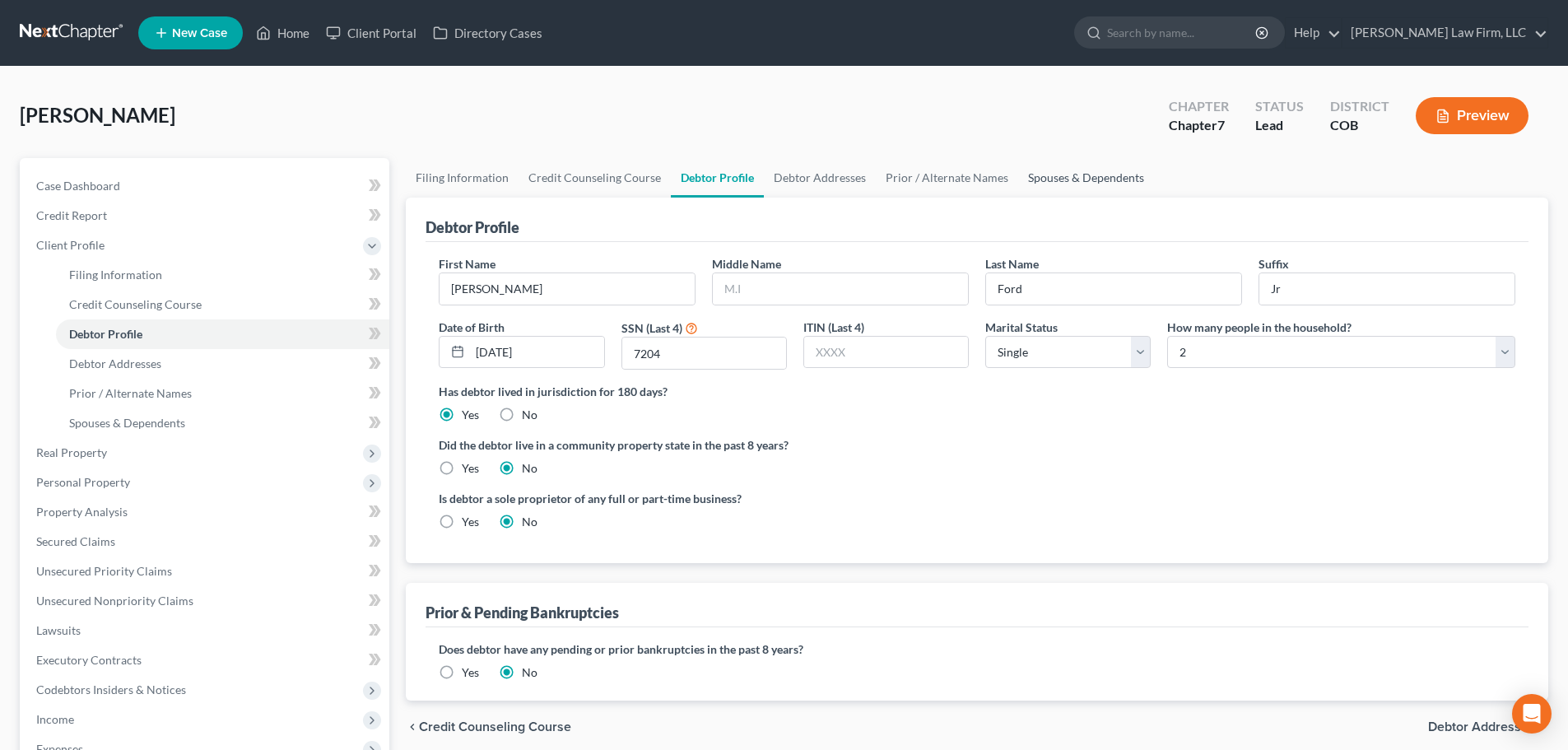
click at [1064, 178] on link "Spouses & Dependents" at bounding box center [1086, 178] width 136 height 40
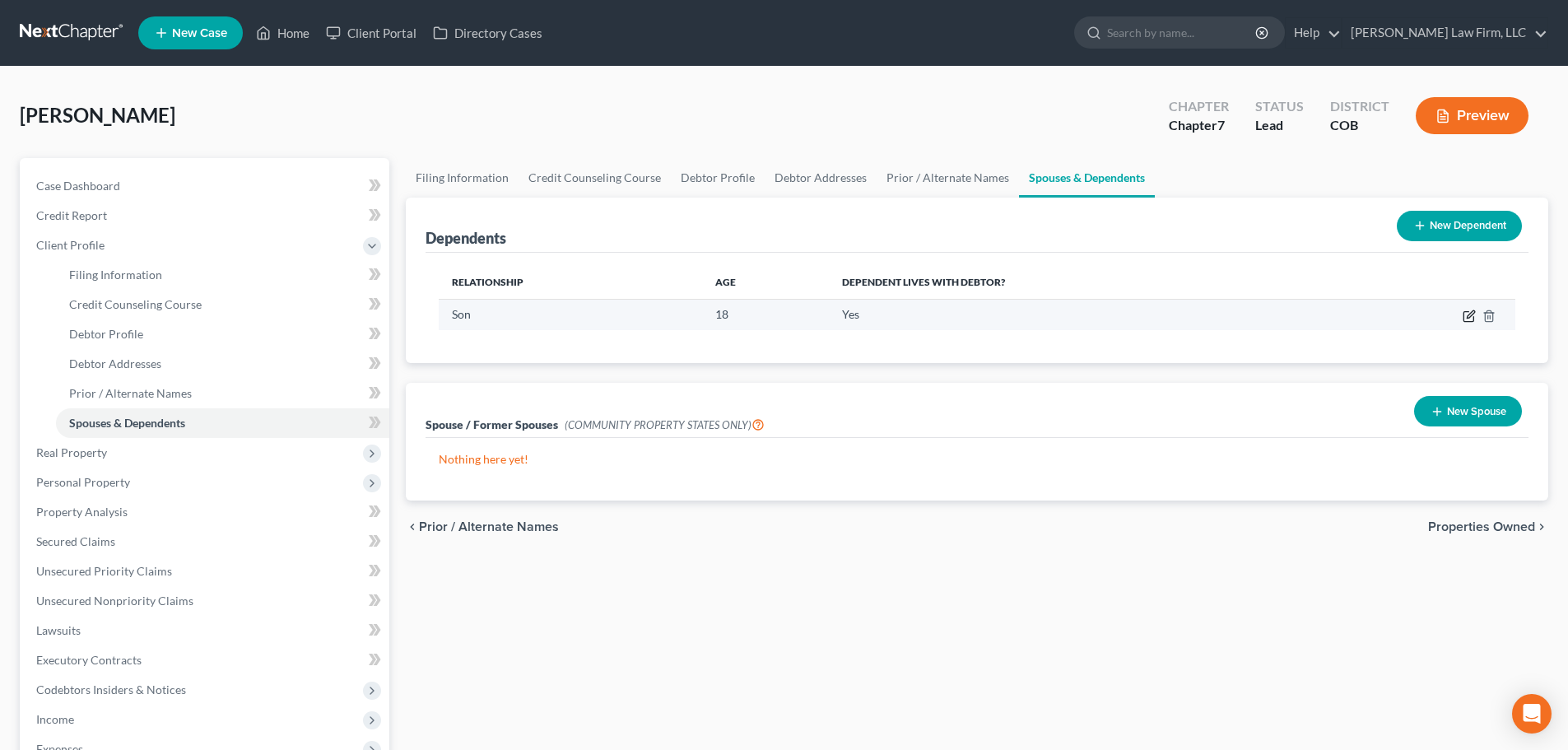
click at [1469, 315] on icon "button" at bounding box center [1468, 316] width 14 height 14
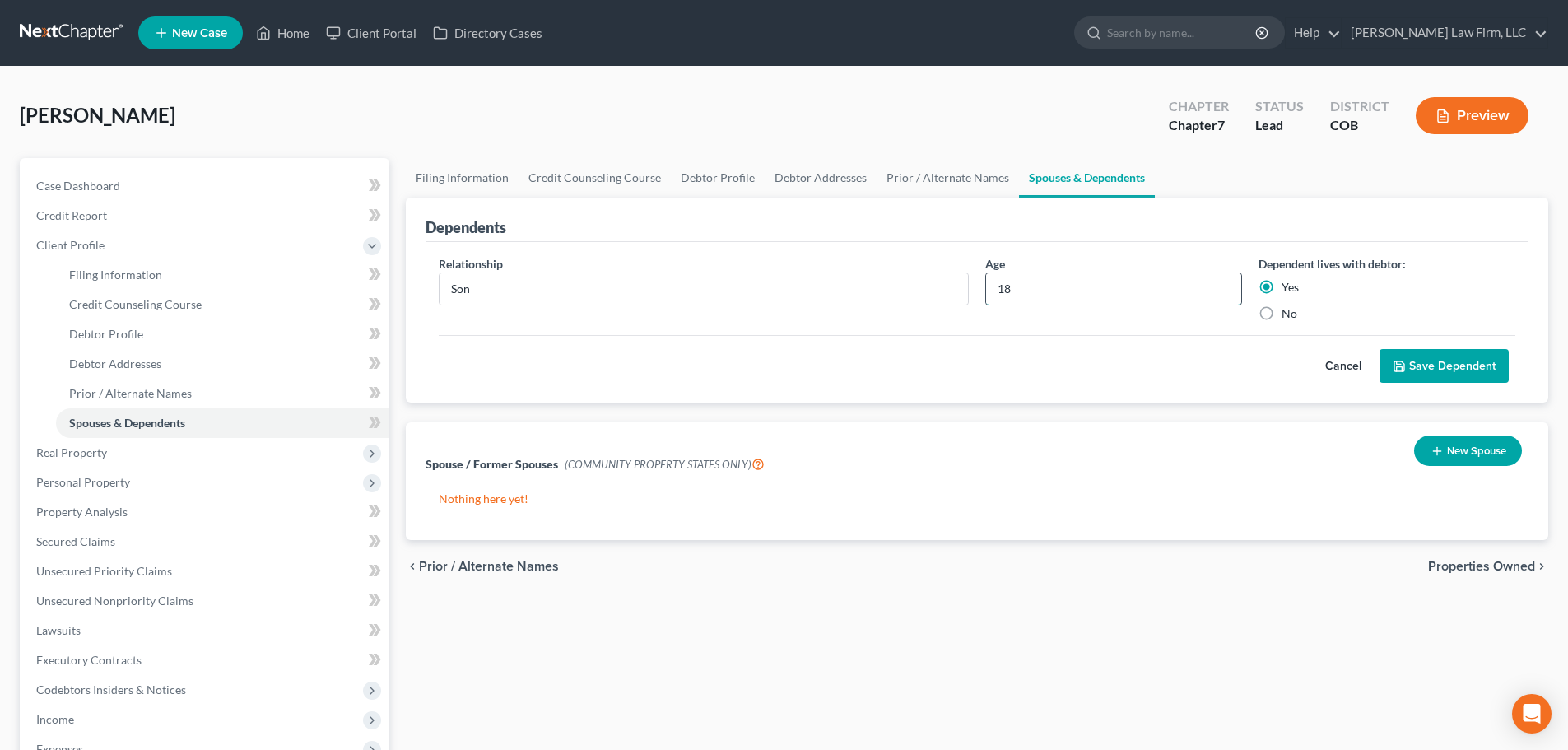
click at [1019, 280] on input "18" at bounding box center [1114, 289] width 255 height 32
type input "19"
click at [1461, 367] on button "Save Dependent" at bounding box center [1444, 366] width 129 height 34
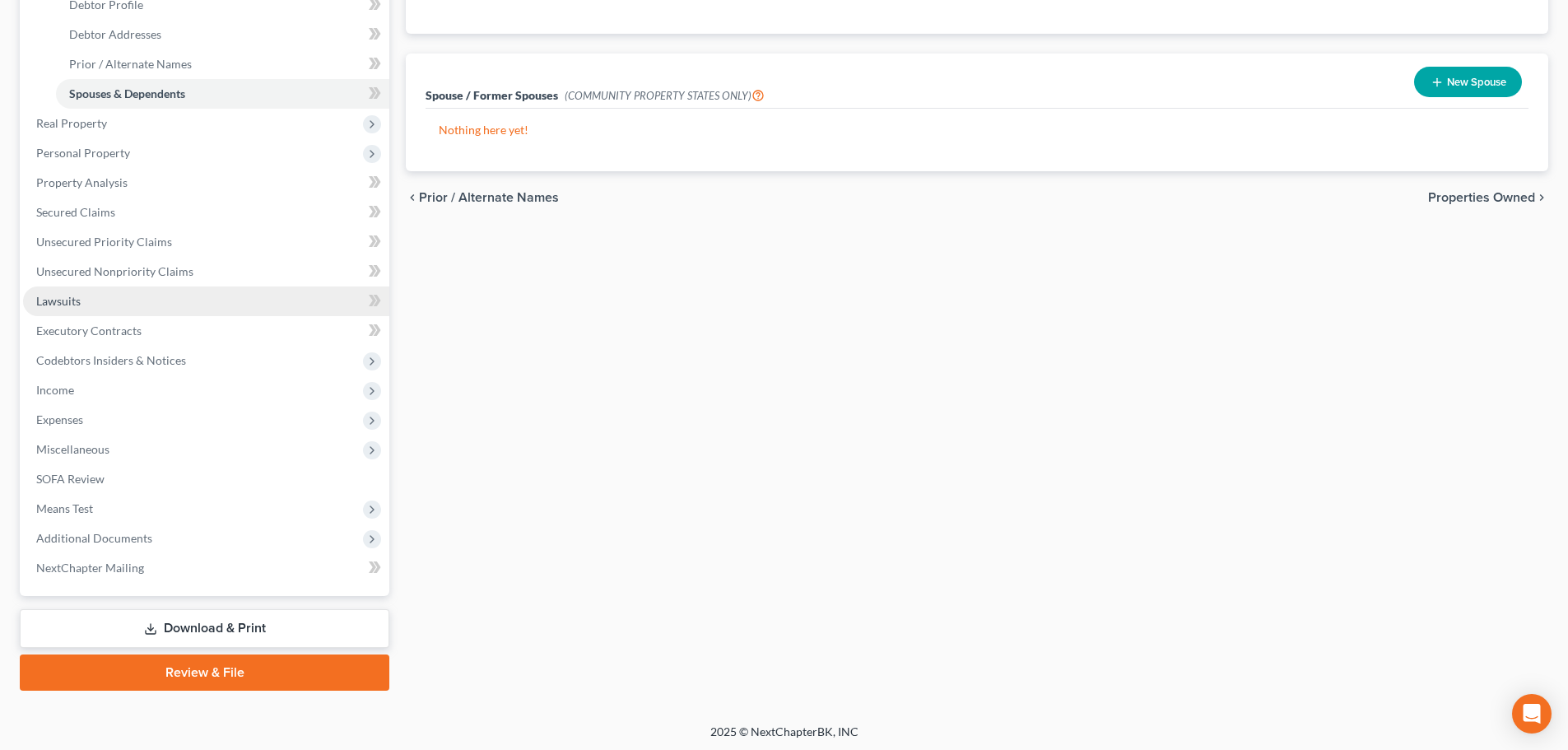
click at [243, 314] on link "Lawsuits" at bounding box center [206, 301] width 367 height 30
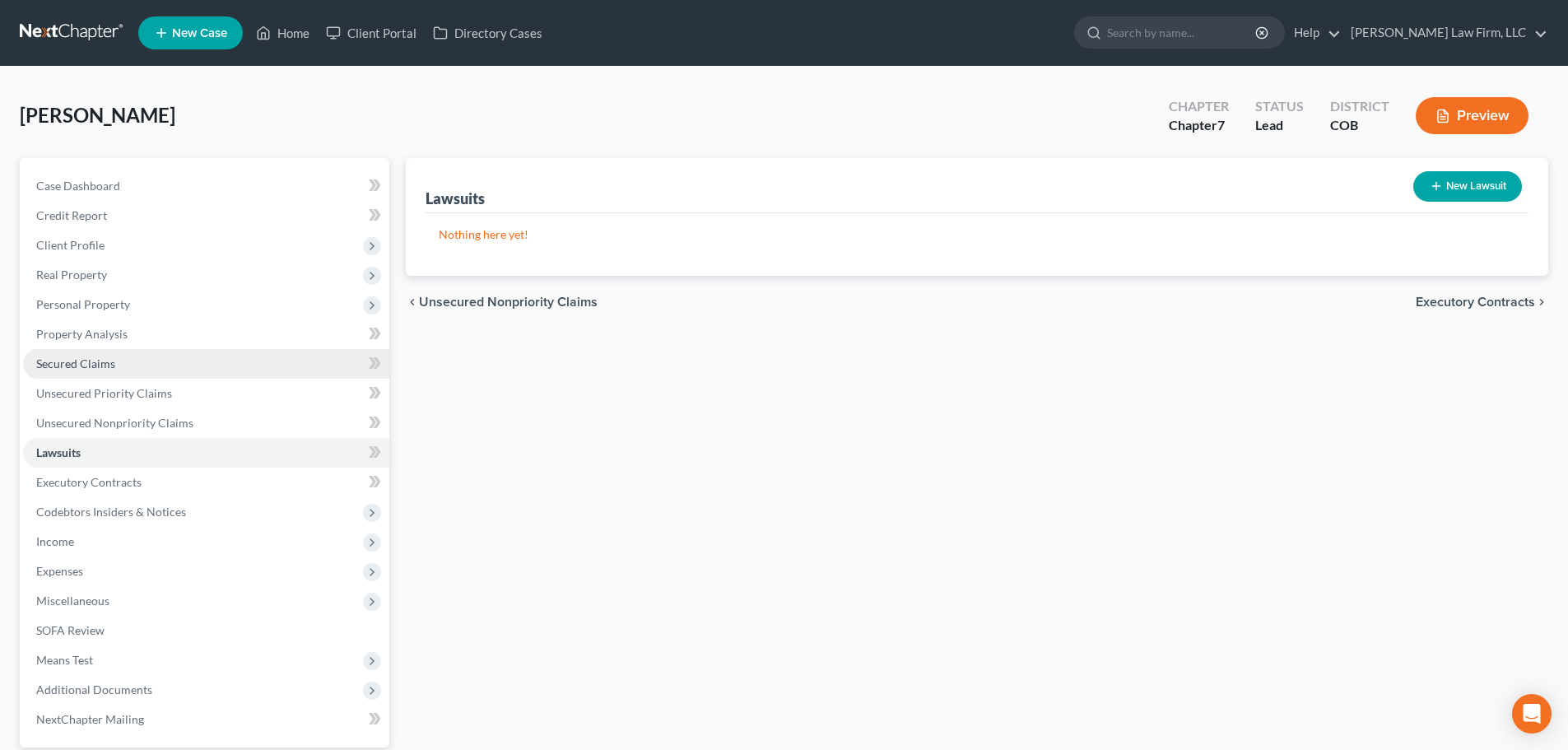
click at [115, 366] on link "Secured Claims" at bounding box center [206, 363] width 367 height 30
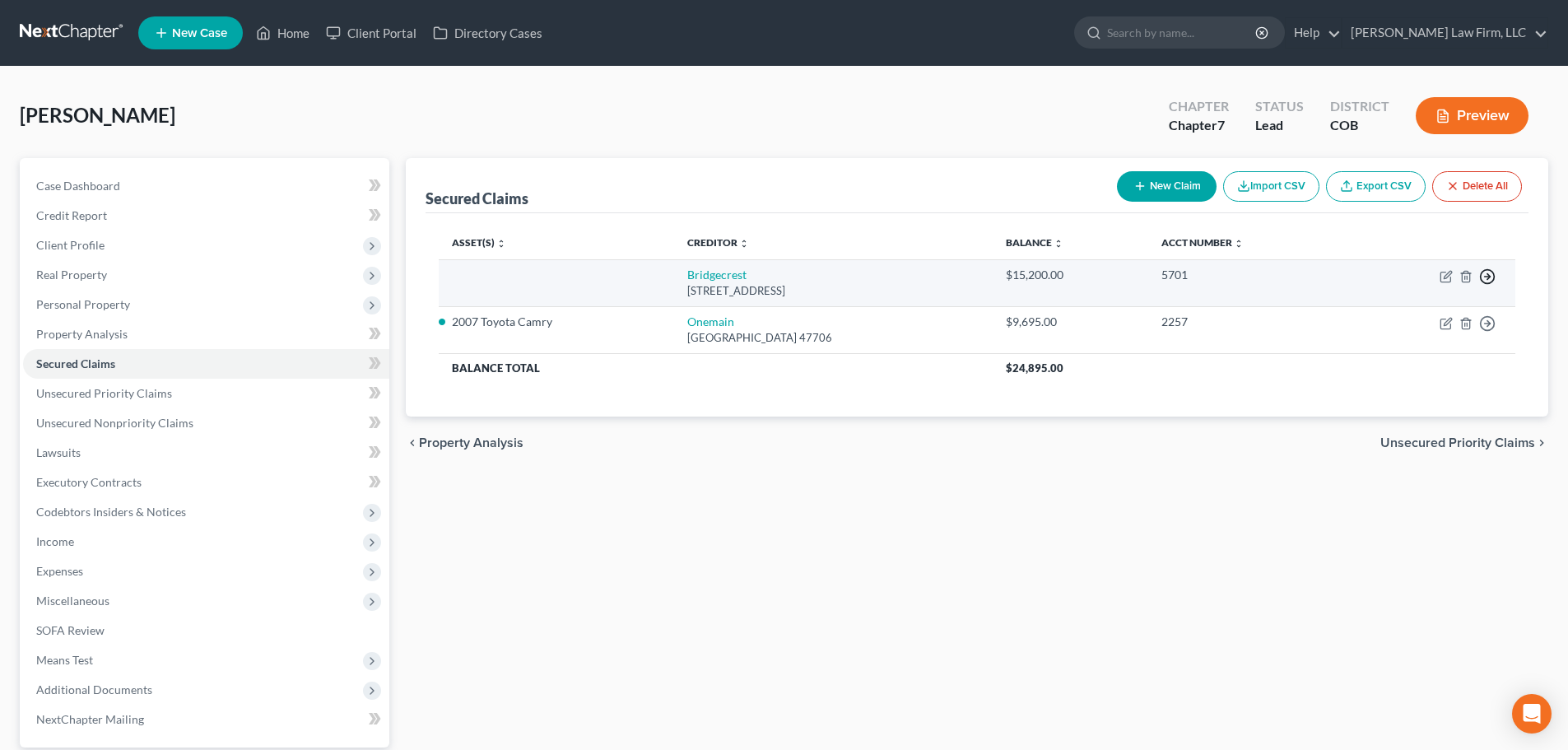
click at [1491, 279] on icon "button" at bounding box center [1487, 276] width 16 height 16
click at [1417, 319] on link "Move to F" at bounding box center [1412, 316] width 138 height 28
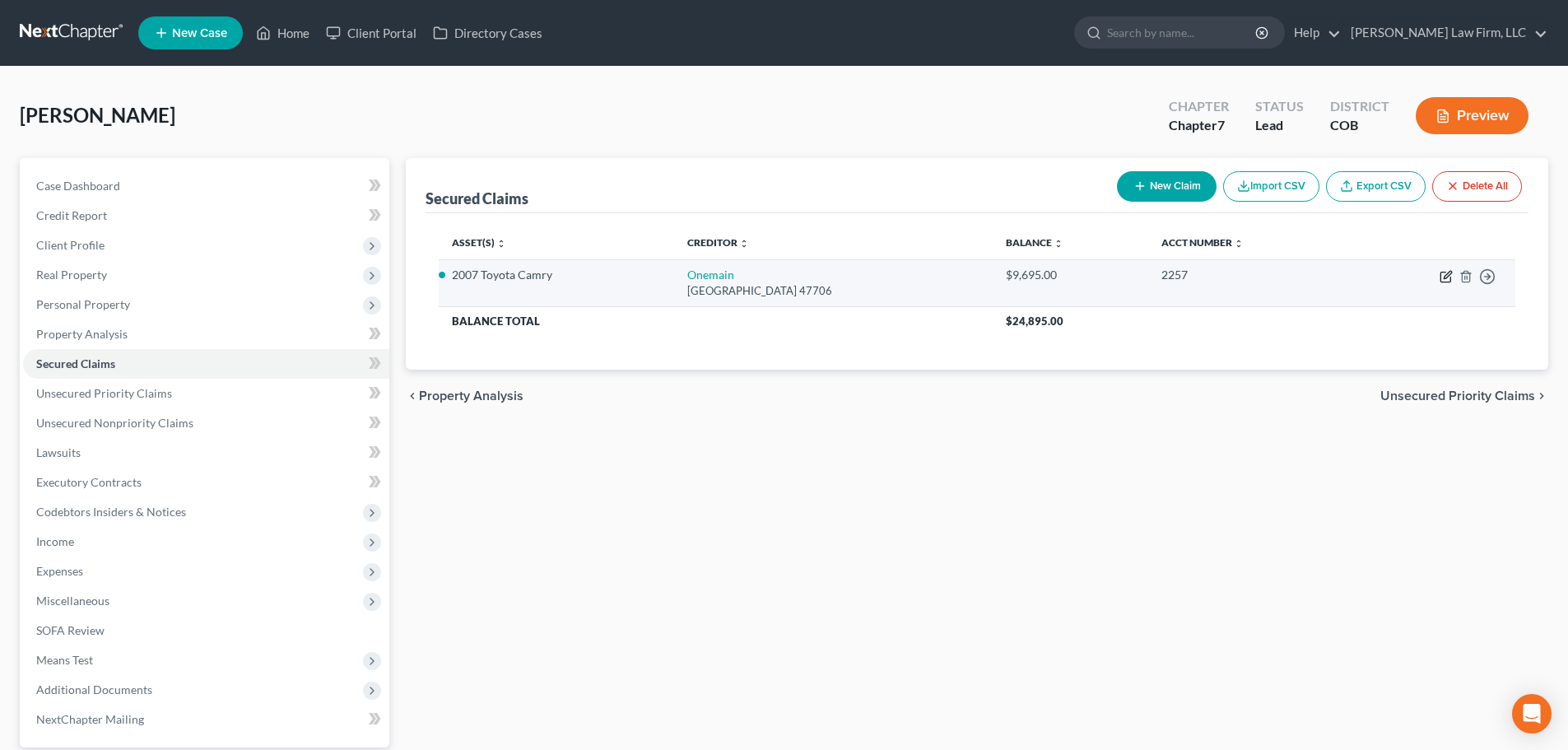
click at [1449, 276] on icon "button" at bounding box center [1446, 276] width 14 height 14
select select "15"
select select "0"
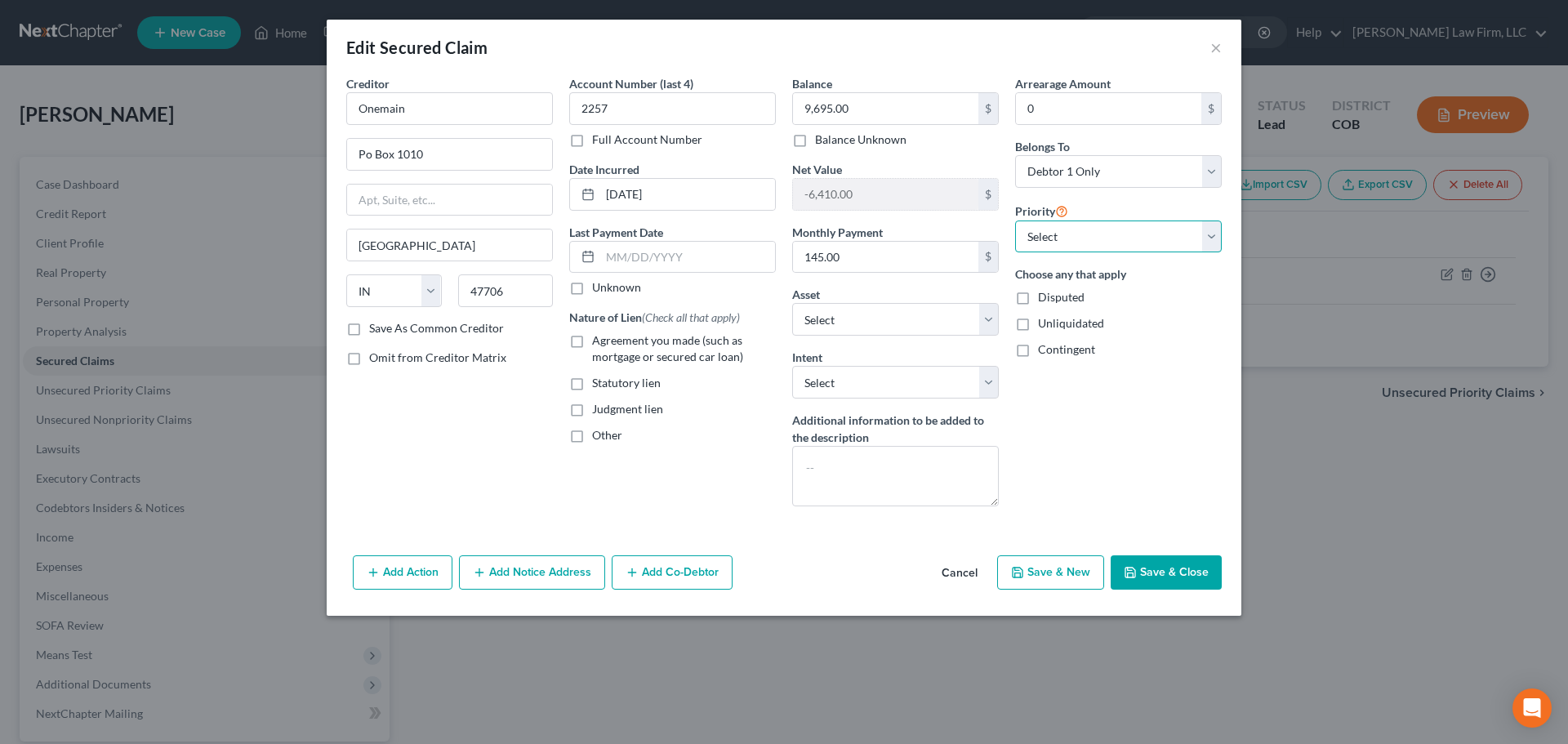
click at [1130, 244] on select "Select 1st 2nd 3rd 4th 5th 6th 7th 8th 9th 10th 11th 12th 13th 14th 15th 16th 1…" at bounding box center [1119, 236] width 207 height 32
click at [1140, 244] on select "Select 1st 2nd 3rd 4th 5th 6th 7th 8th 9th 10th 11th 12th 13th 14th 15th 16th 1…" at bounding box center [1119, 236] width 207 height 32
drag, startPoint x: 948, startPoint y: 384, endPoint x: 921, endPoint y: 396, distance: 29.5
click at [947, 386] on select "Select Surrender Redeem Reaffirm Avoid Other" at bounding box center [896, 382] width 207 height 32
select select "4"
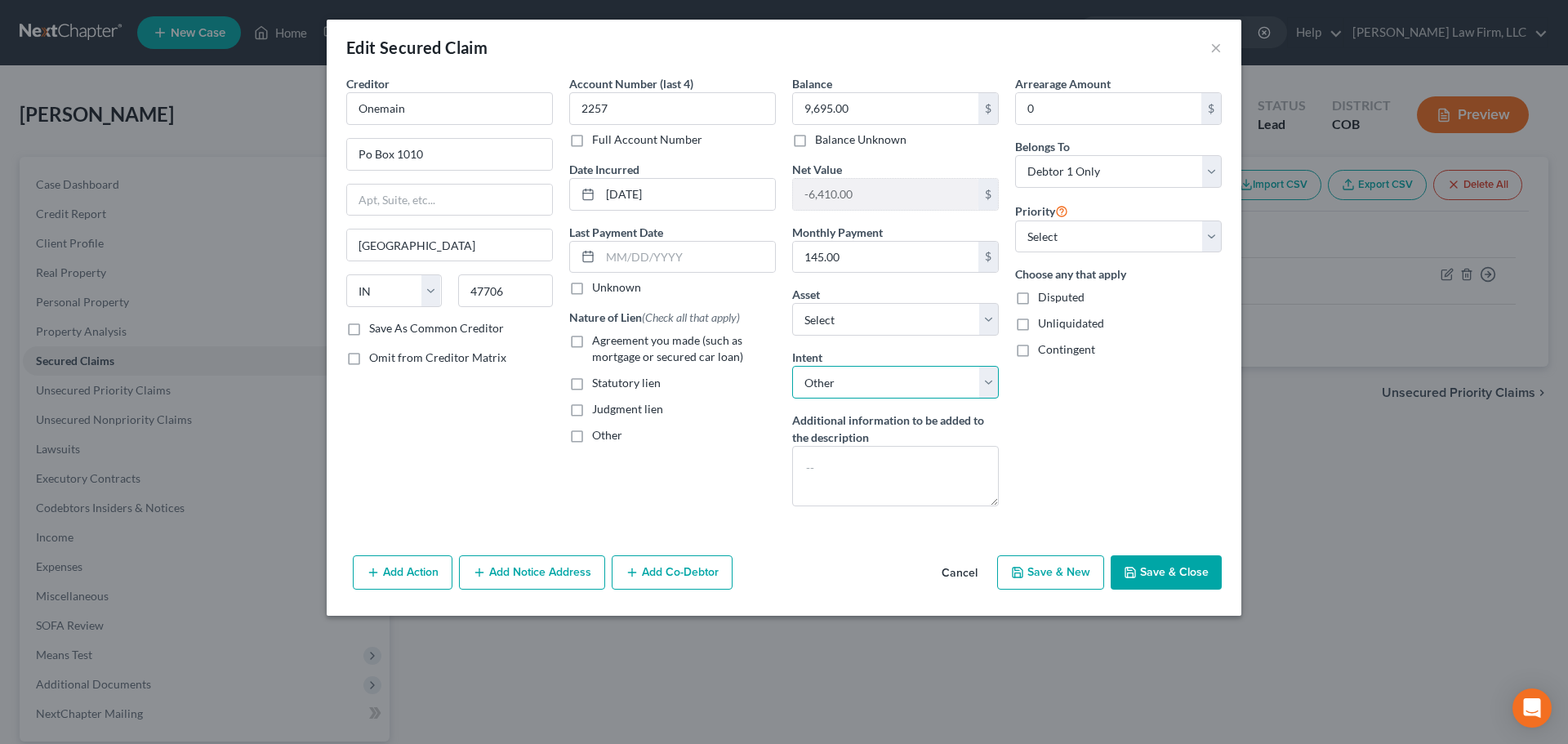
click at [793, 366] on select "Select Surrender Redeem Reaffirm Avoid Other" at bounding box center [896, 382] width 207 height 32
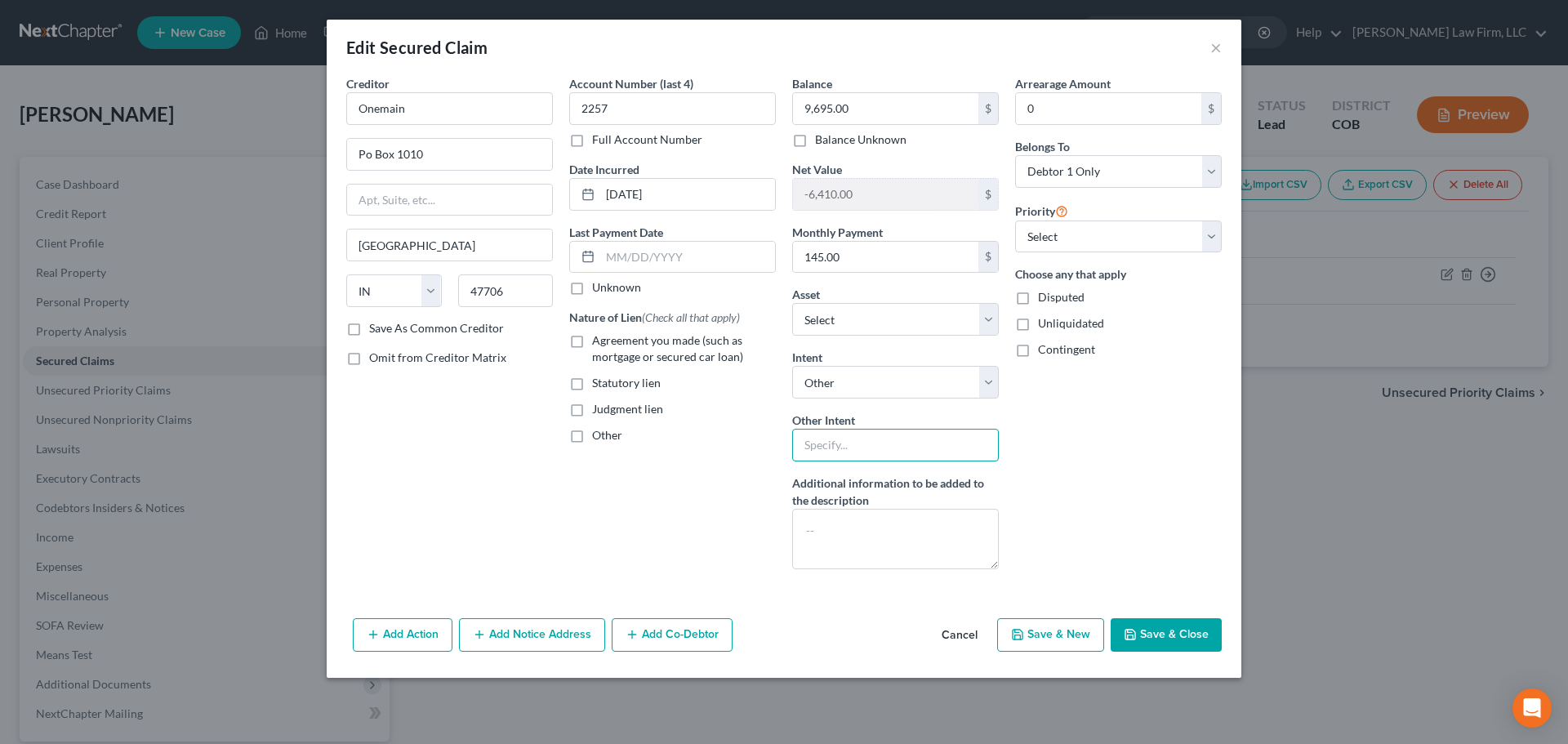
click at [881, 430] on input "text" at bounding box center [896, 445] width 207 height 32
type input "Retain and Pay"
click at [1067, 524] on div "Arrearage Amount 0 $ Belongs To * Select Debtor 1 Only Debtor 2 Only Debtor 1 A…" at bounding box center [1119, 329] width 223 height 508
click at [1155, 627] on button "Save & Close" at bounding box center [1166, 635] width 111 height 34
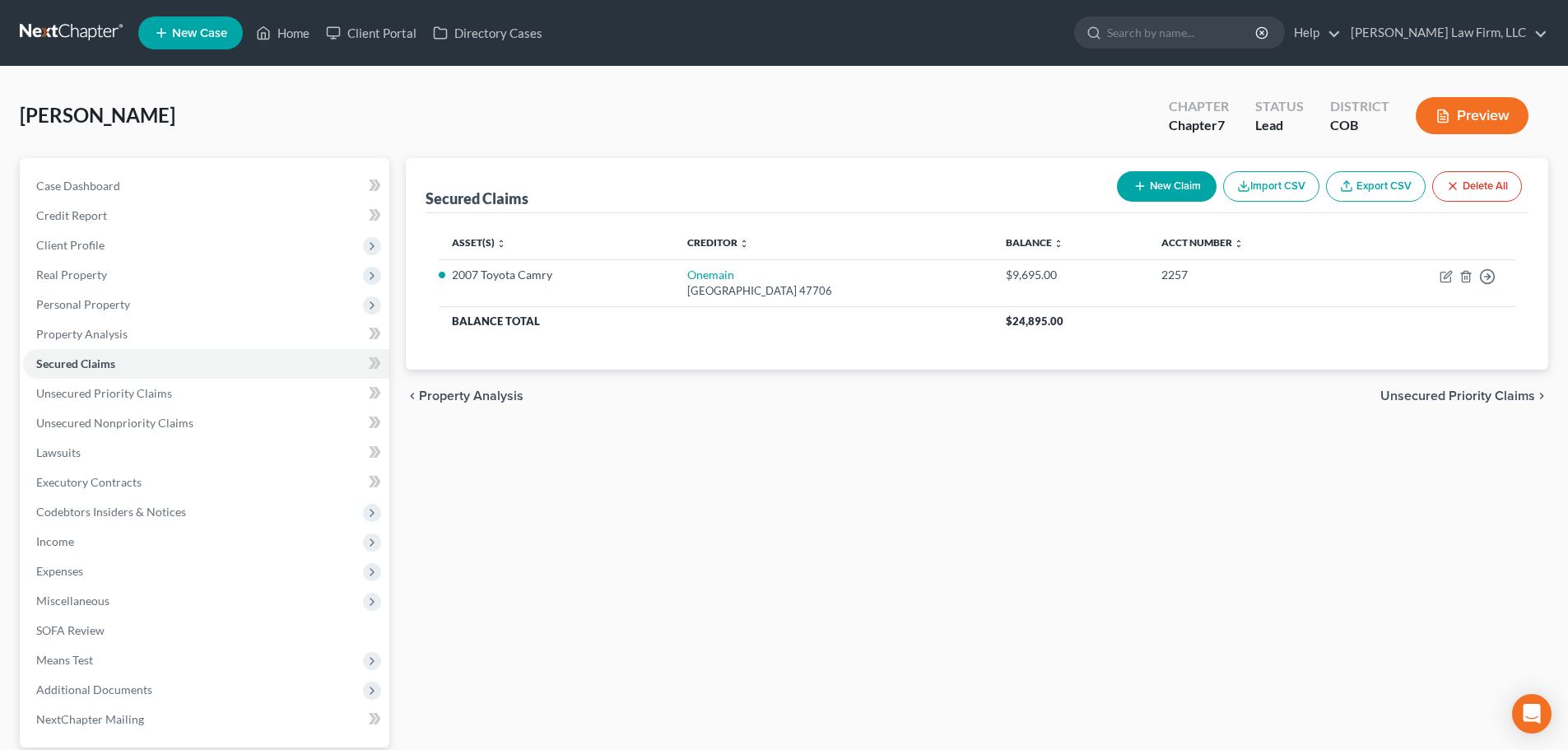
click at [89, 29] on link at bounding box center [72, 33] width 105 height 30
